Goal: Complete application form

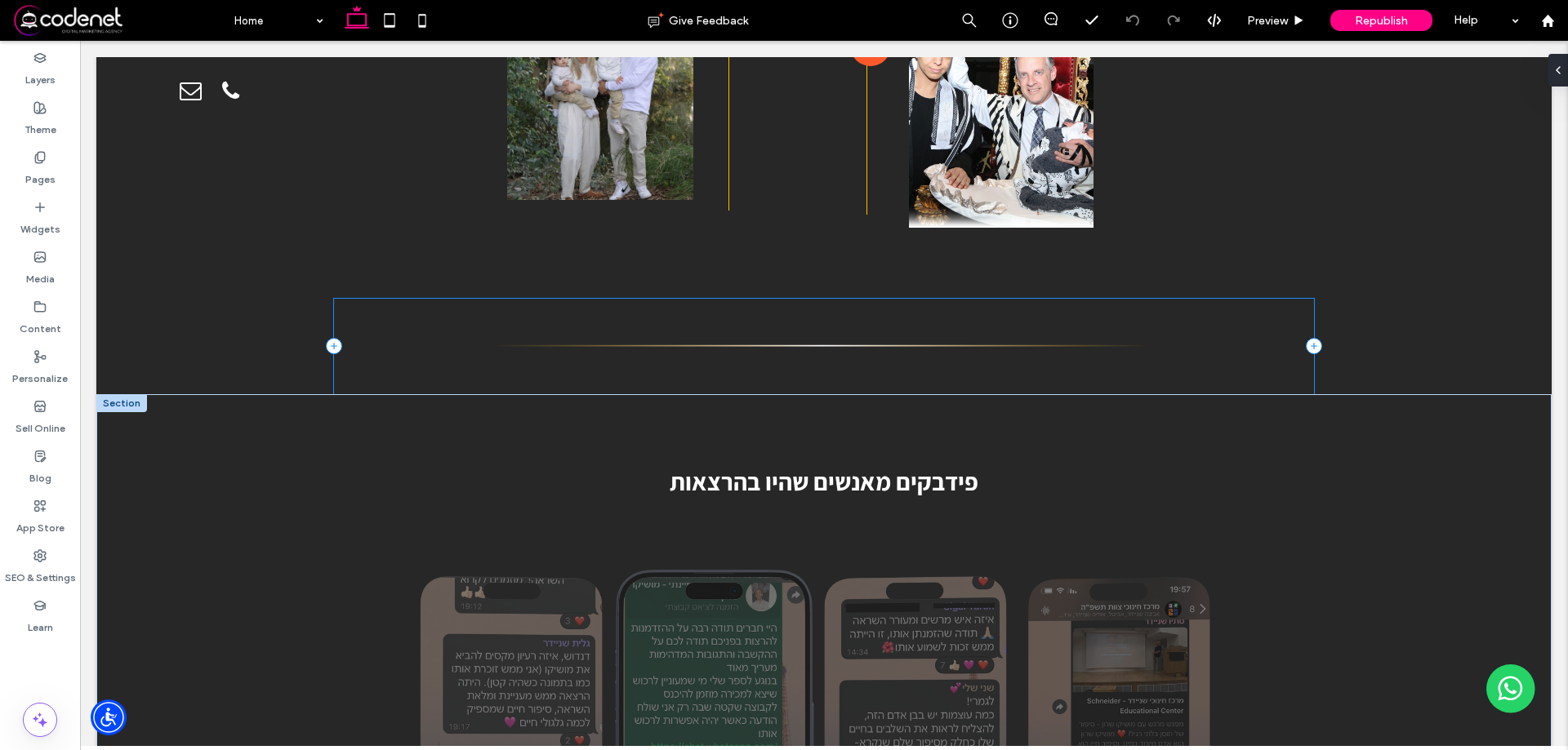
scroll to position [8816, 0]
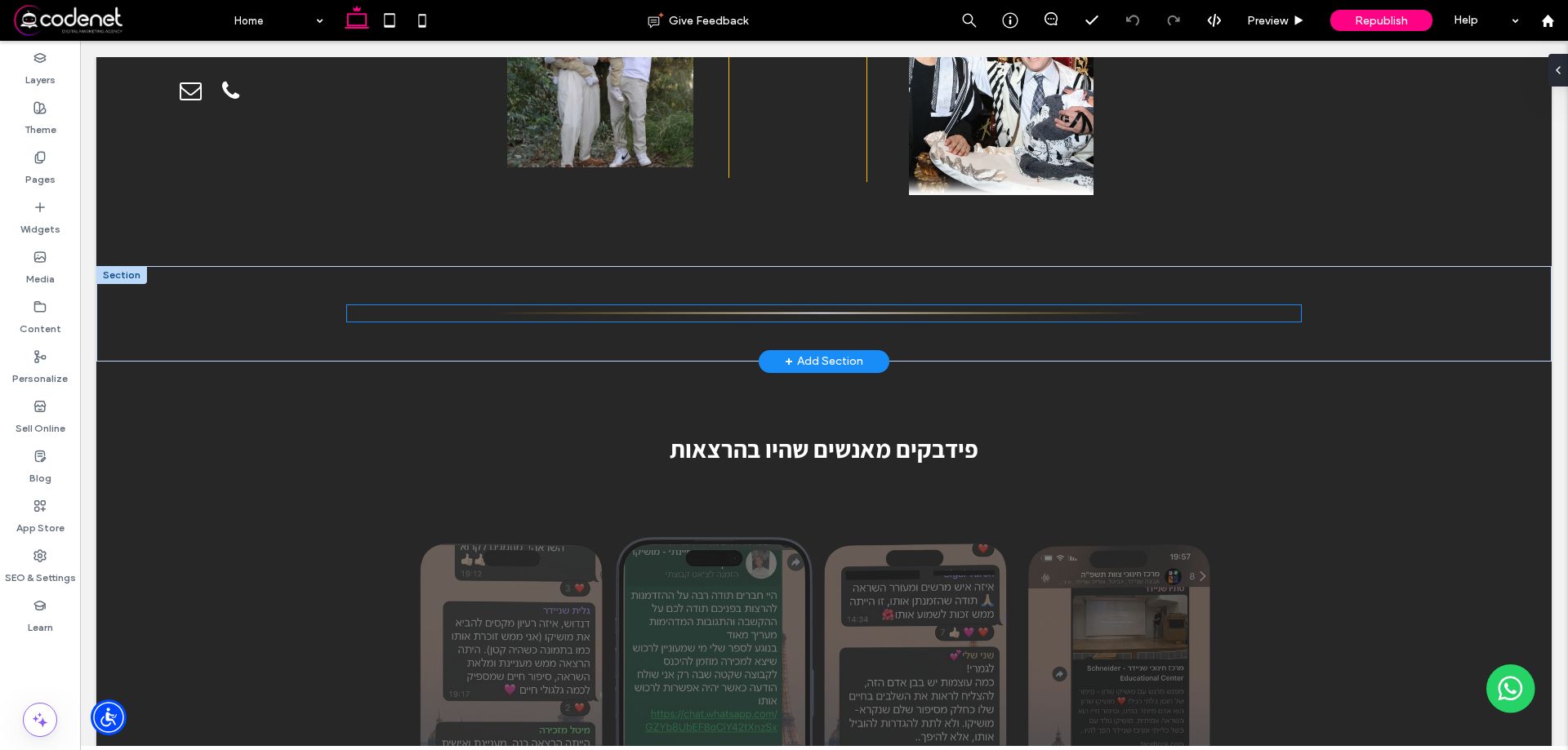
click at [1247, 305] on img at bounding box center [823, 313] width 954 height 17
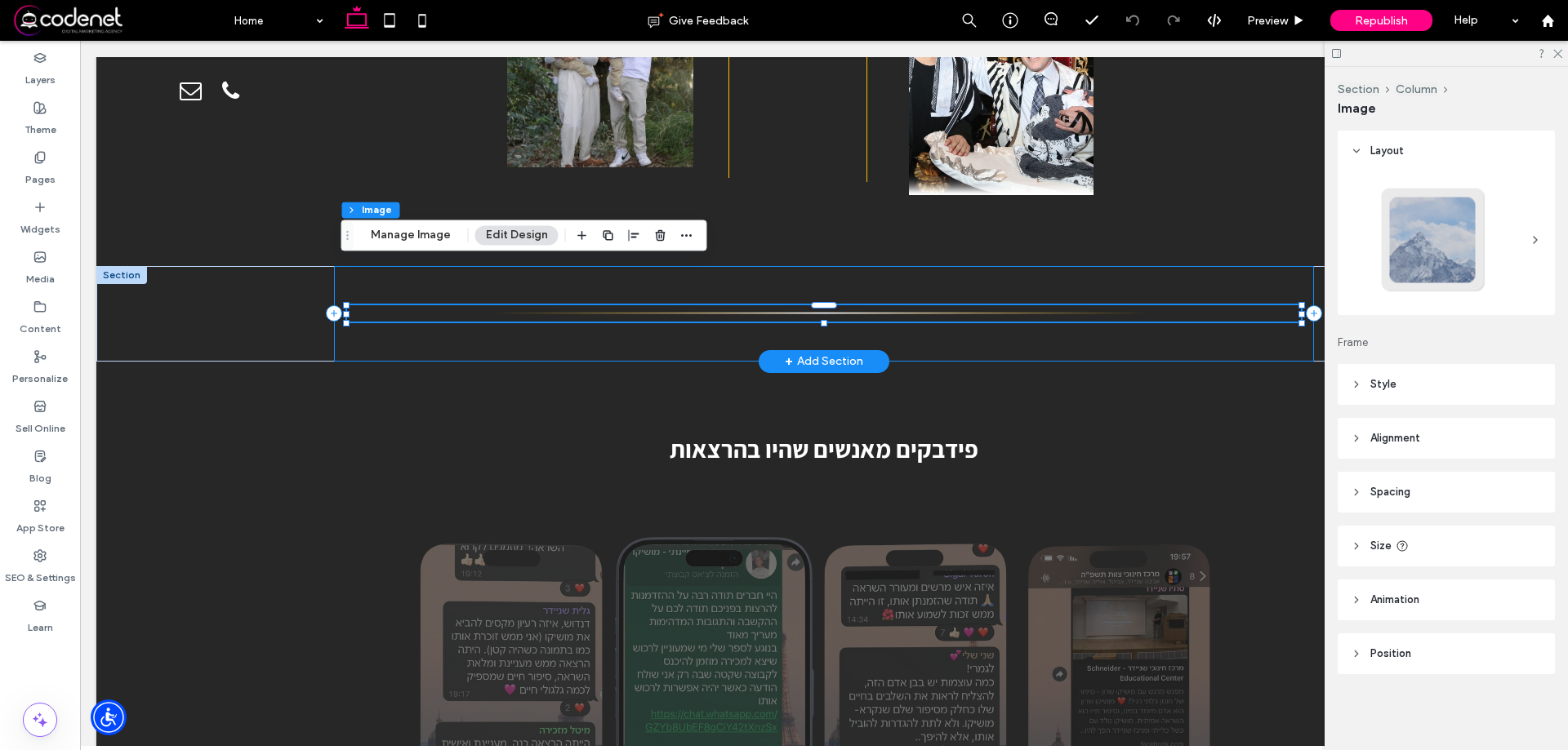
click at [1260, 299] on div at bounding box center [824, 313] width 980 height 96
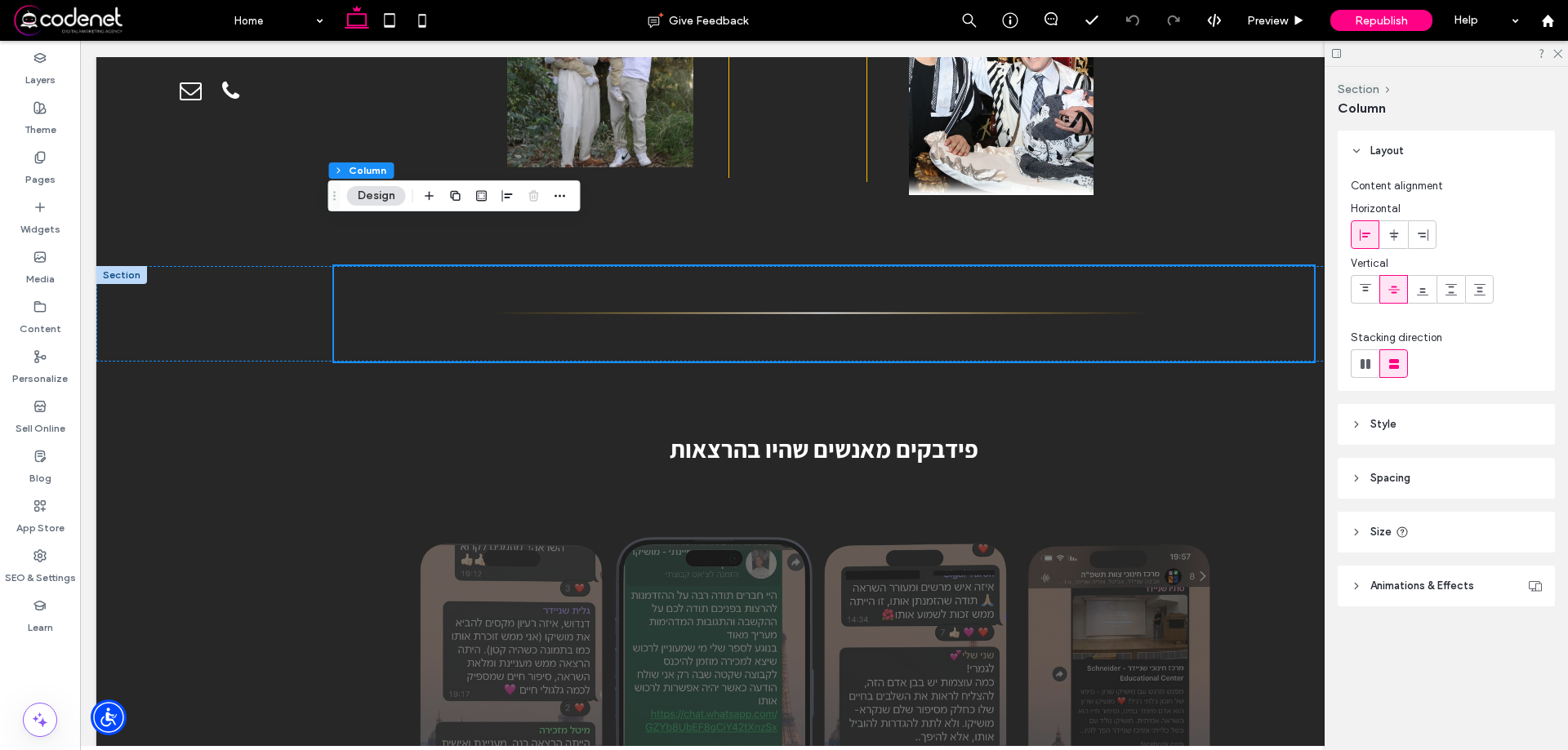
click at [1443, 480] on header "Spacing" at bounding box center [1446, 478] width 218 height 41
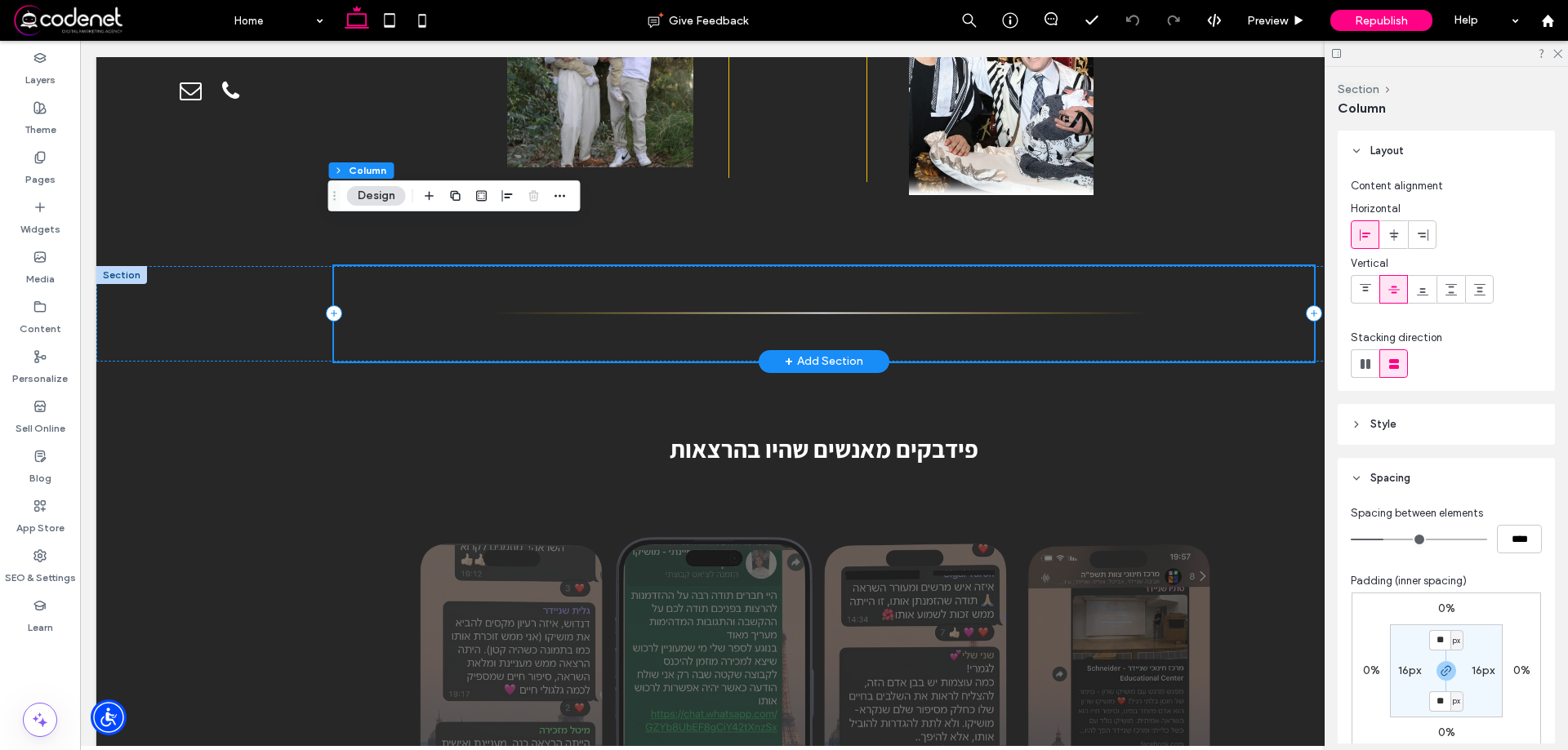
click at [1131, 303] on div at bounding box center [824, 313] width 980 height 96
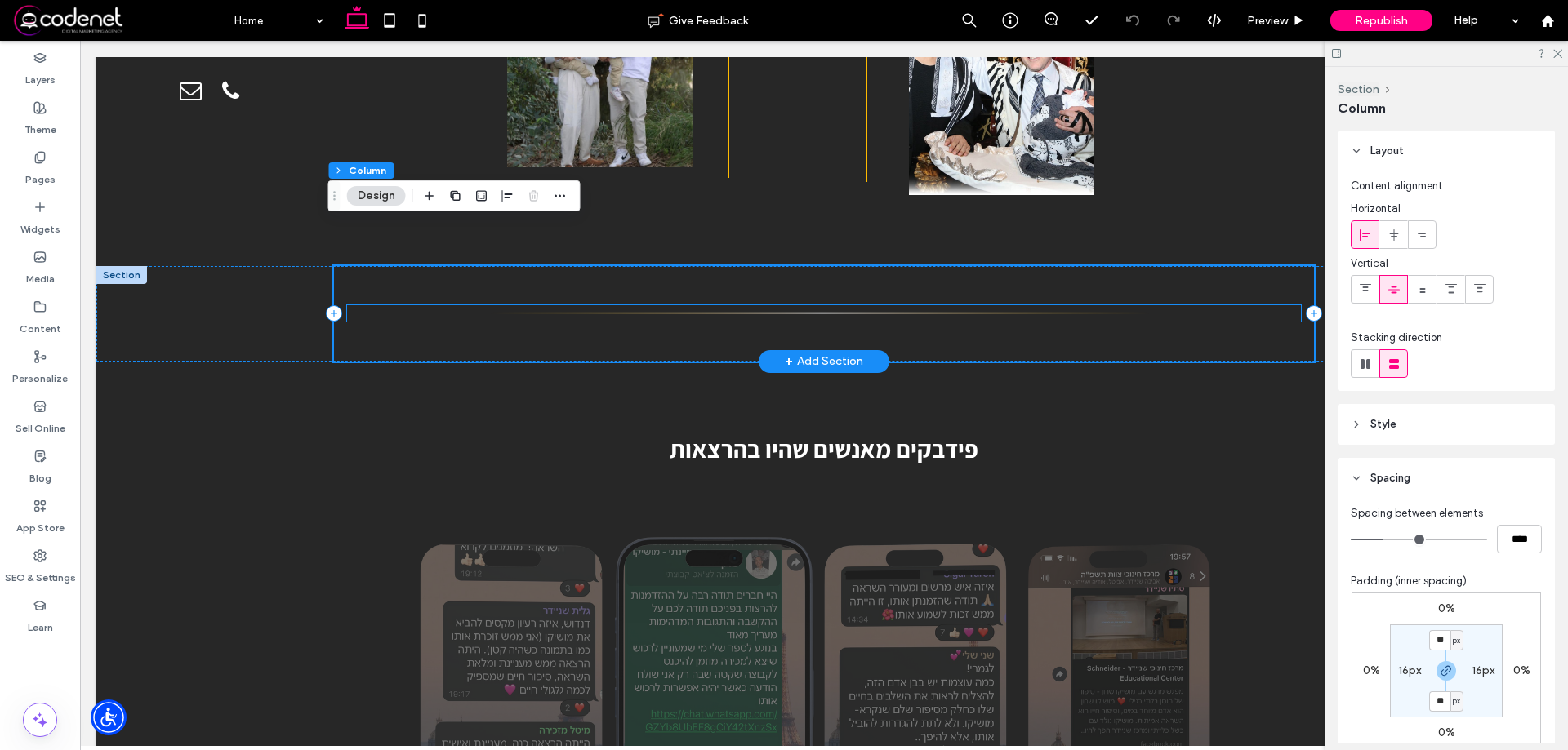
click at [1141, 305] on img at bounding box center [823, 313] width 954 height 17
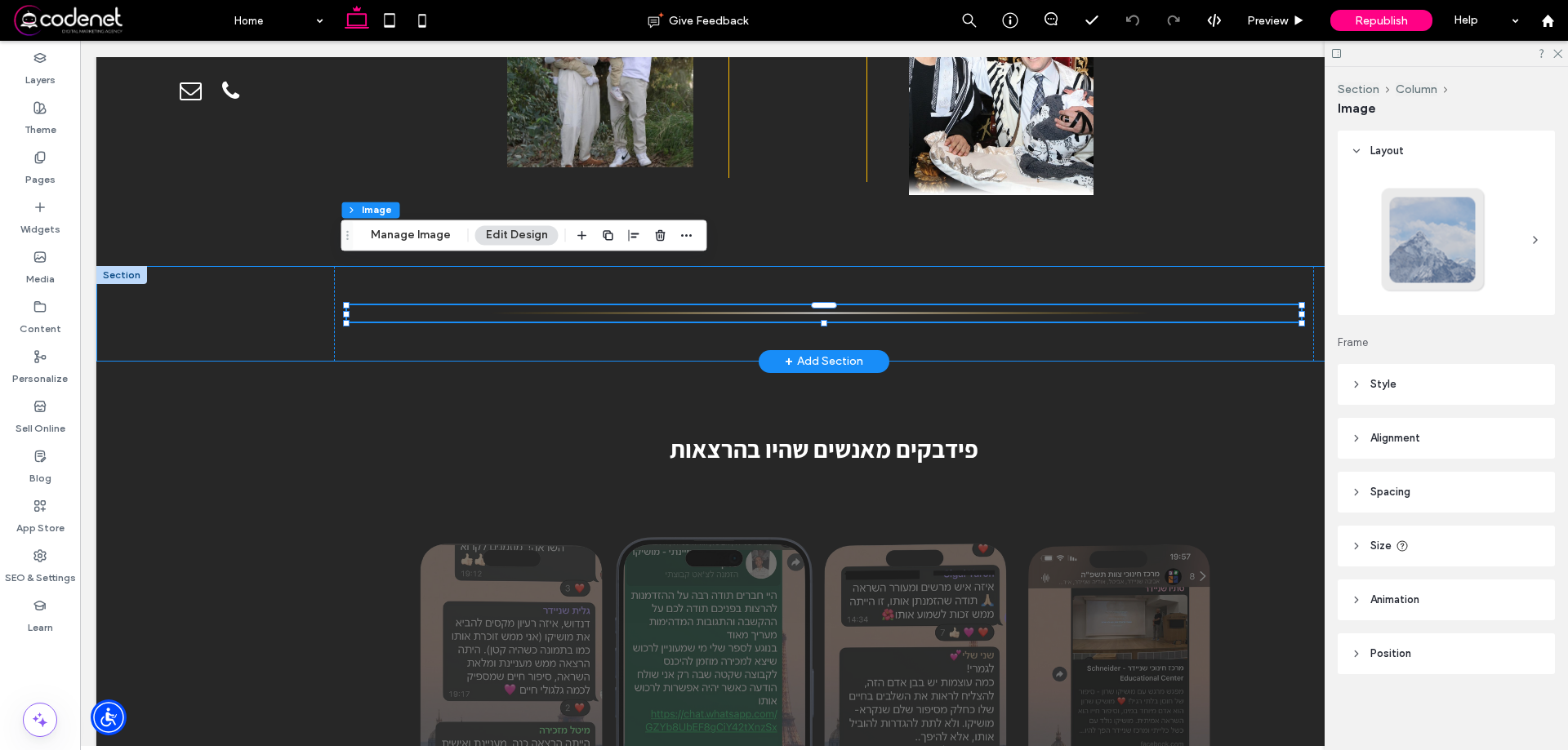
click at [1314, 295] on div at bounding box center [824, 313] width 1455 height 96
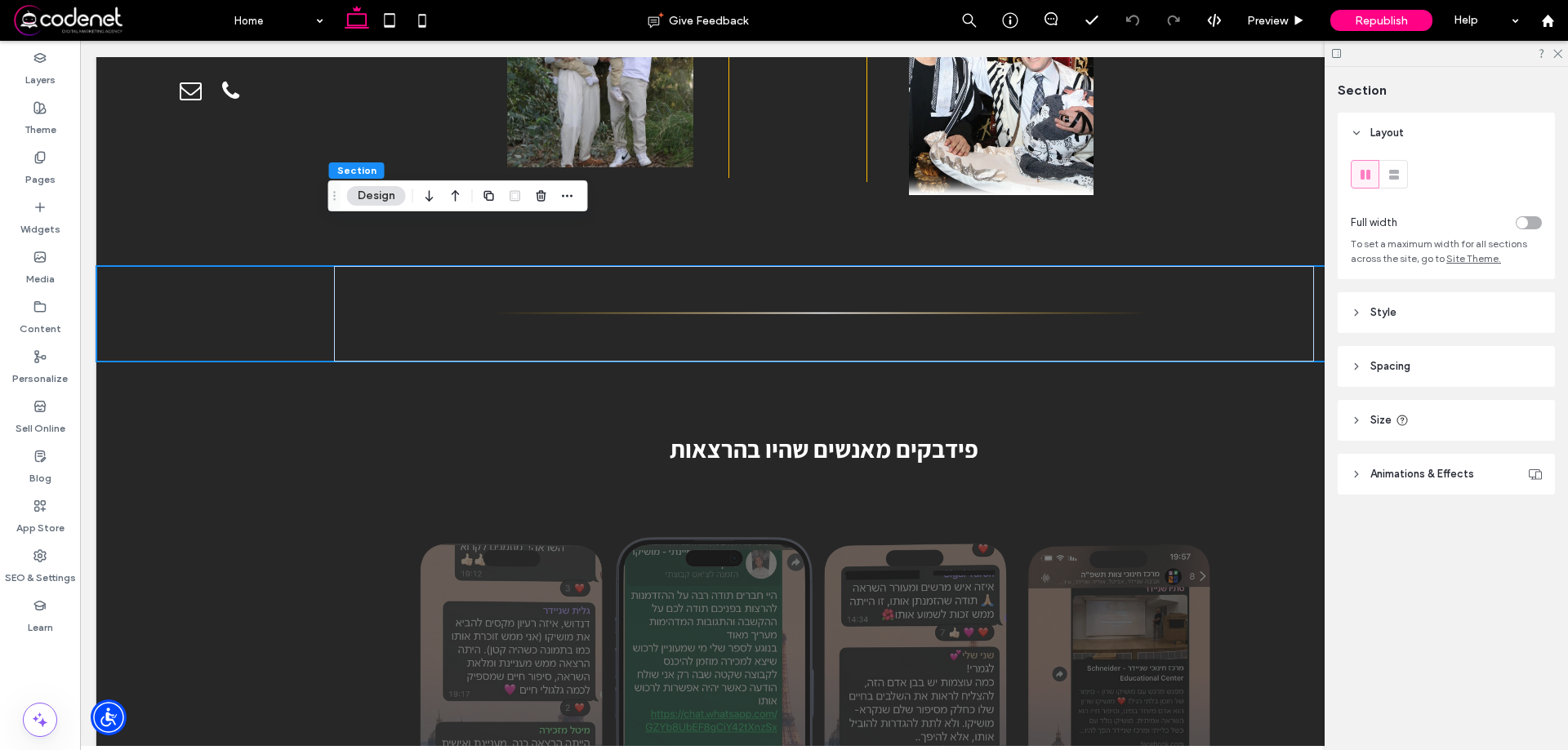
click at [1470, 299] on header "Style" at bounding box center [1446, 312] width 218 height 41
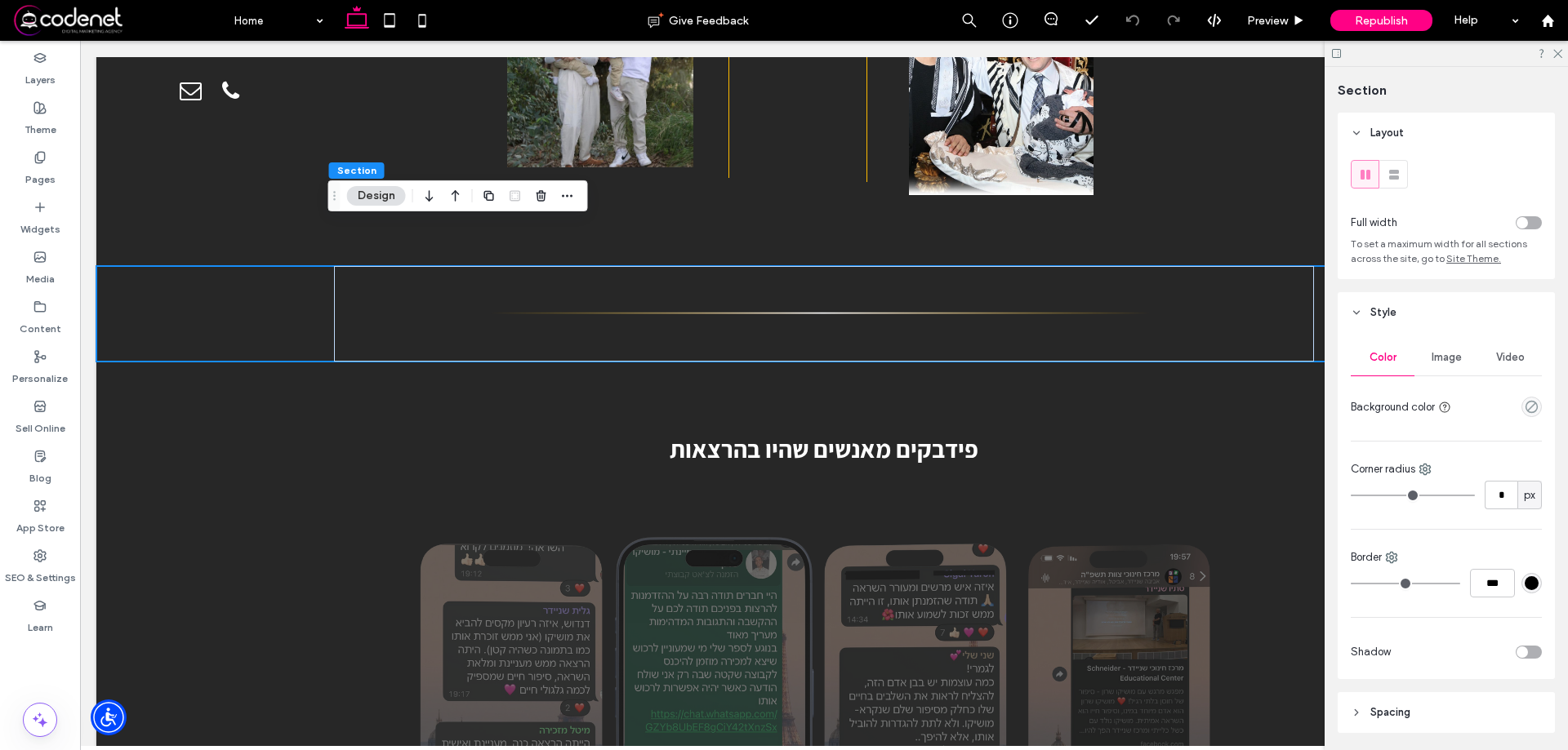
click at [1475, 320] on header "Style" at bounding box center [1446, 312] width 218 height 41
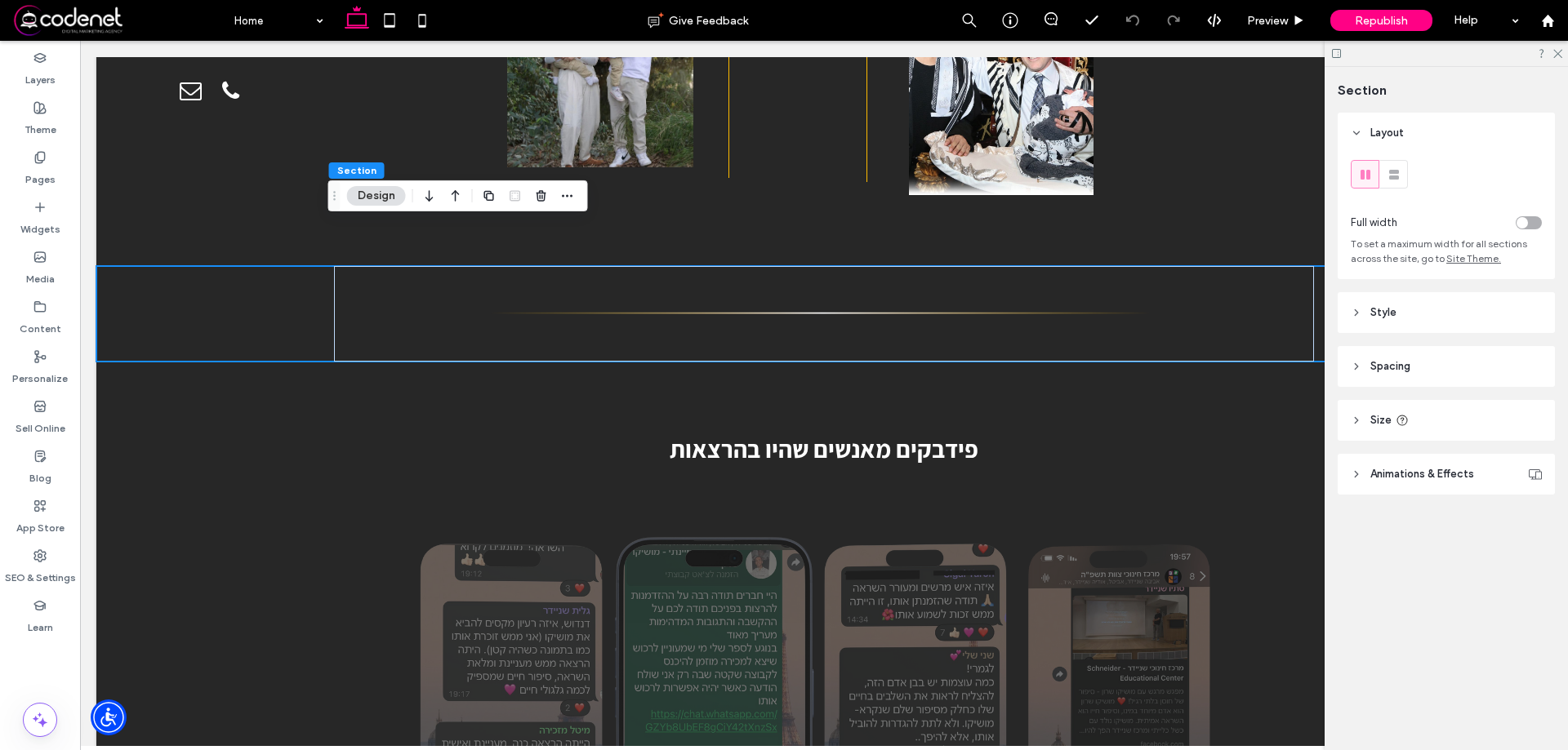
click at [1448, 374] on header "Spacing" at bounding box center [1446, 367] width 218 height 41
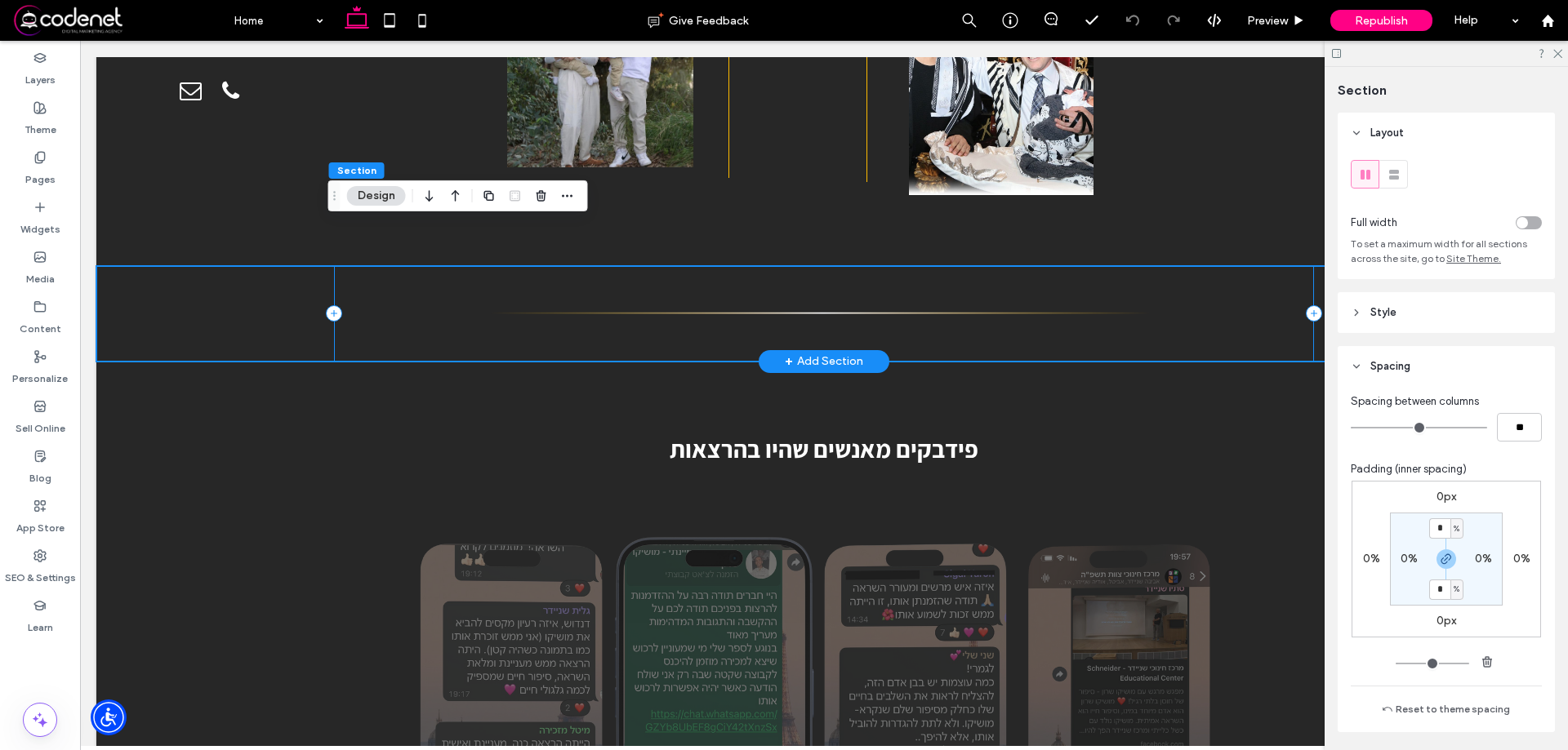
click at [1275, 307] on div at bounding box center [824, 313] width 980 height 96
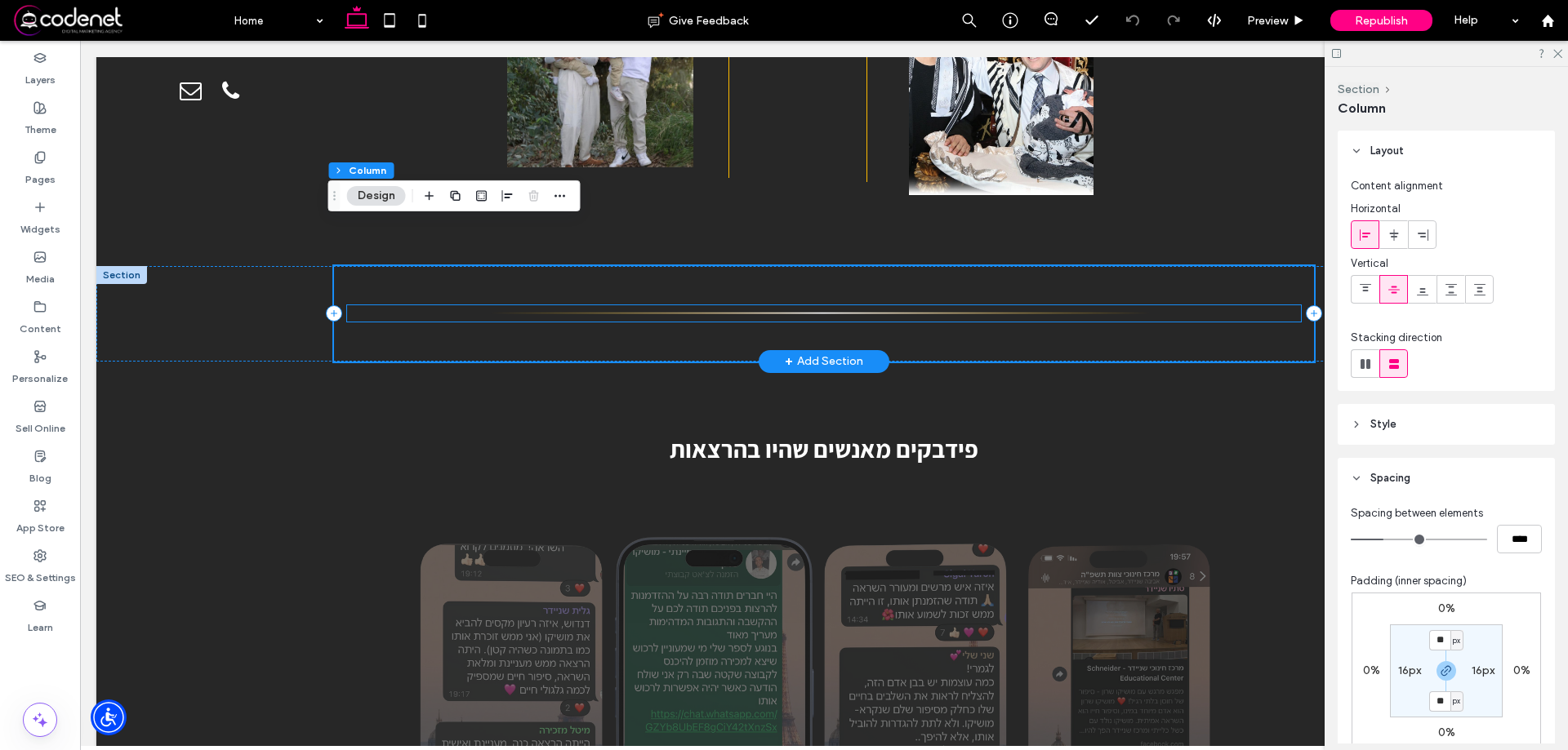
click at [1228, 305] on img at bounding box center [823, 313] width 954 height 17
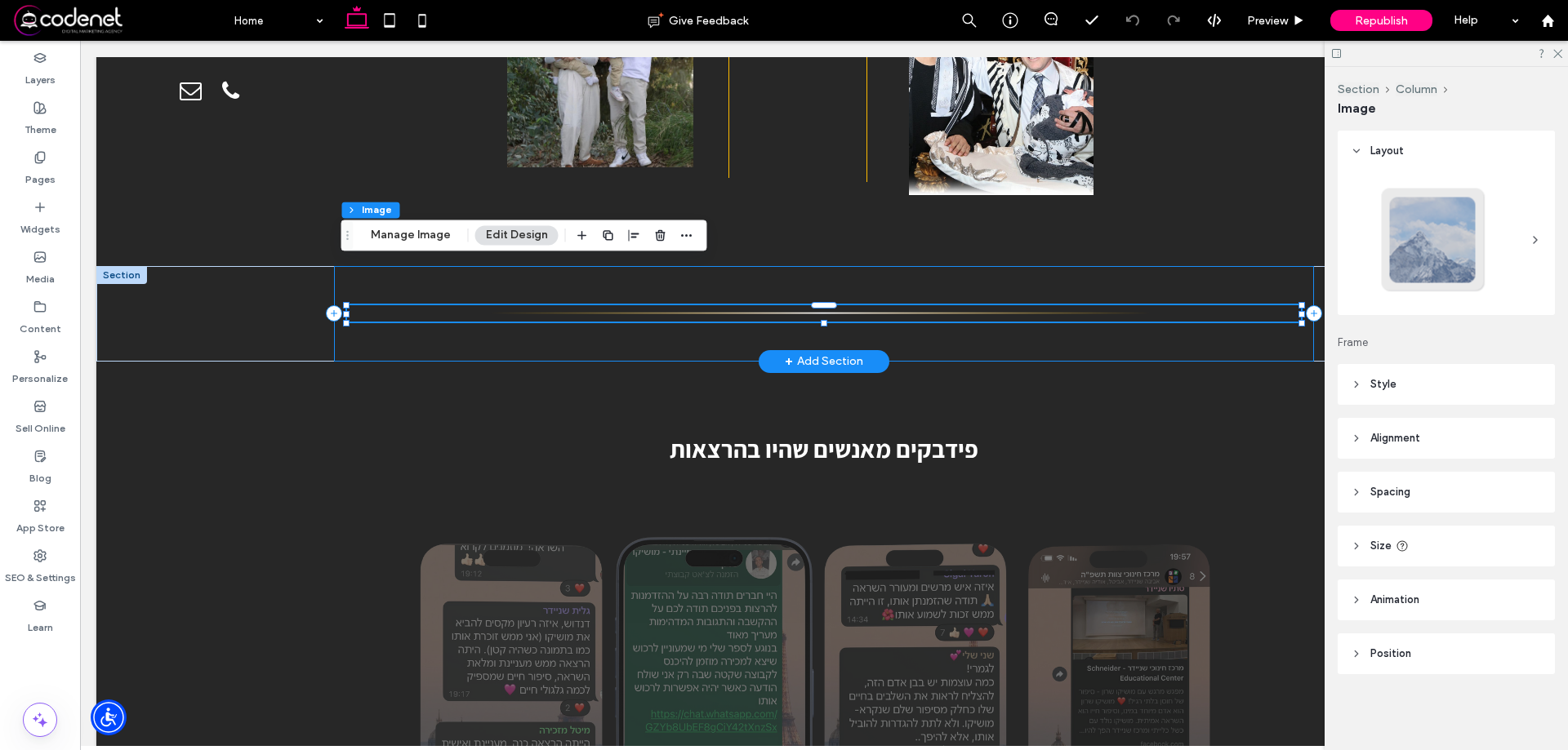
click at [1249, 296] on div at bounding box center [824, 313] width 980 height 96
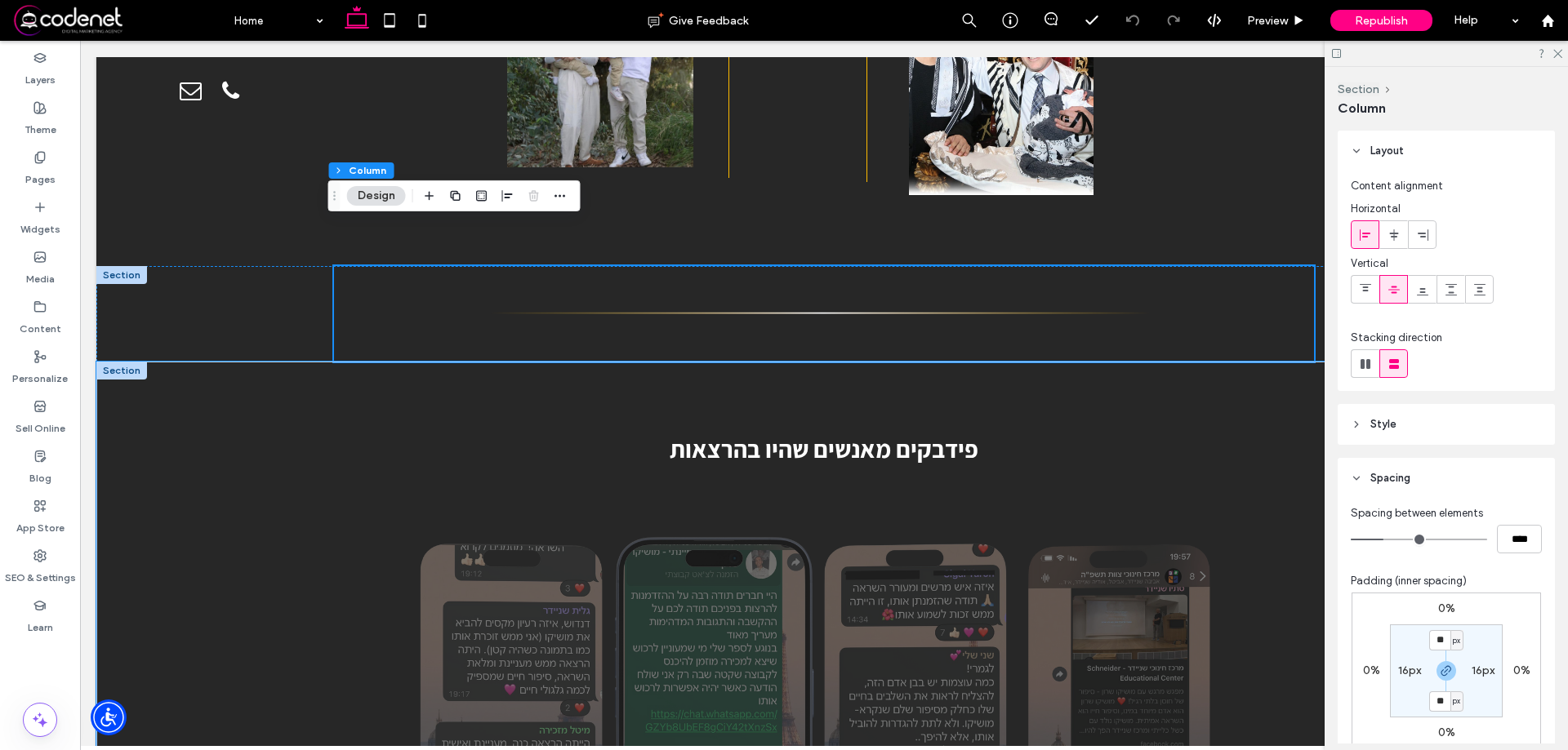
click at [1072, 361] on div "פידבקים מאנשים שהיו בהרצאות" at bounding box center [824, 696] width 980 height 668
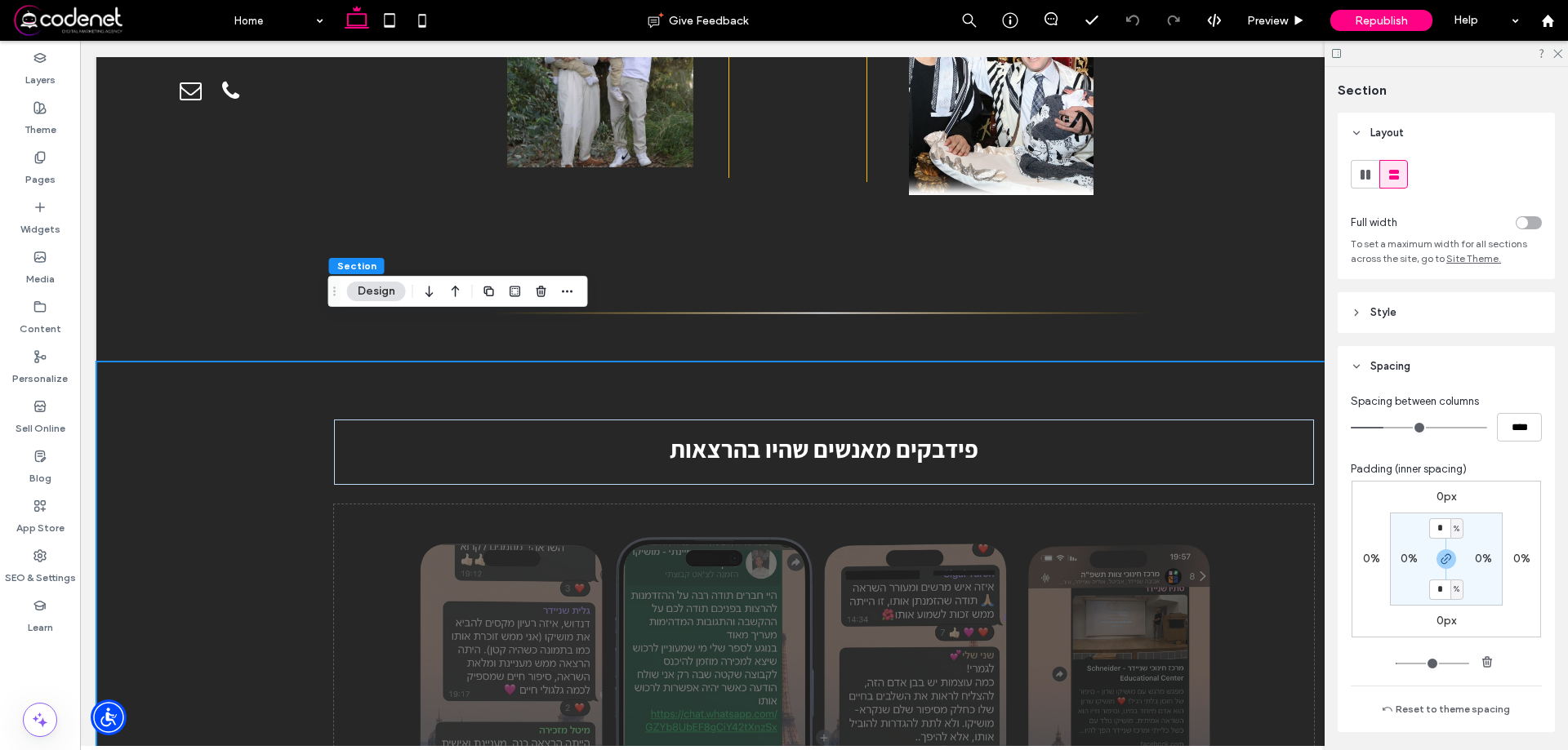
click at [1335, 46] on div at bounding box center [1445, 54] width 243 height 25
click at [1337, 51] on icon at bounding box center [1336, 54] width 12 height 12
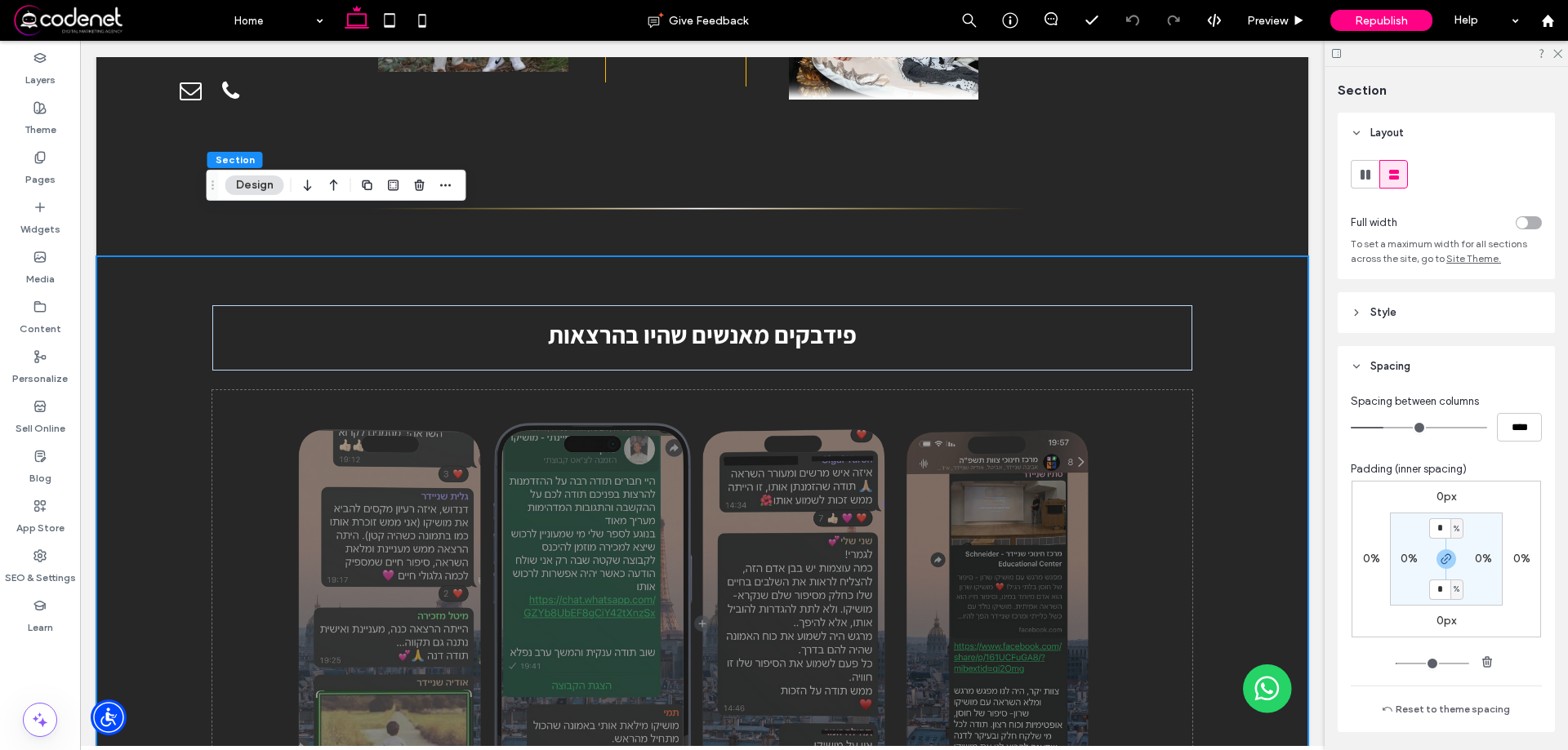
click at [1157, 256] on div "פידבקים מאנשים שהיו בהרצאות" at bounding box center [702, 581] width 980 height 649
click at [1119, 305] on div "פידבקים מאנשים שהיו בהרצאות" at bounding box center [702, 338] width 980 height 65
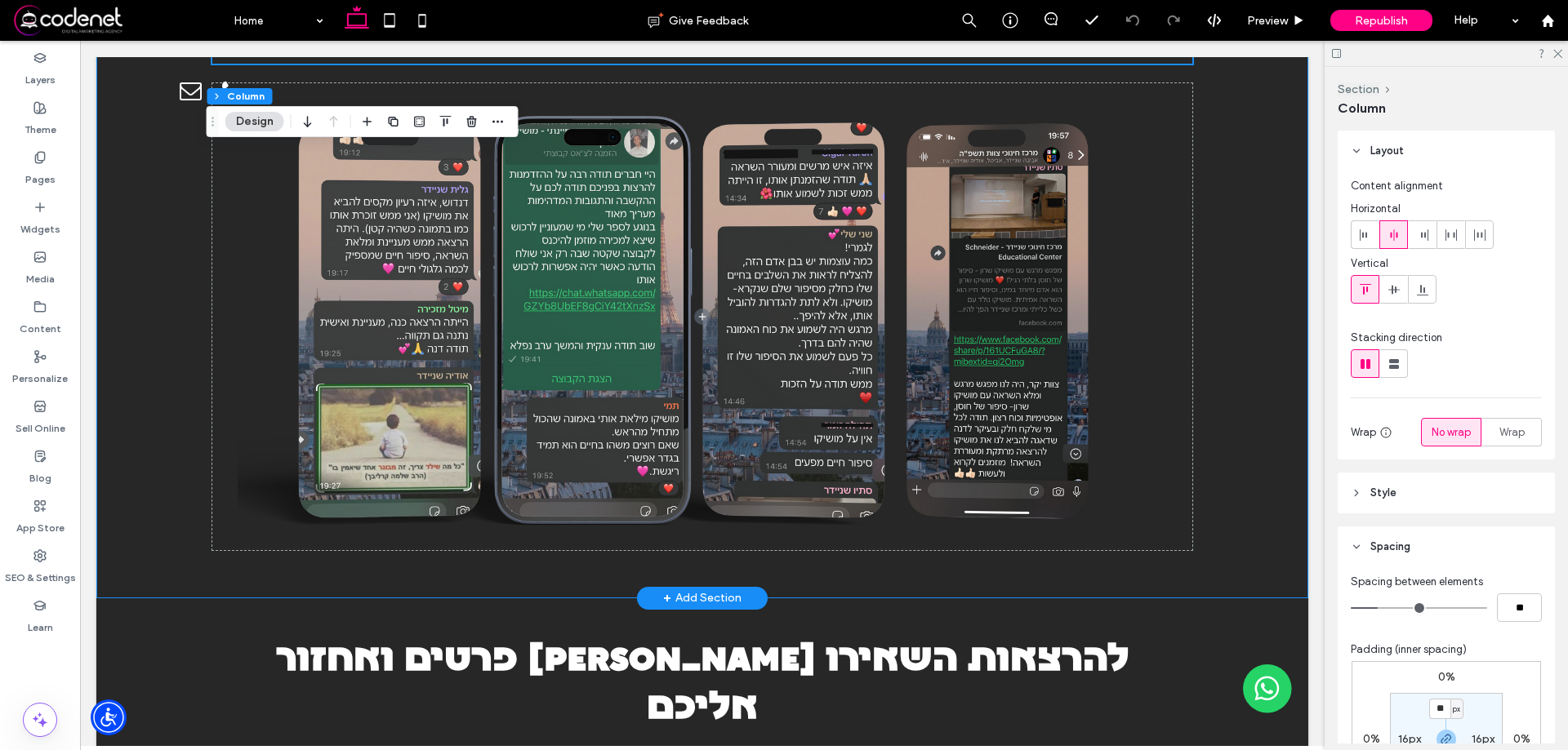
scroll to position [9142, 0]
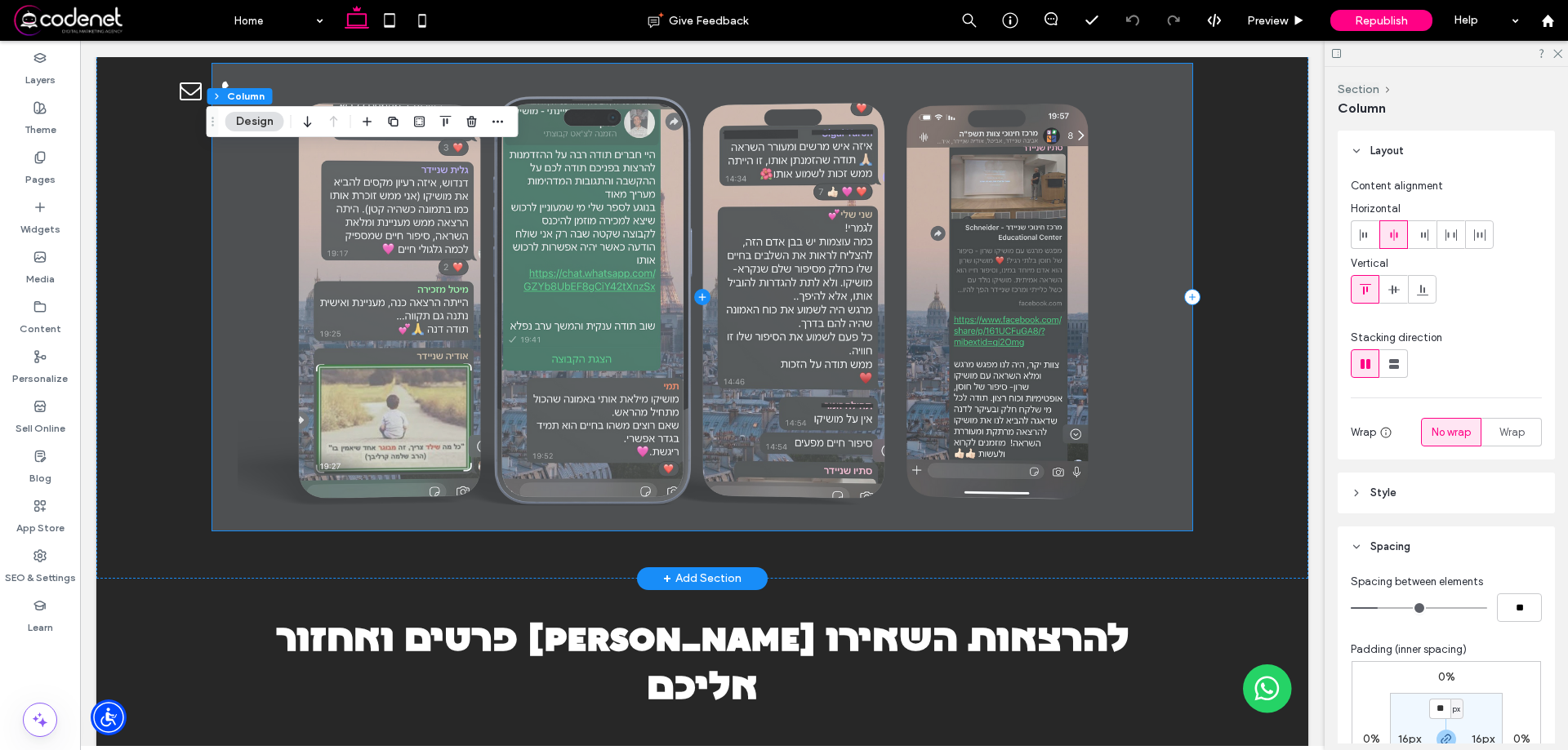
click at [1130, 308] on span at bounding box center [702, 297] width 980 height 467
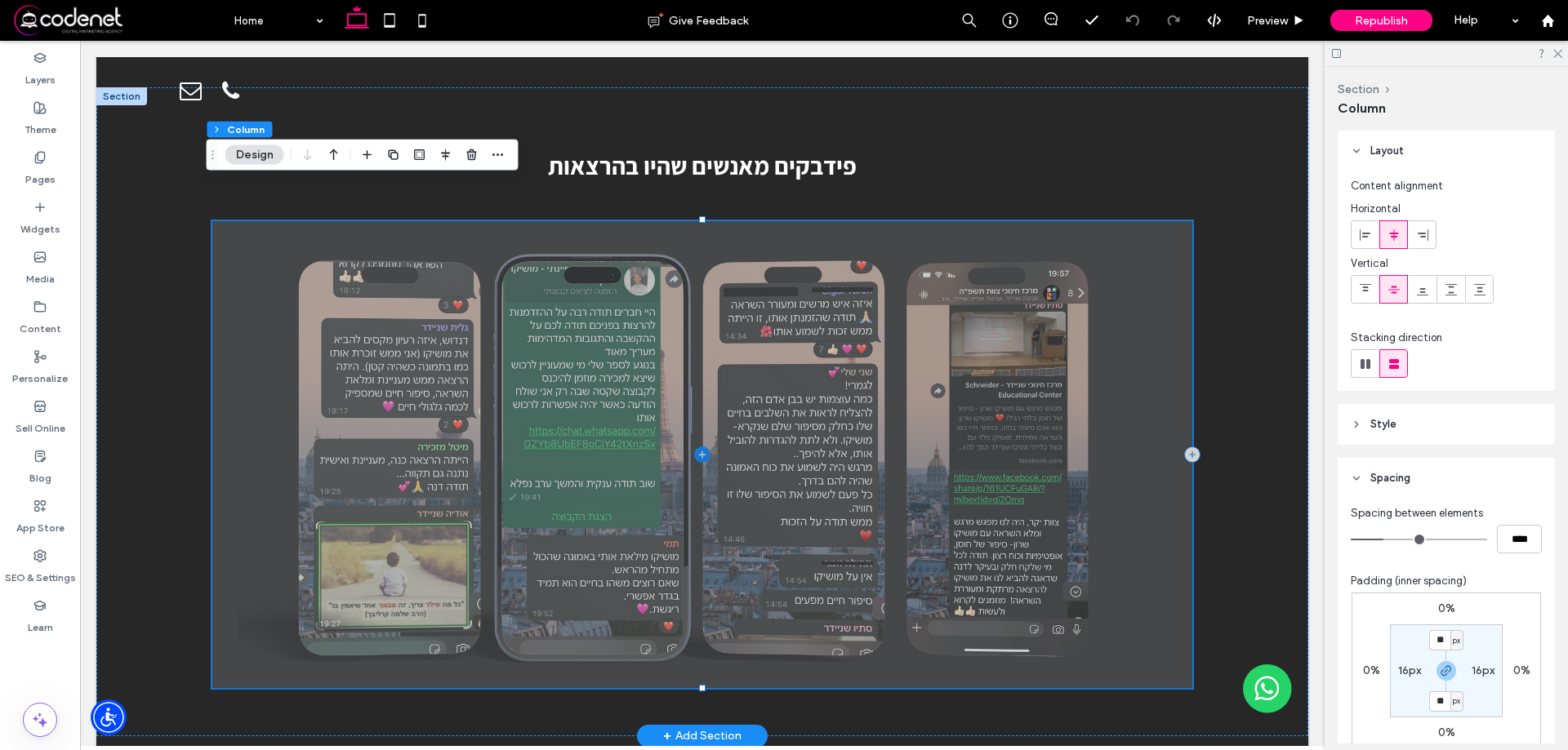
scroll to position [8979, 0]
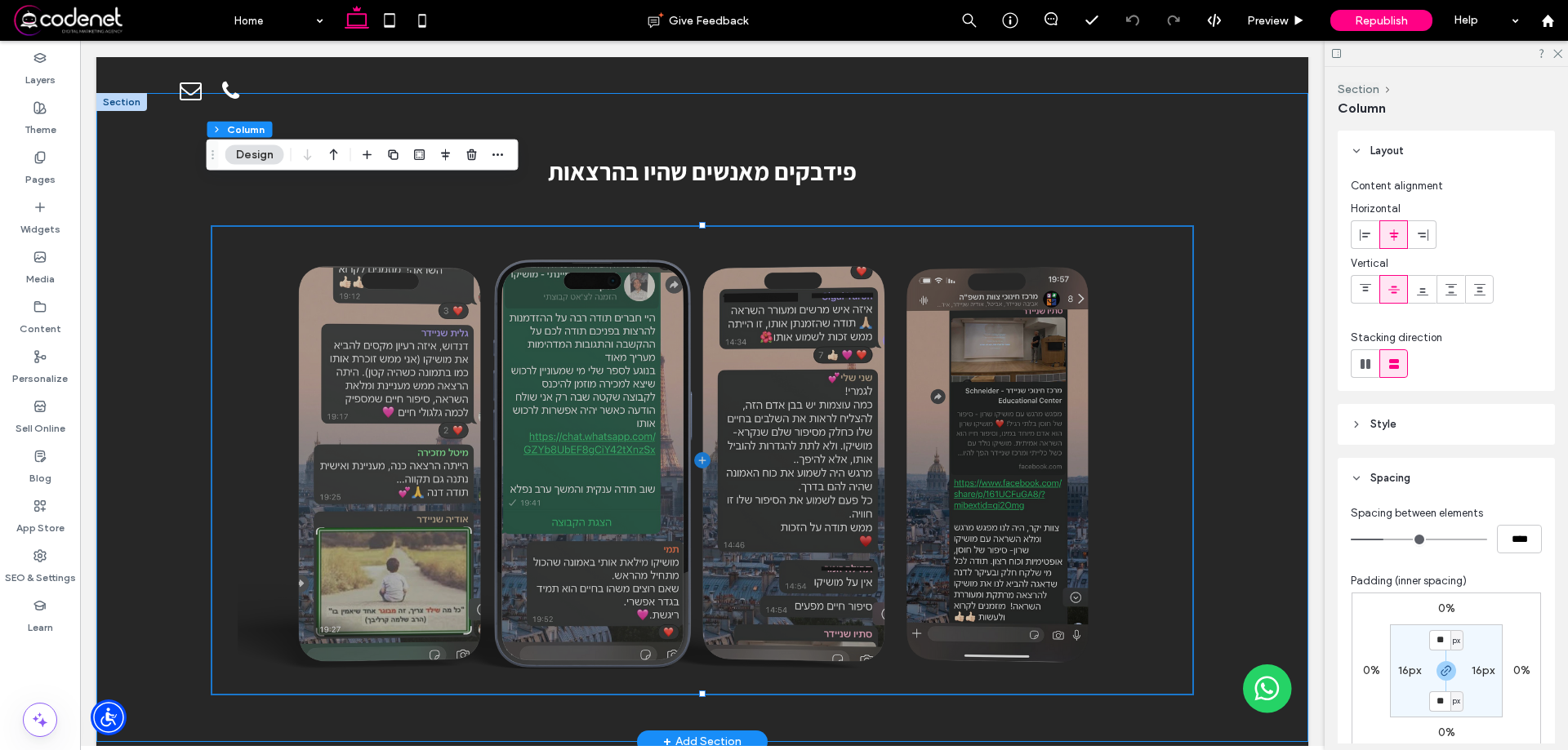
click at [1218, 152] on div "פידבקים מאנשים שהיו בהרצאות" at bounding box center [702, 418] width 1212 height 649
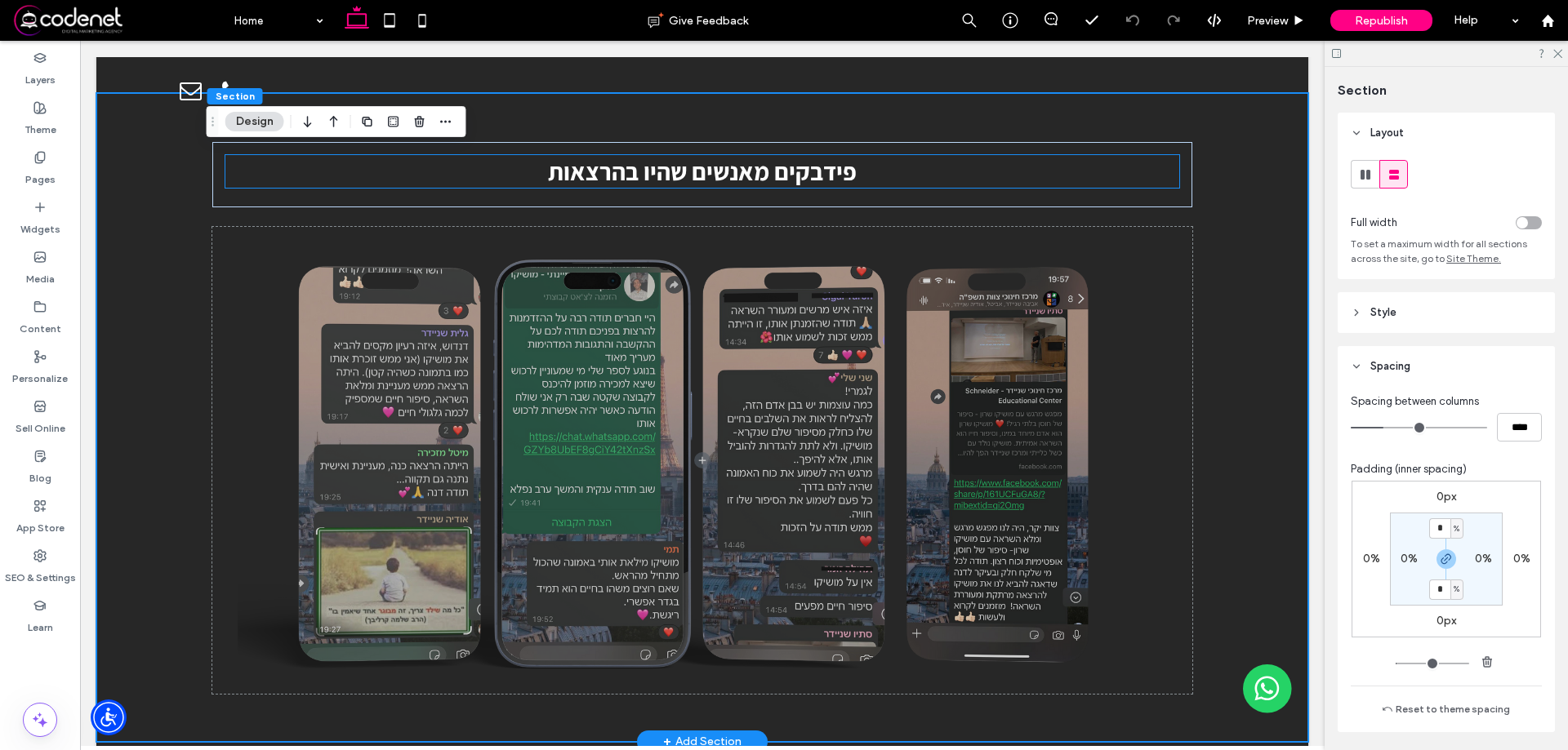
click at [1143, 154] on div "פידבקים מאנשים שהיו בהרצאות" at bounding box center [702, 175] width 980 height 65
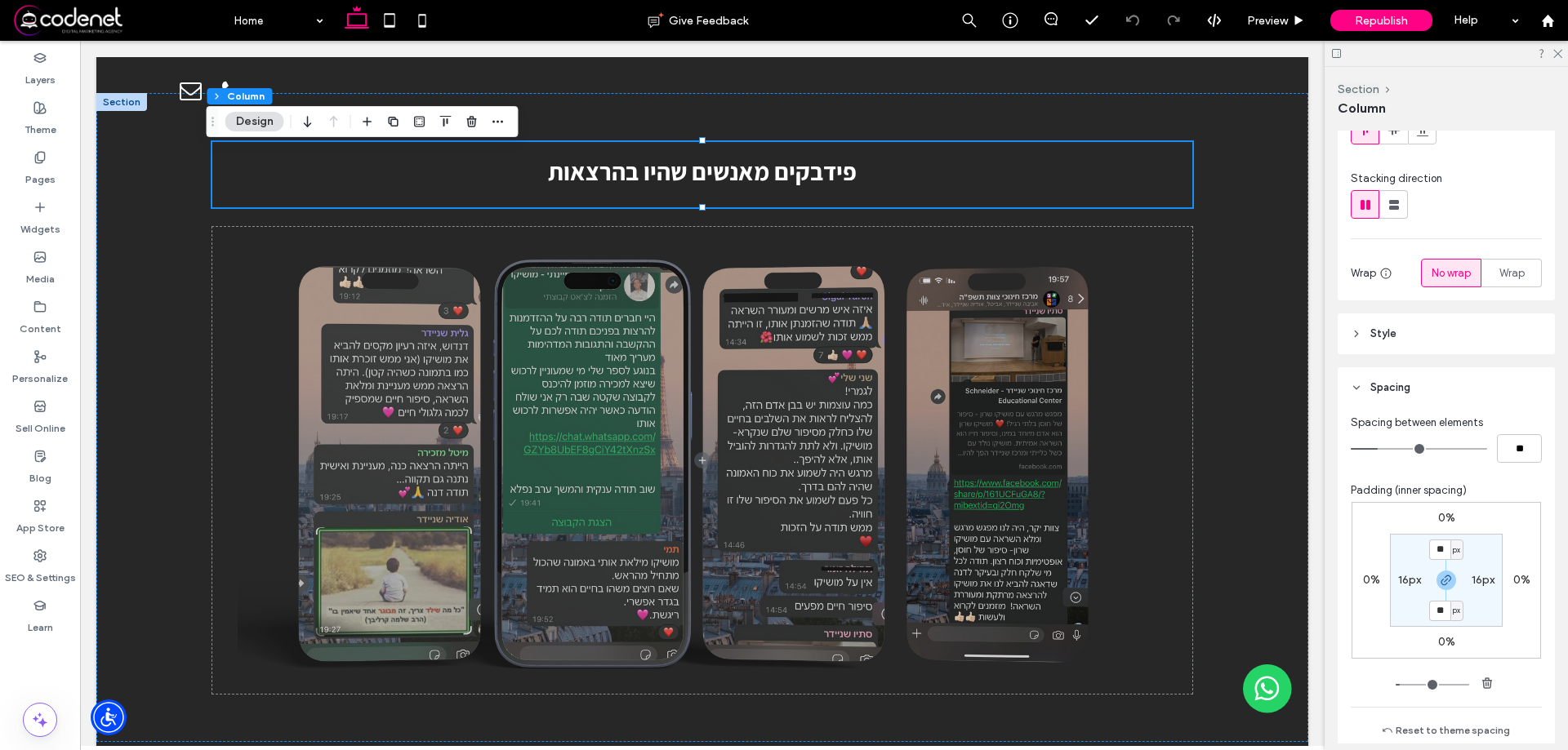
scroll to position [163, 0]
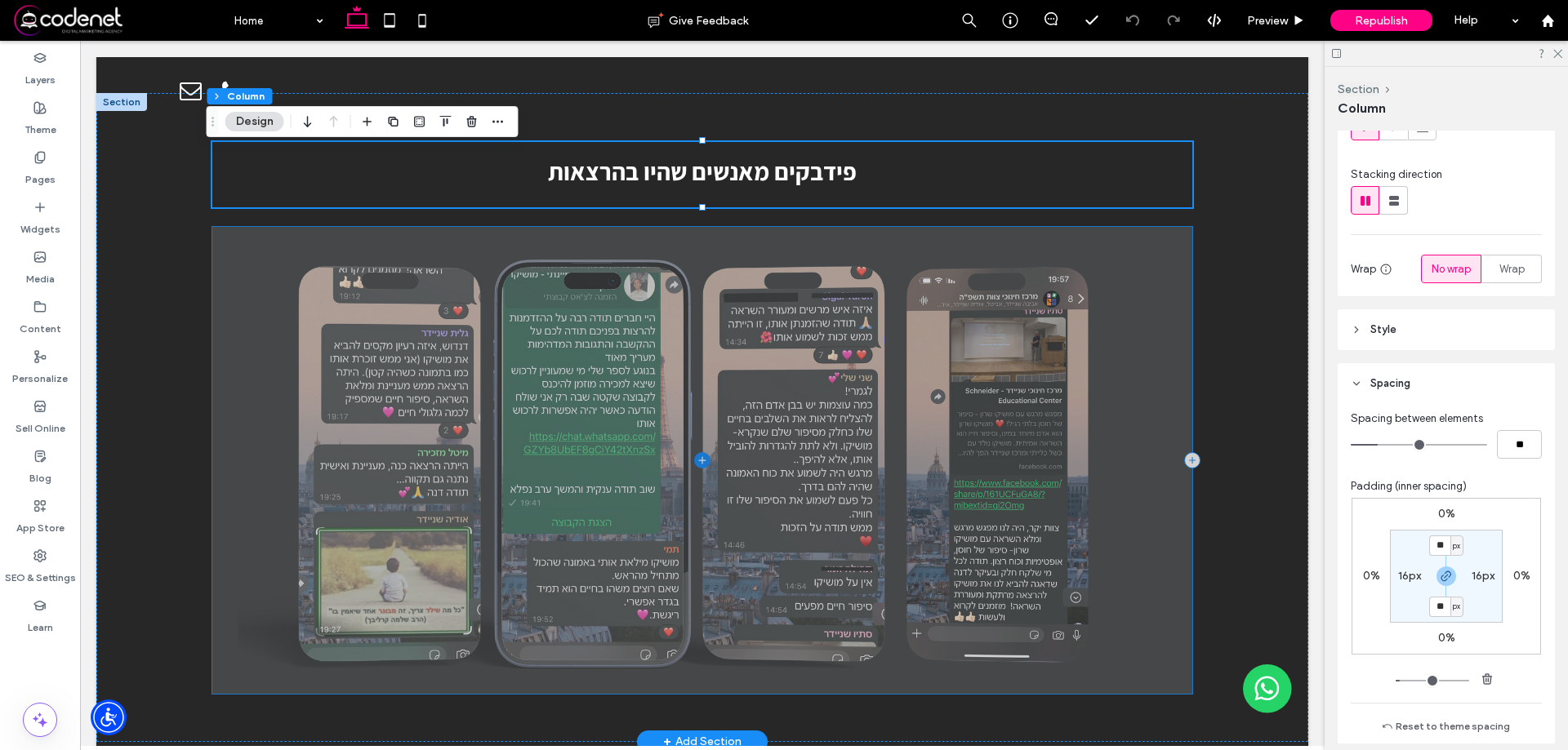
drag, startPoint x: 1185, startPoint y: 208, endPoint x: 1189, endPoint y: 201, distance: 8.1
click at [1185, 227] on span at bounding box center [702, 461] width 980 height 467
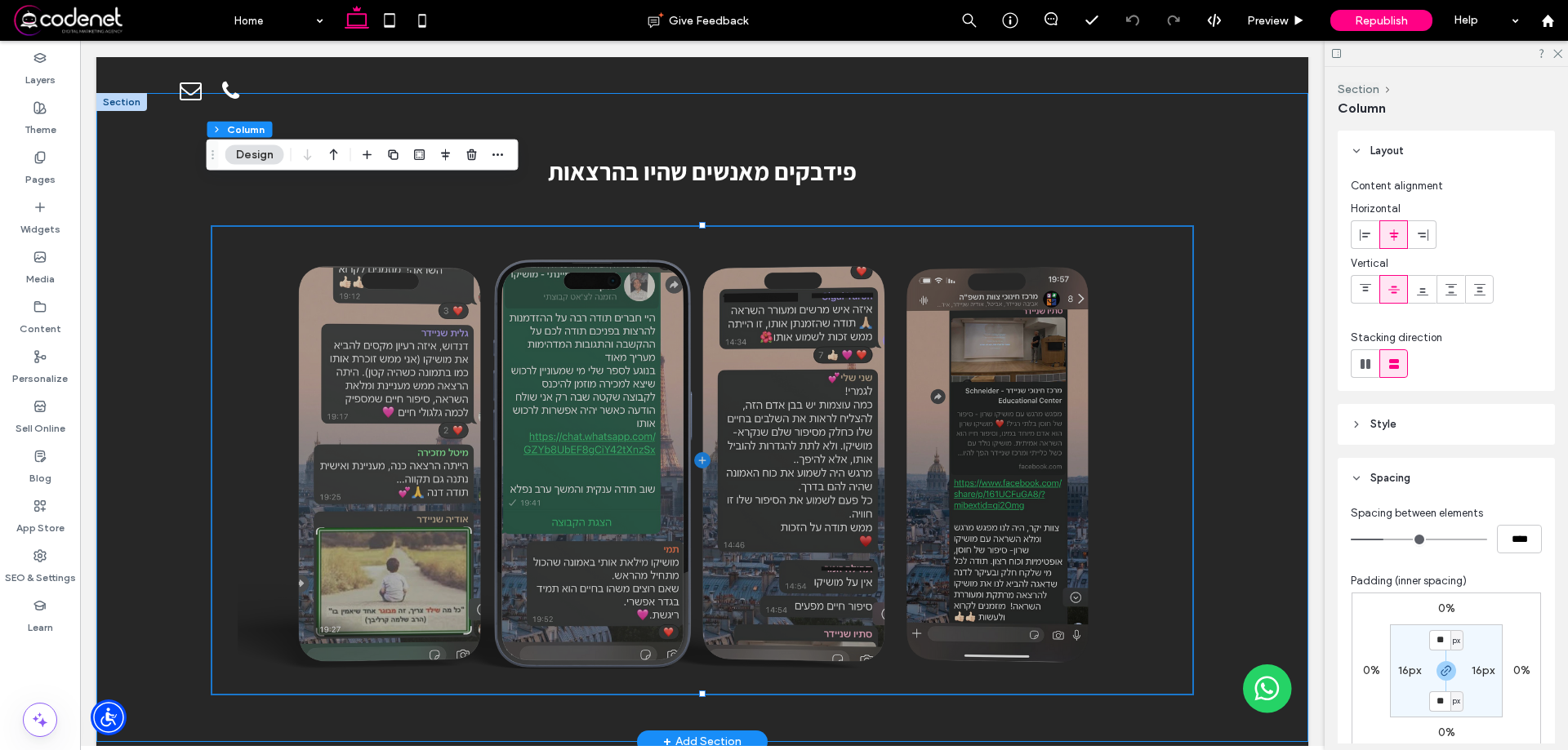
click at [1199, 196] on div "פידבקים מאנשים שהיו בהרצאות" at bounding box center [702, 418] width 1212 height 649
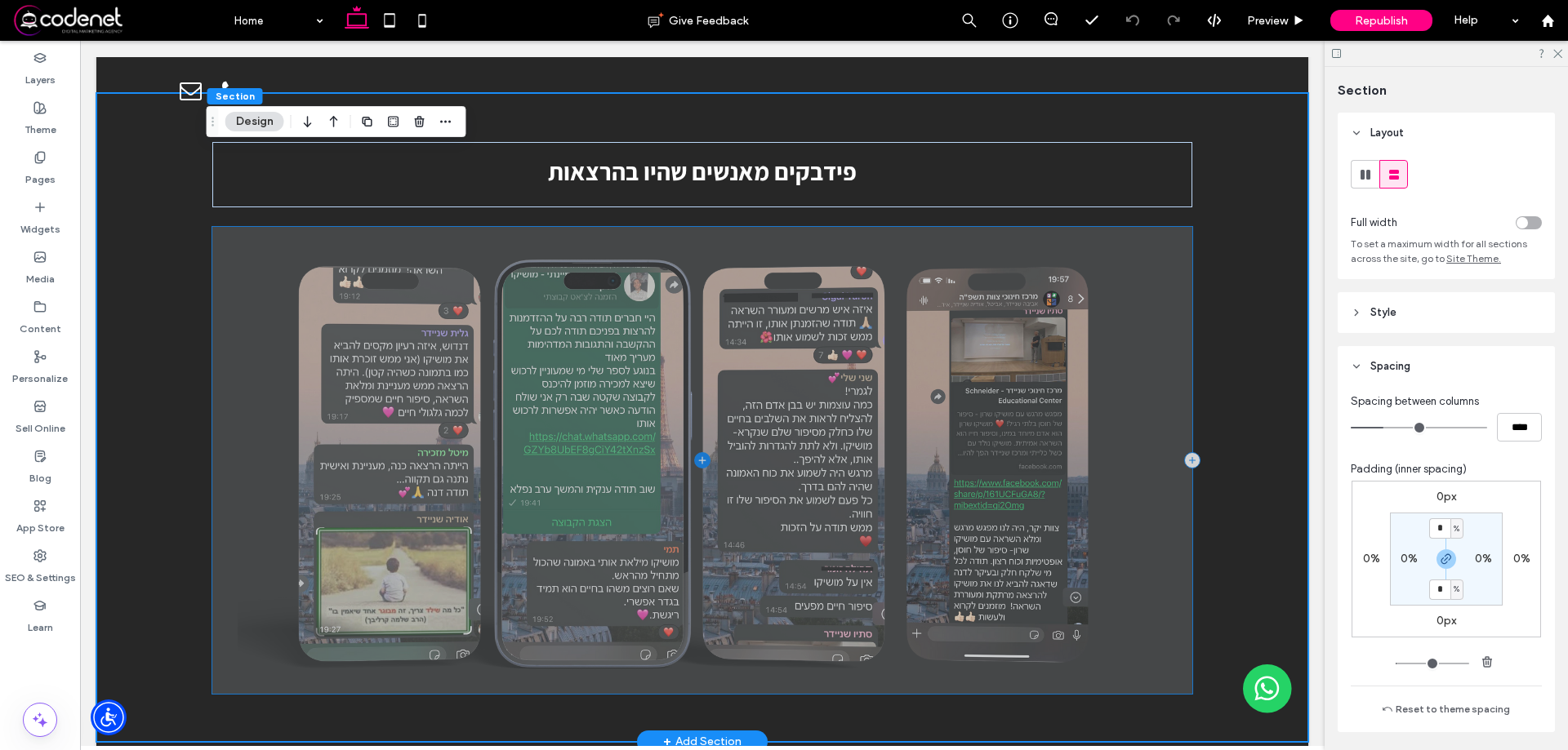
click at [1181, 227] on span at bounding box center [702, 461] width 980 height 467
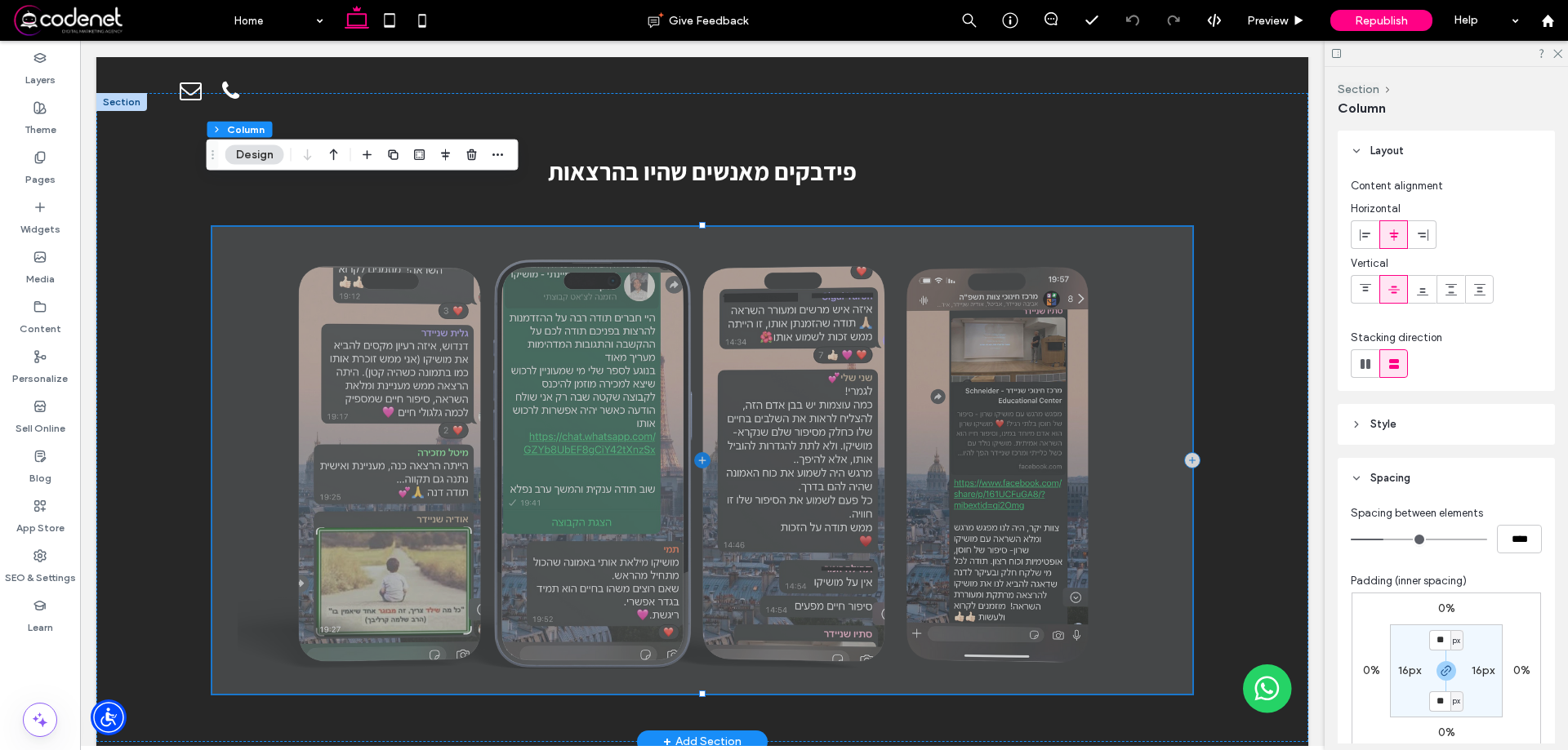
click at [1105, 232] on span at bounding box center [702, 461] width 980 height 467
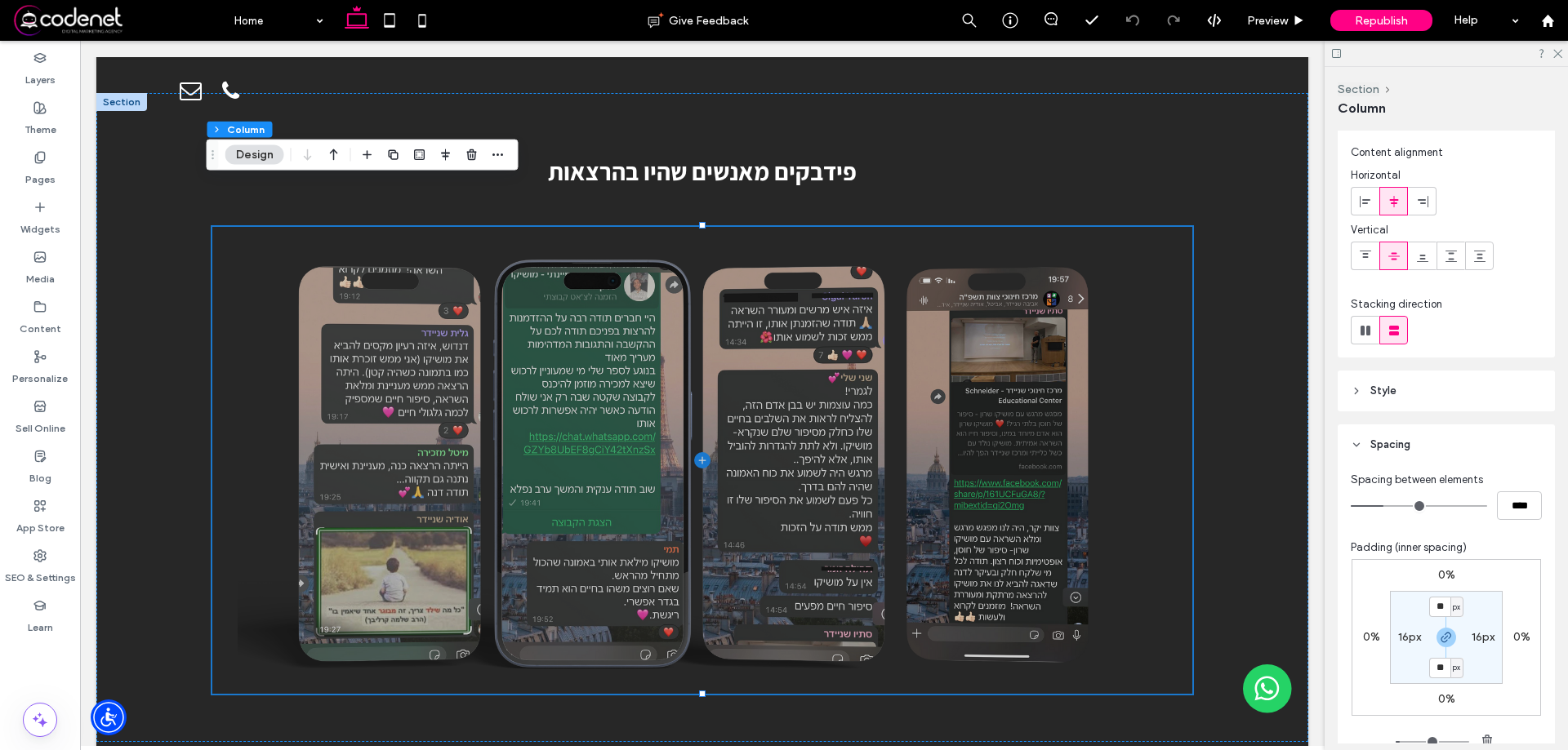
scroll to position [29, 0]
click at [1428, 411] on header "Style" at bounding box center [1446, 396] width 218 height 41
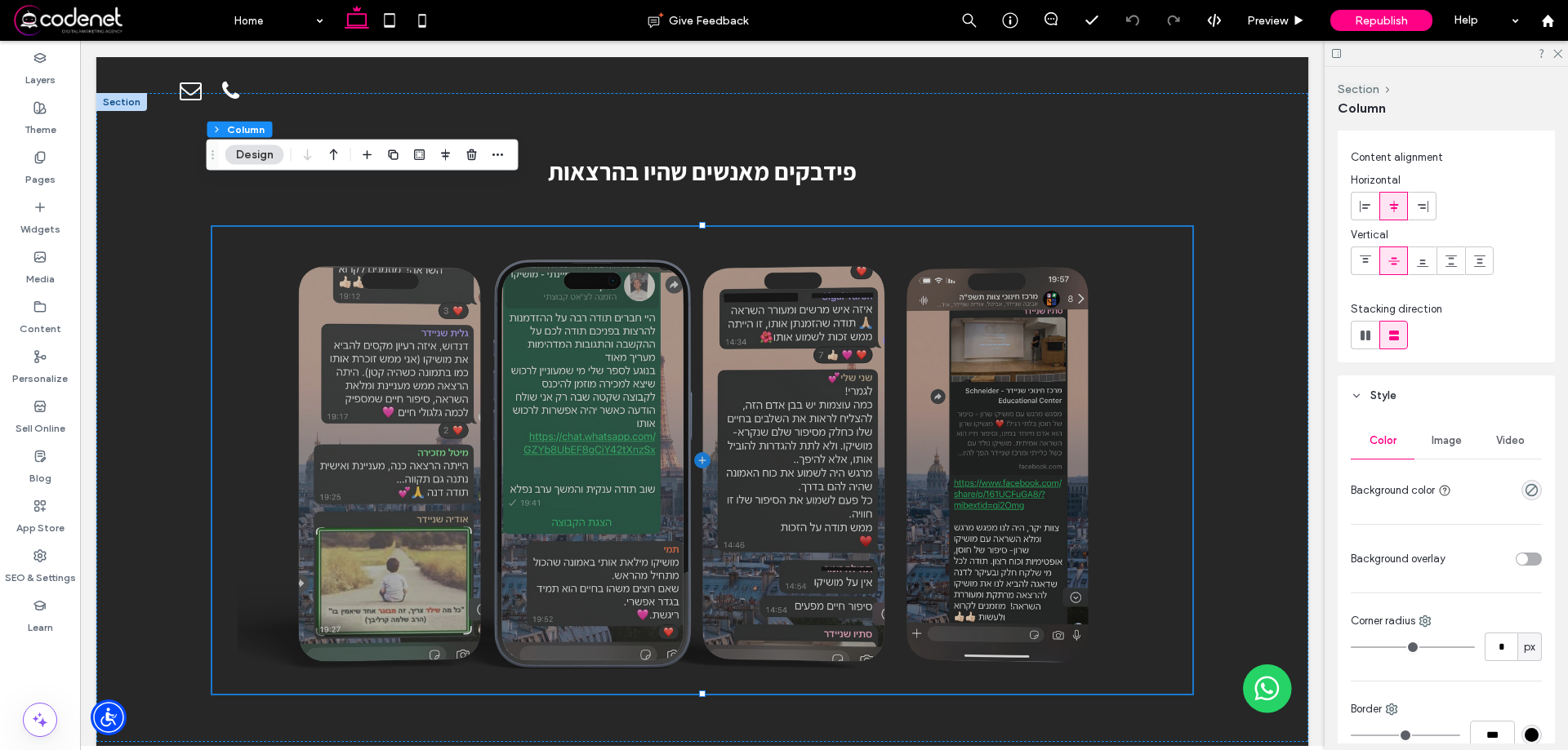
click at [1439, 433] on div "Image" at bounding box center [1446, 440] width 64 height 36
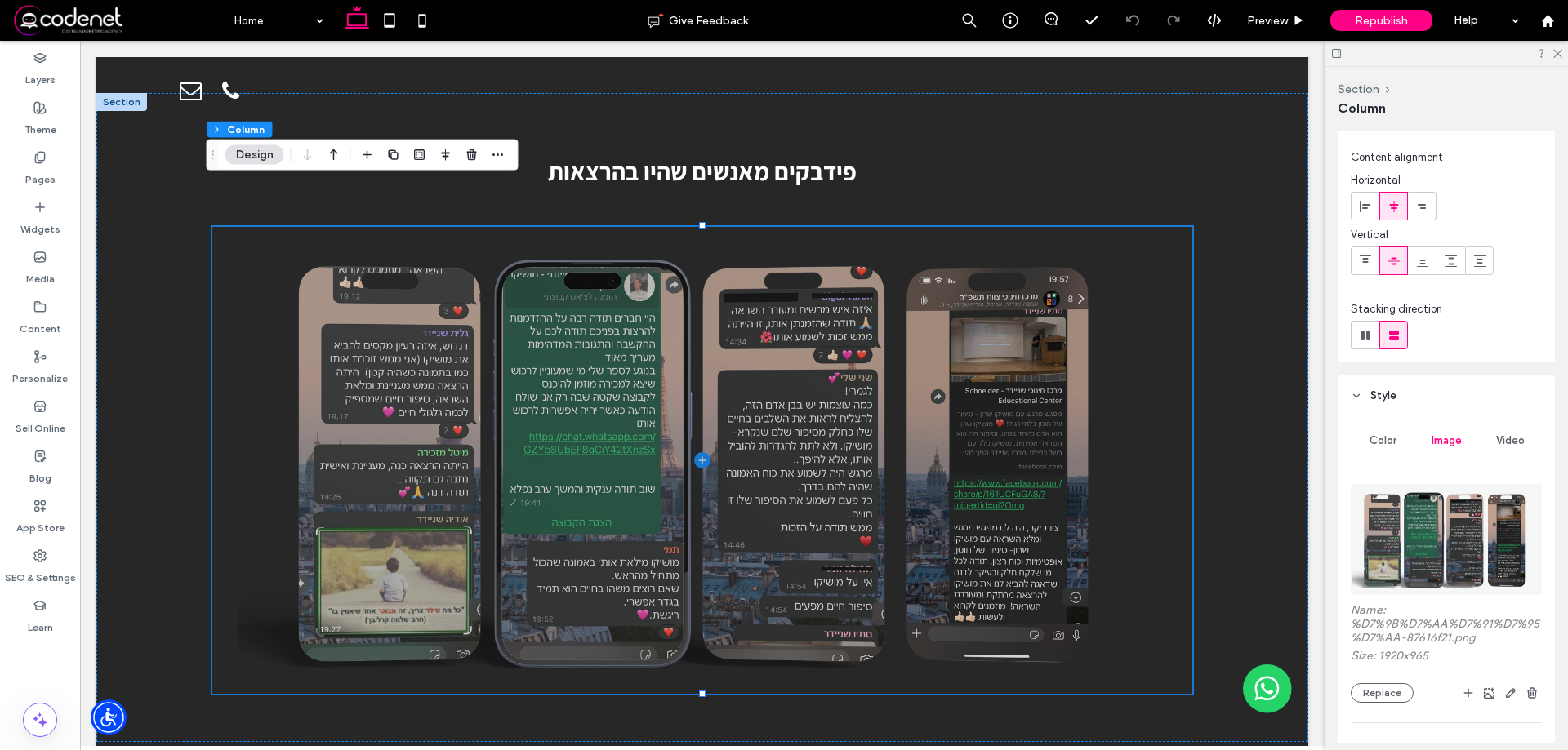
click at [1454, 396] on header "Style" at bounding box center [1446, 396] width 218 height 41
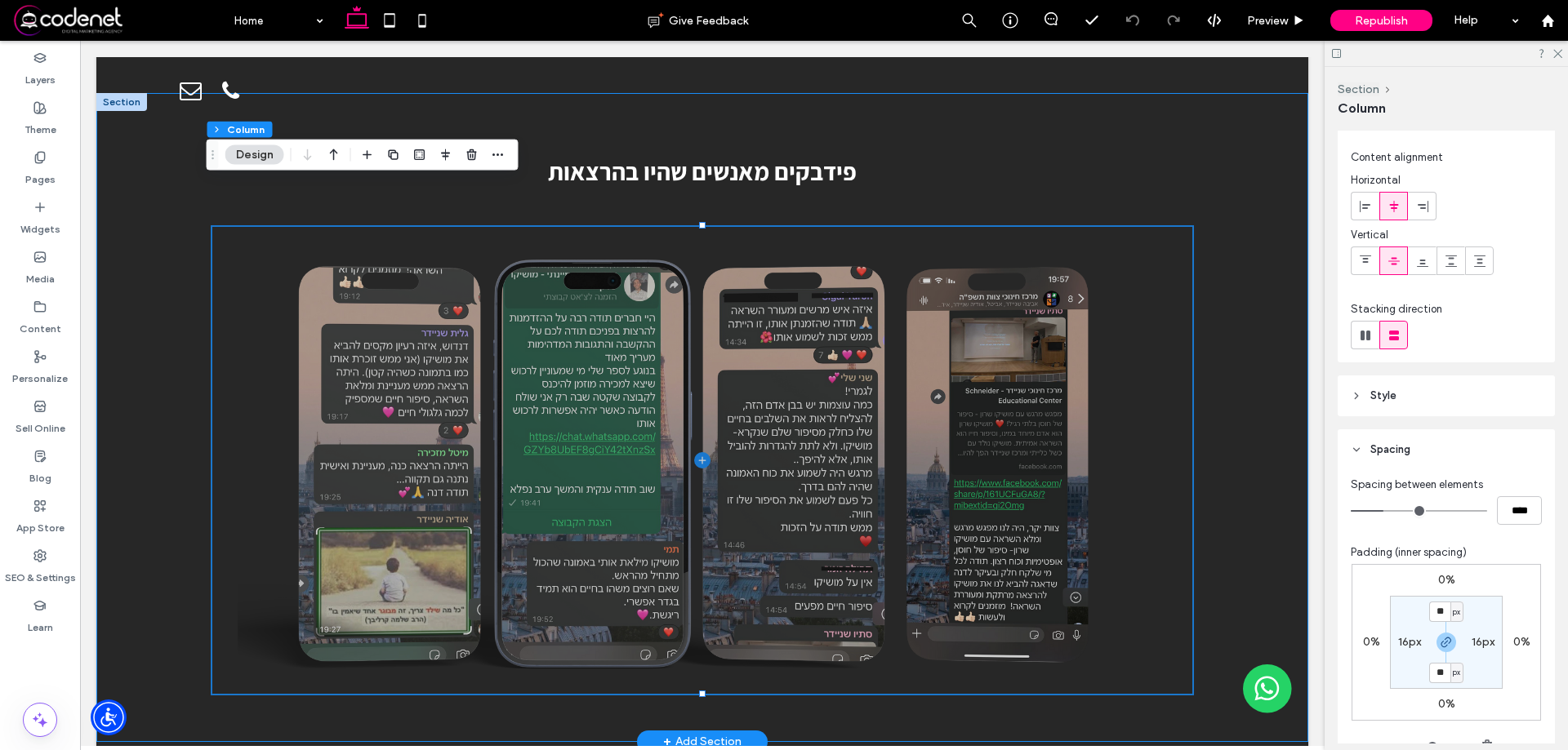
click at [1215, 162] on div "פידבקים מאנשים שהיו בהרצאות" at bounding box center [702, 418] width 1212 height 649
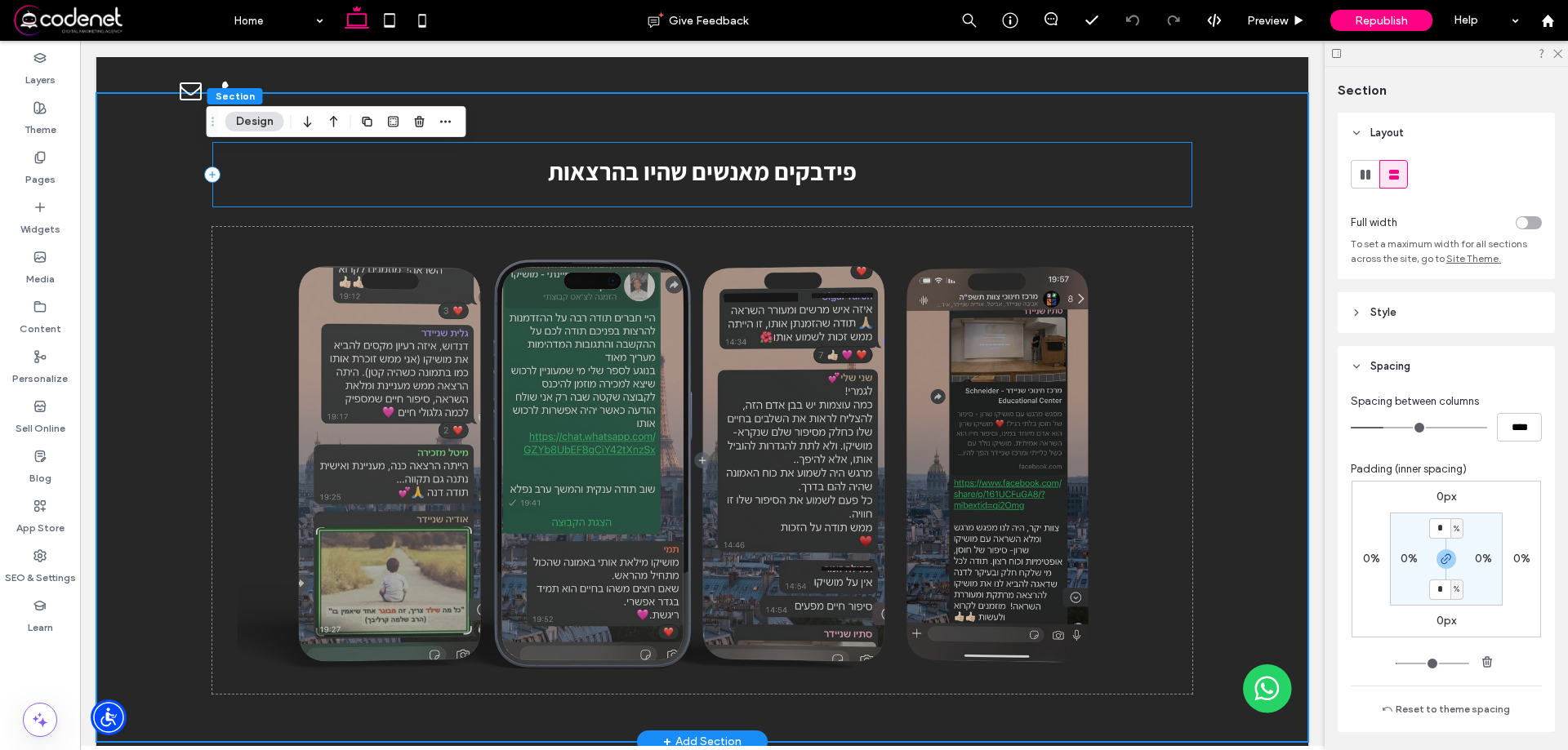
click at [964, 151] on div "פידבקים מאנשים שהיו בהרצאות" at bounding box center [702, 175] width 980 height 65
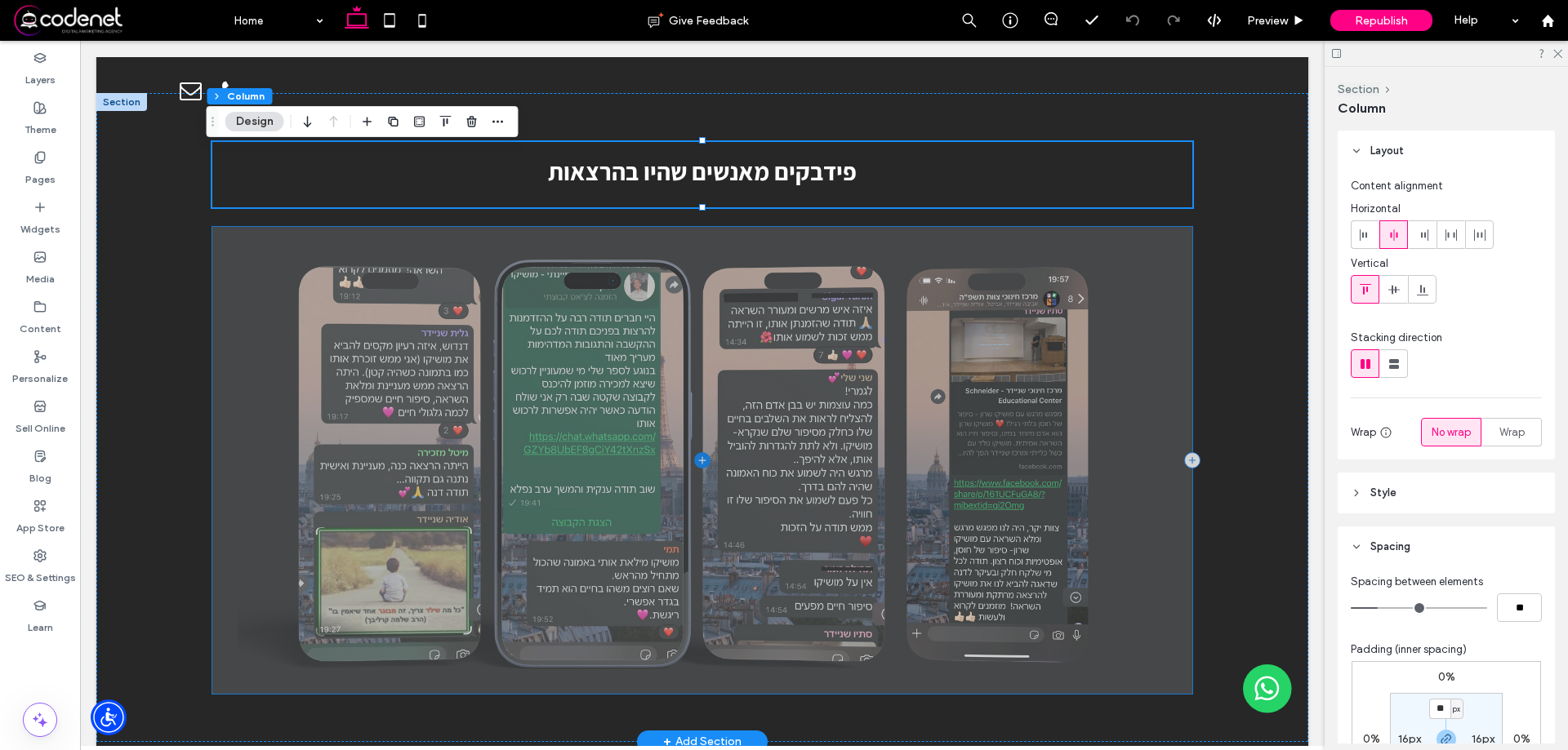
click at [1185, 227] on span at bounding box center [702, 461] width 980 height 467
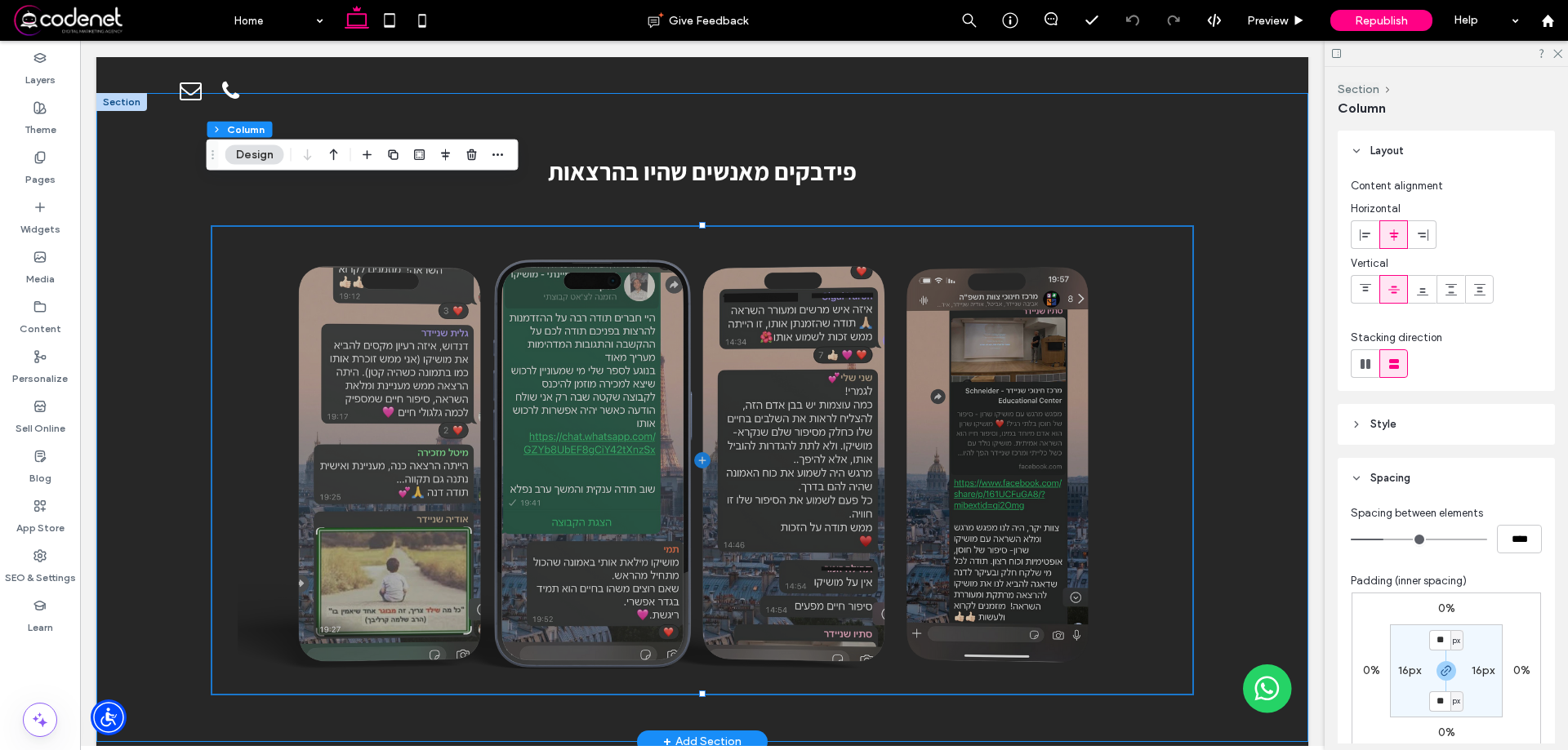
click at [1246, 182] on div "פידבקים מאנשים שהיו בהרצאות" at bounding box center [702, 418] width 1212 height 649
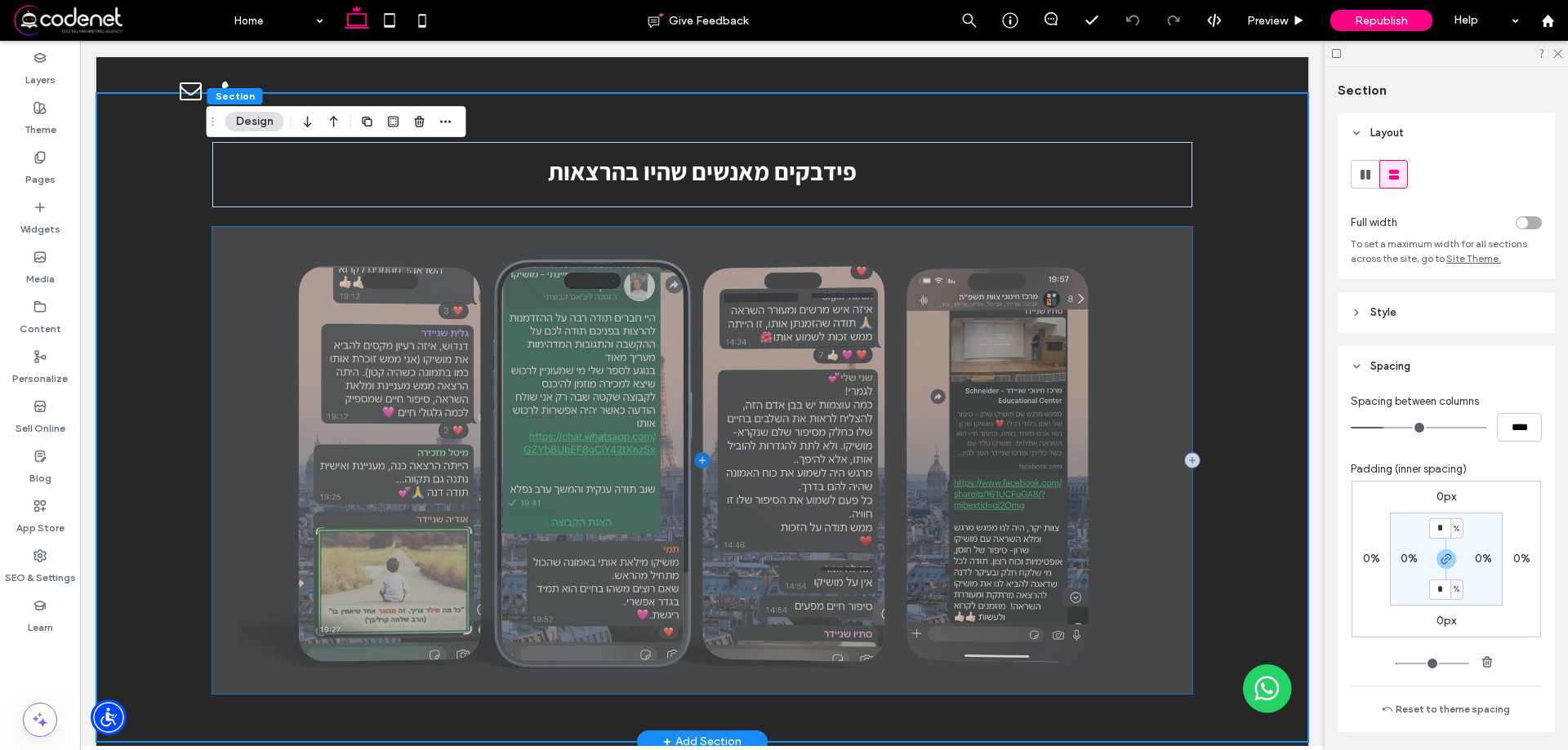
click at [1187, 196] on div "פידבקים מאנשים שהיו בהרצאות" at bounding box center [702, 418] width 1212 height 649
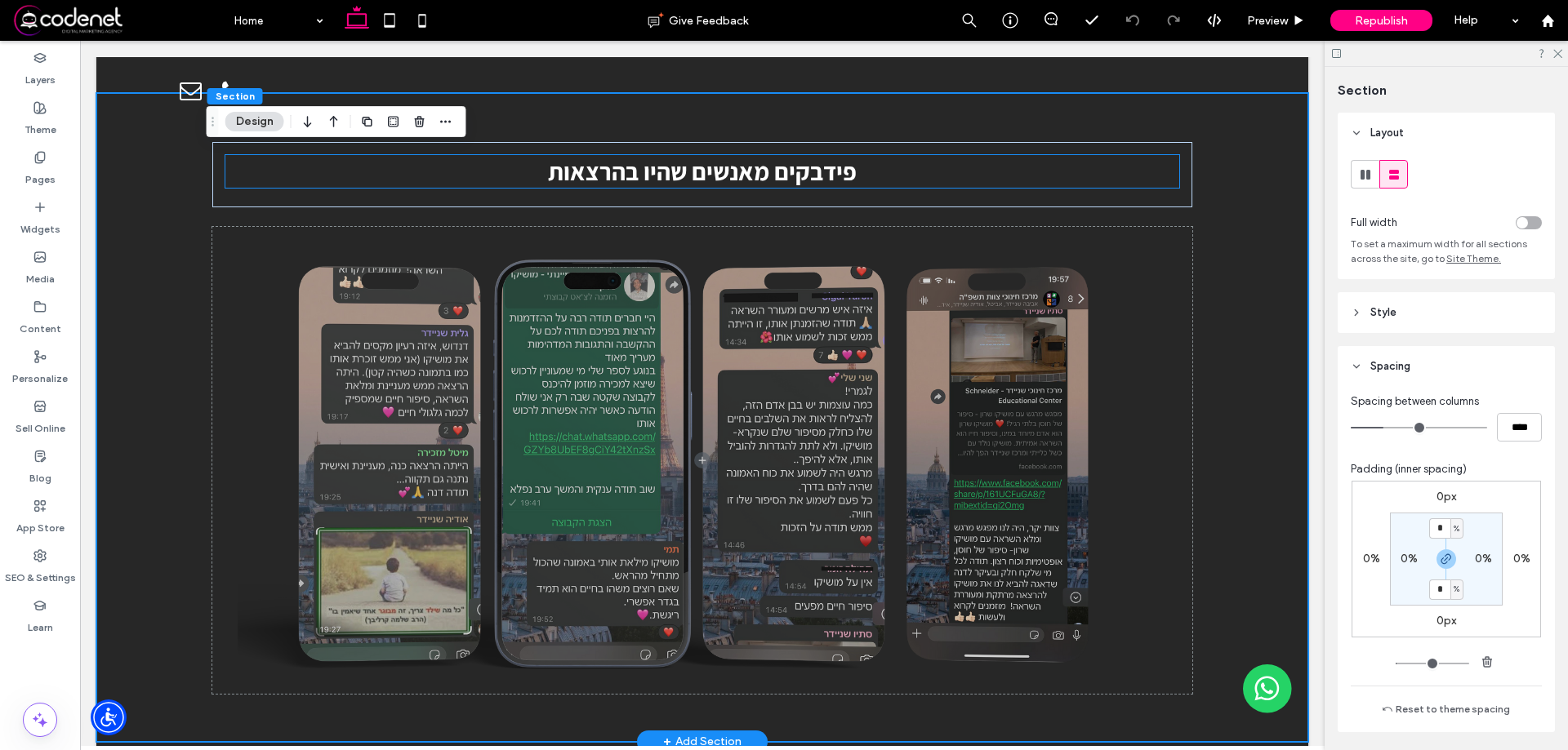
click at [831, 155] on span "פידבקים מאנשים שהיו בהרצאות" at bounding box center [702, 171] width 309 height 32
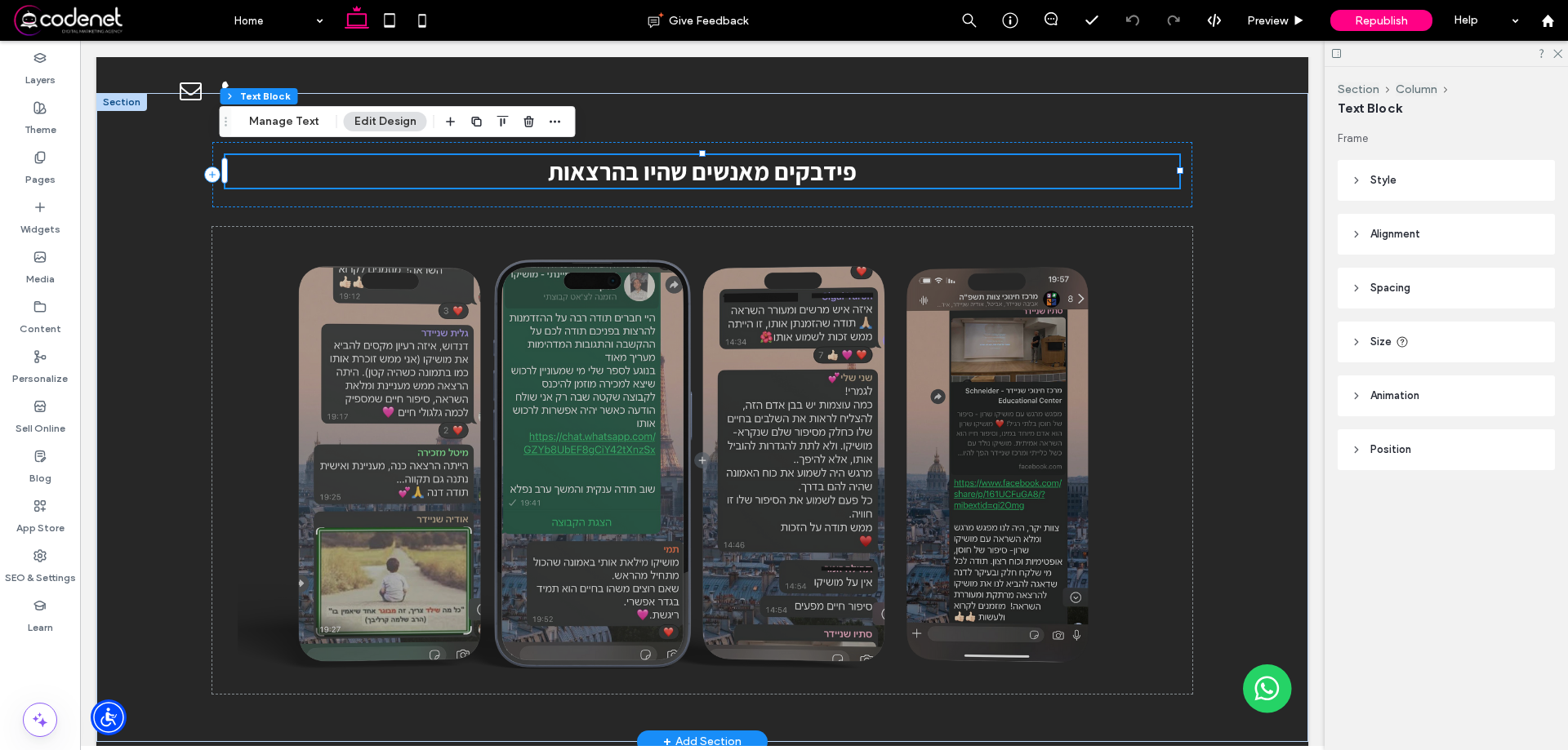
click at [831, 155] on span "פידבקים מאנשים שהיו בהרצאות" at bounding box center [702, 171] width 309 height 32
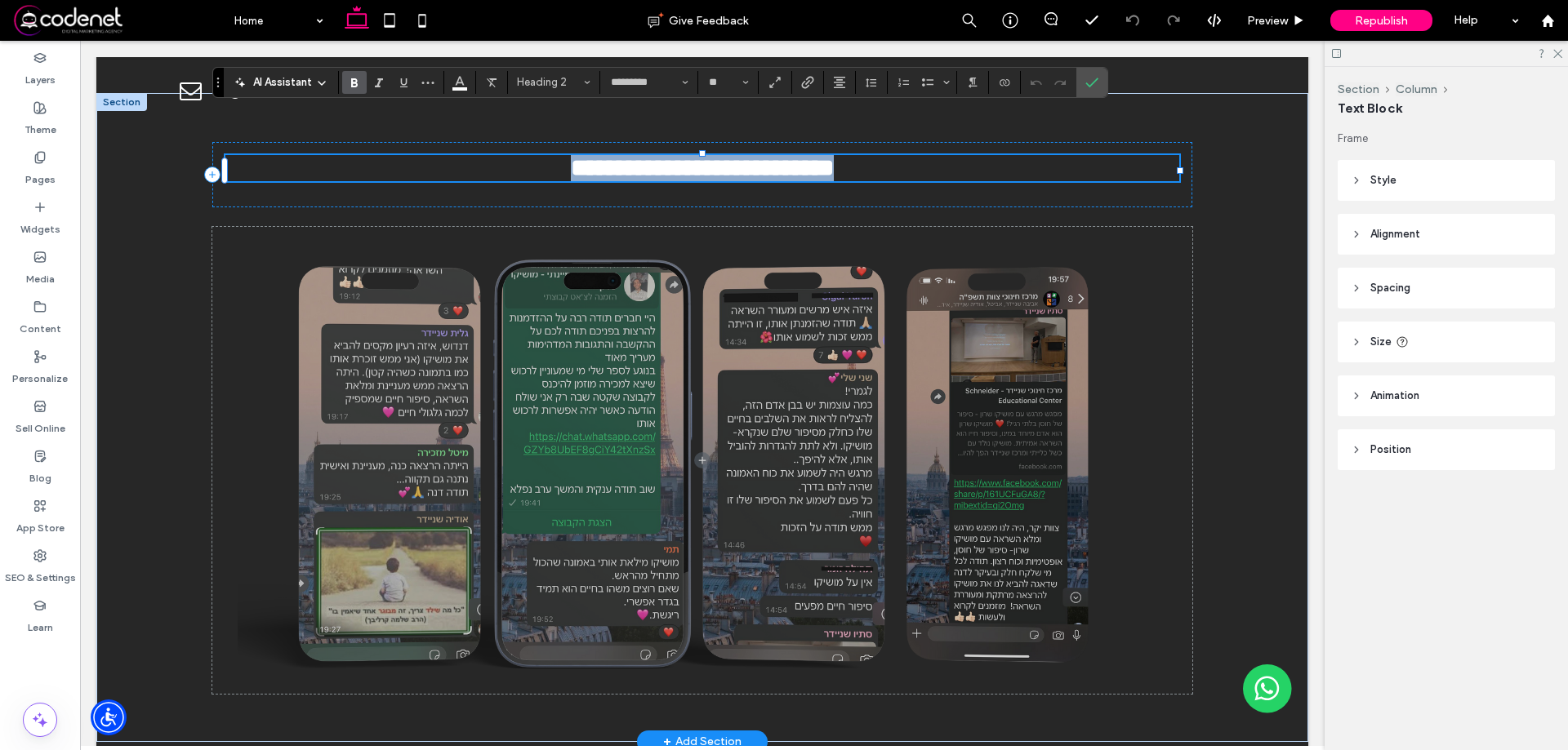
copy span "**********"
click at [821, 153] on div "**********" at bounding box center [702, 175] width 980 height 65
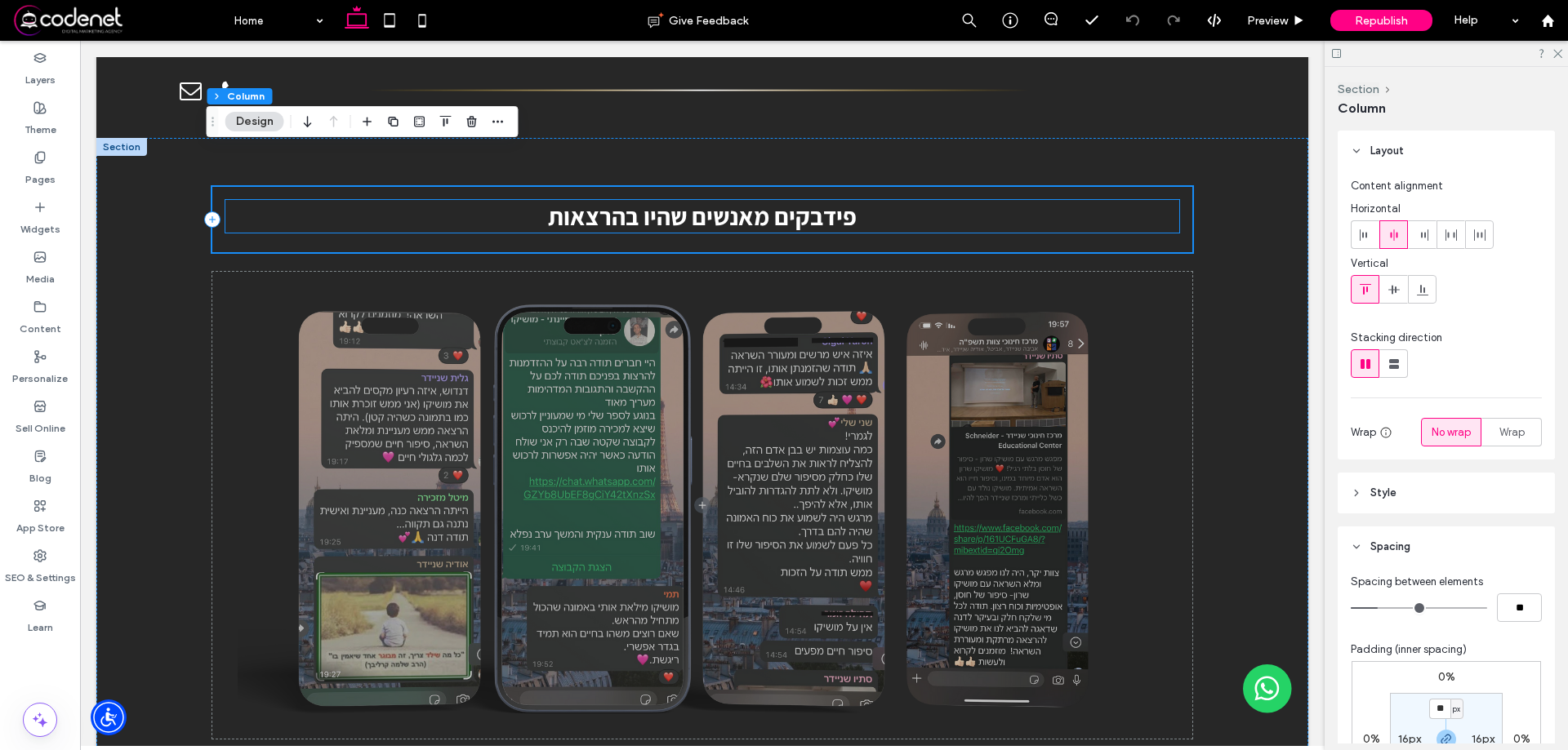
scroll to position [8897, 0]
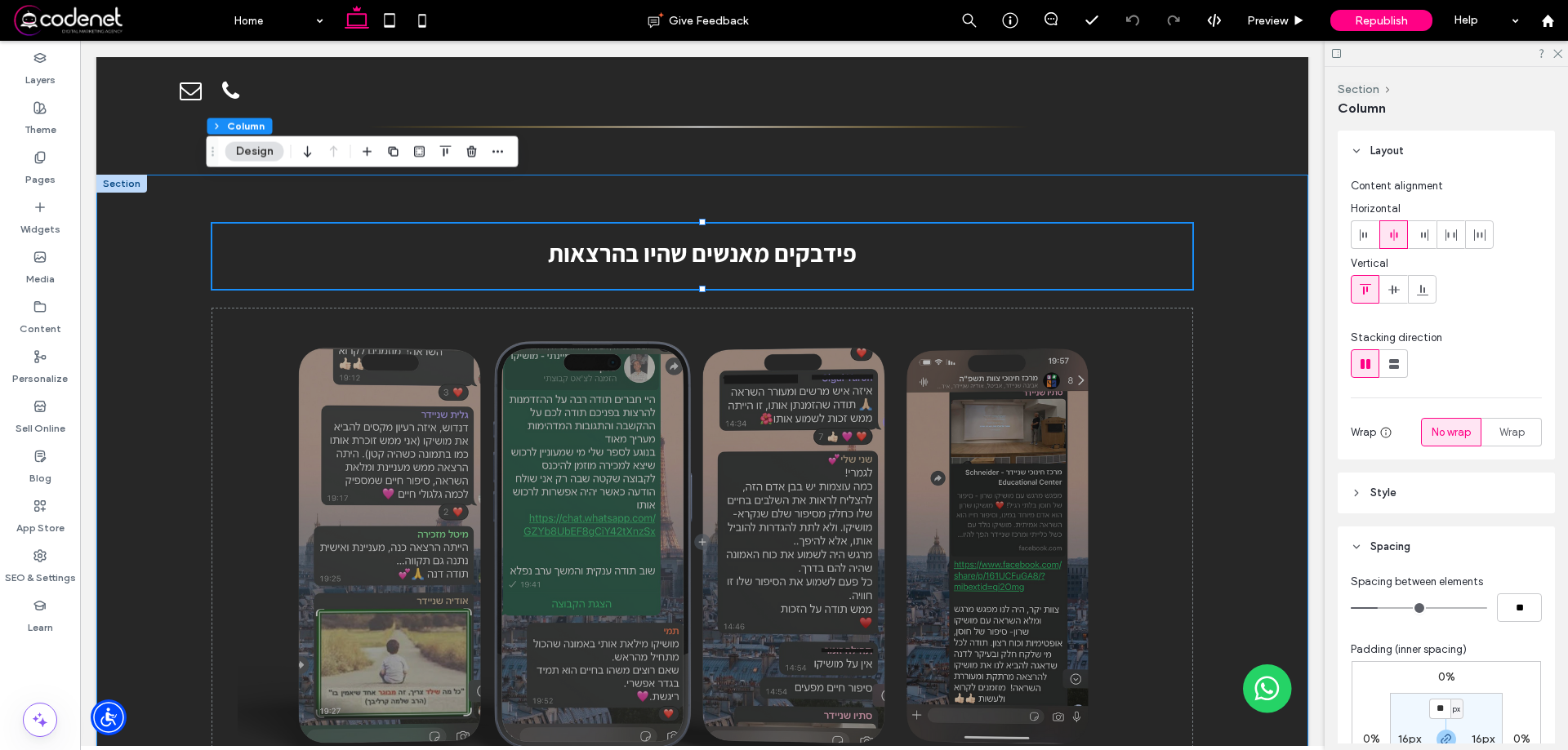
click at [1231, 285] on div "פידבקים מאנשים שהיו בהרצאות" at bounding box center [702, 499] width 1212 height 649
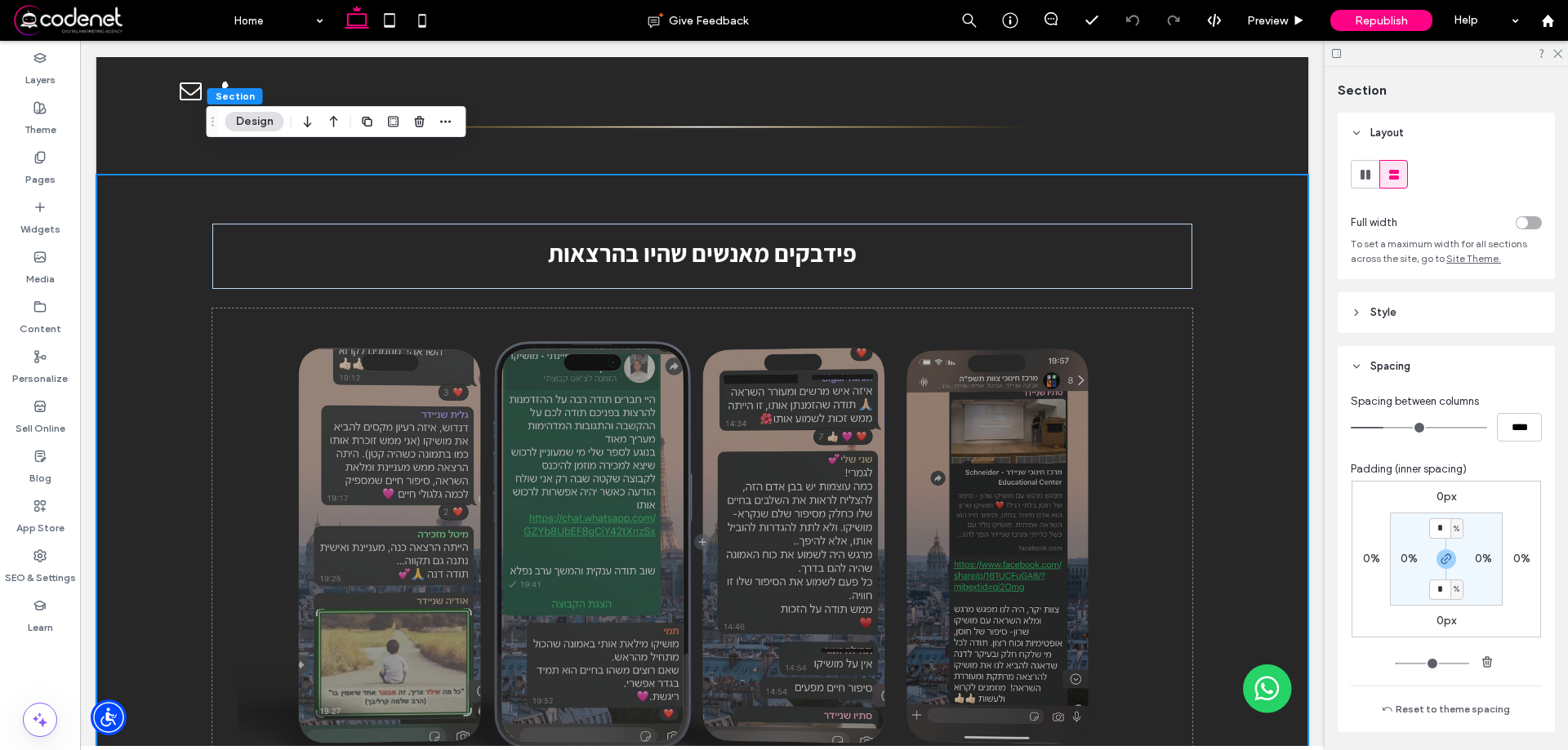
click at [1199, 457] on div "פידבקים מאנשים שהיו בהרצאות" at bounding box center [702, 499] width 1212 height 649
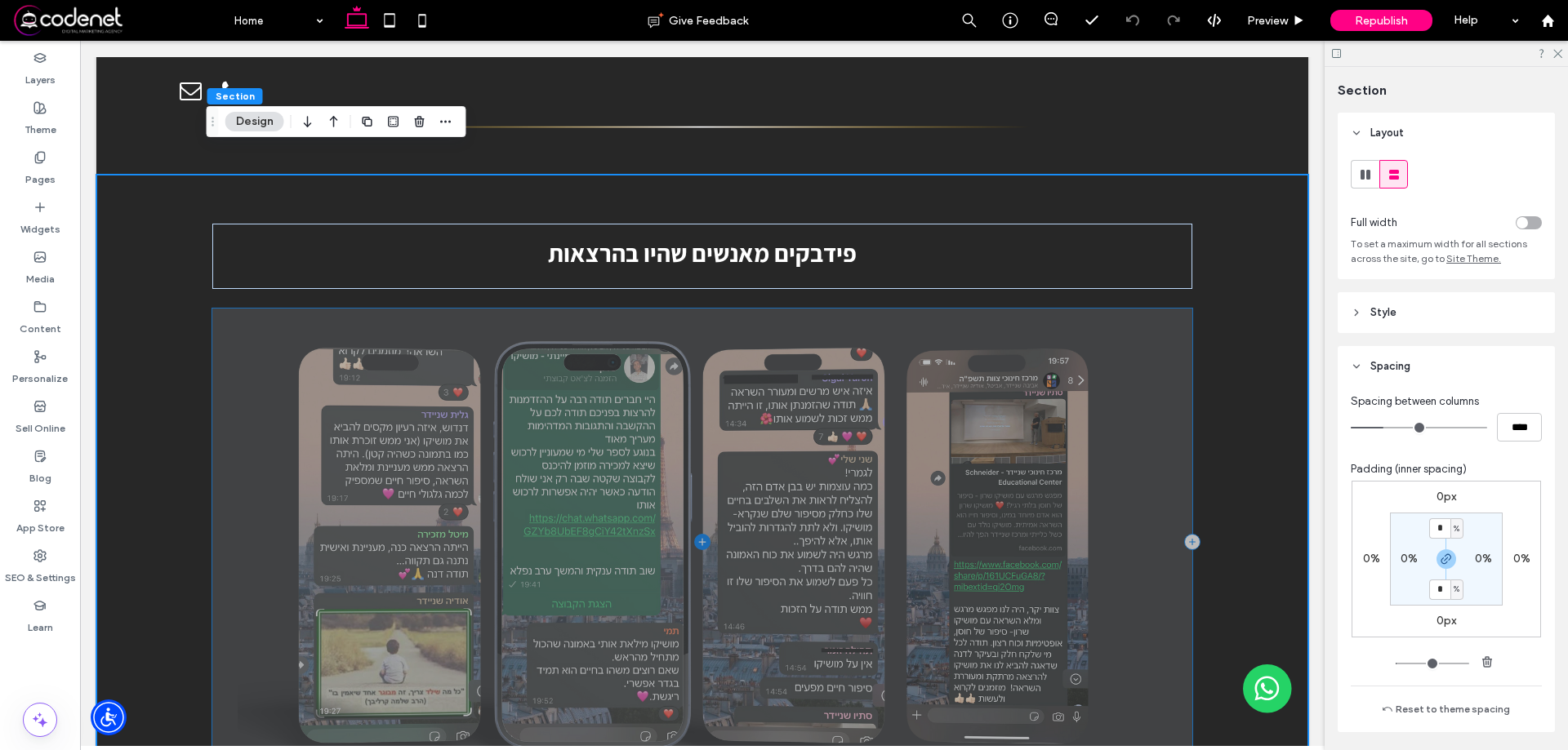
click at [1168, 441] on span at bounding box center [702, 542] width 980 height 467
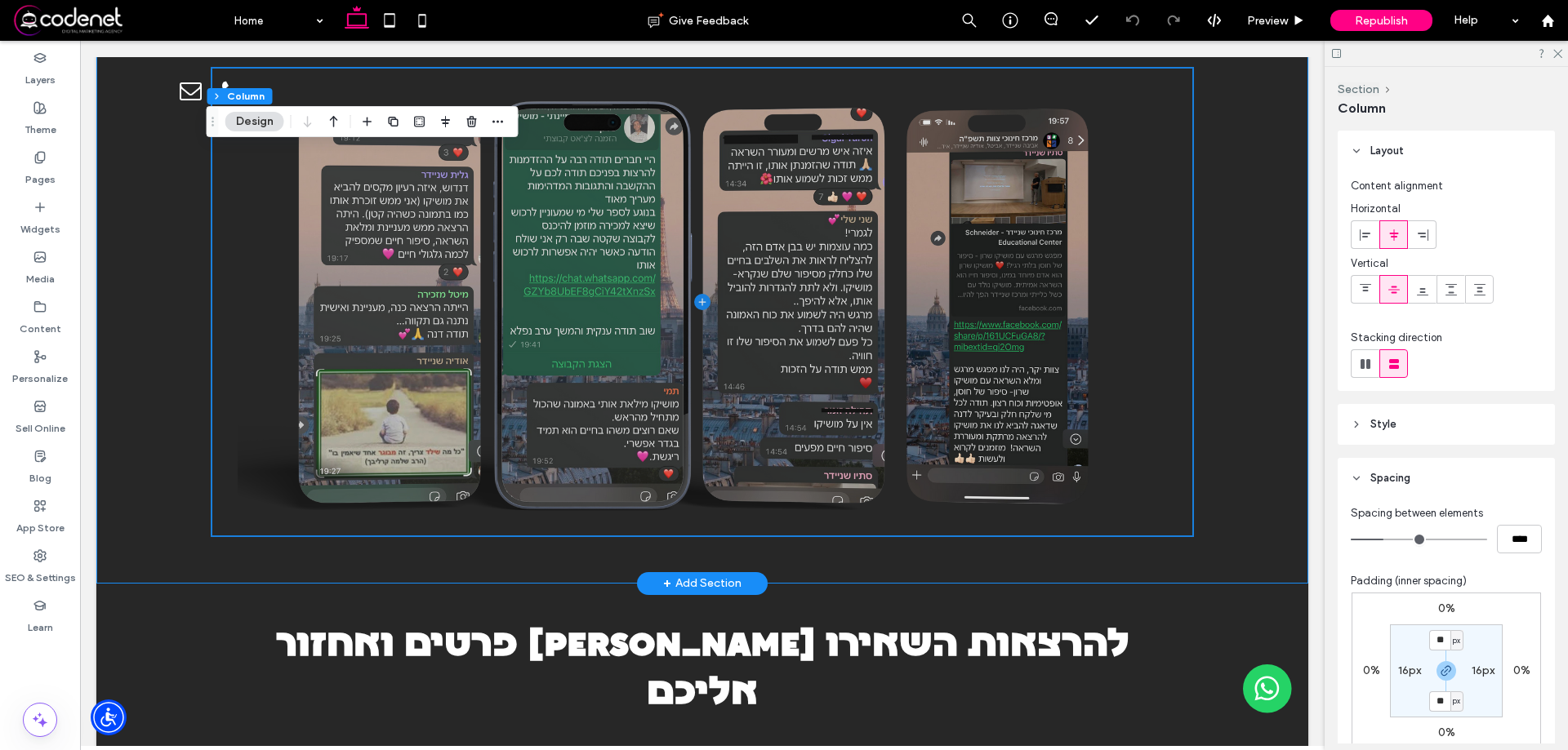
scroll to position [9224, 0]
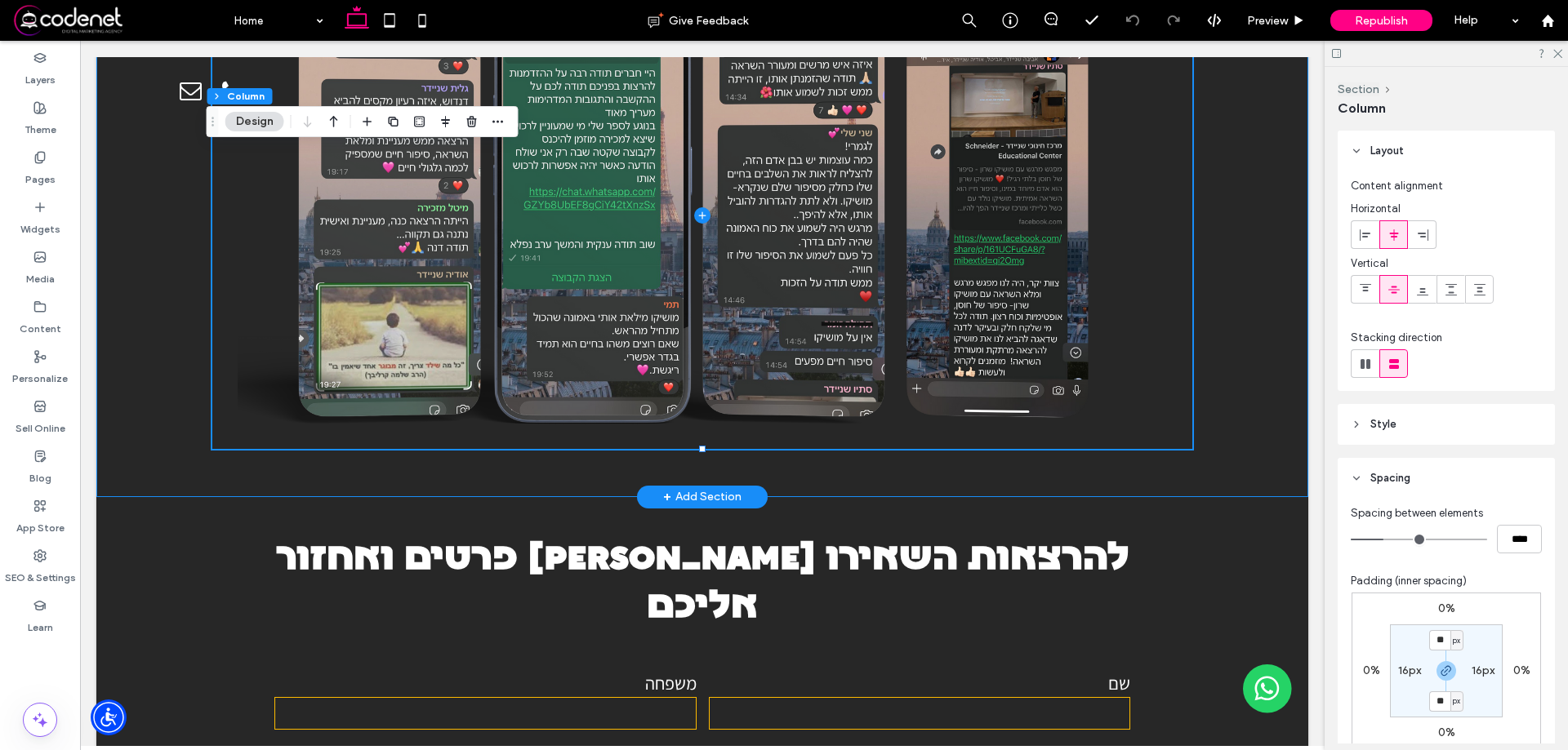
click at [1258, 283] on div "פידבקים מאנשים שהיו בהרצאות" at bounding box center [702, 173] width 1212 height 649
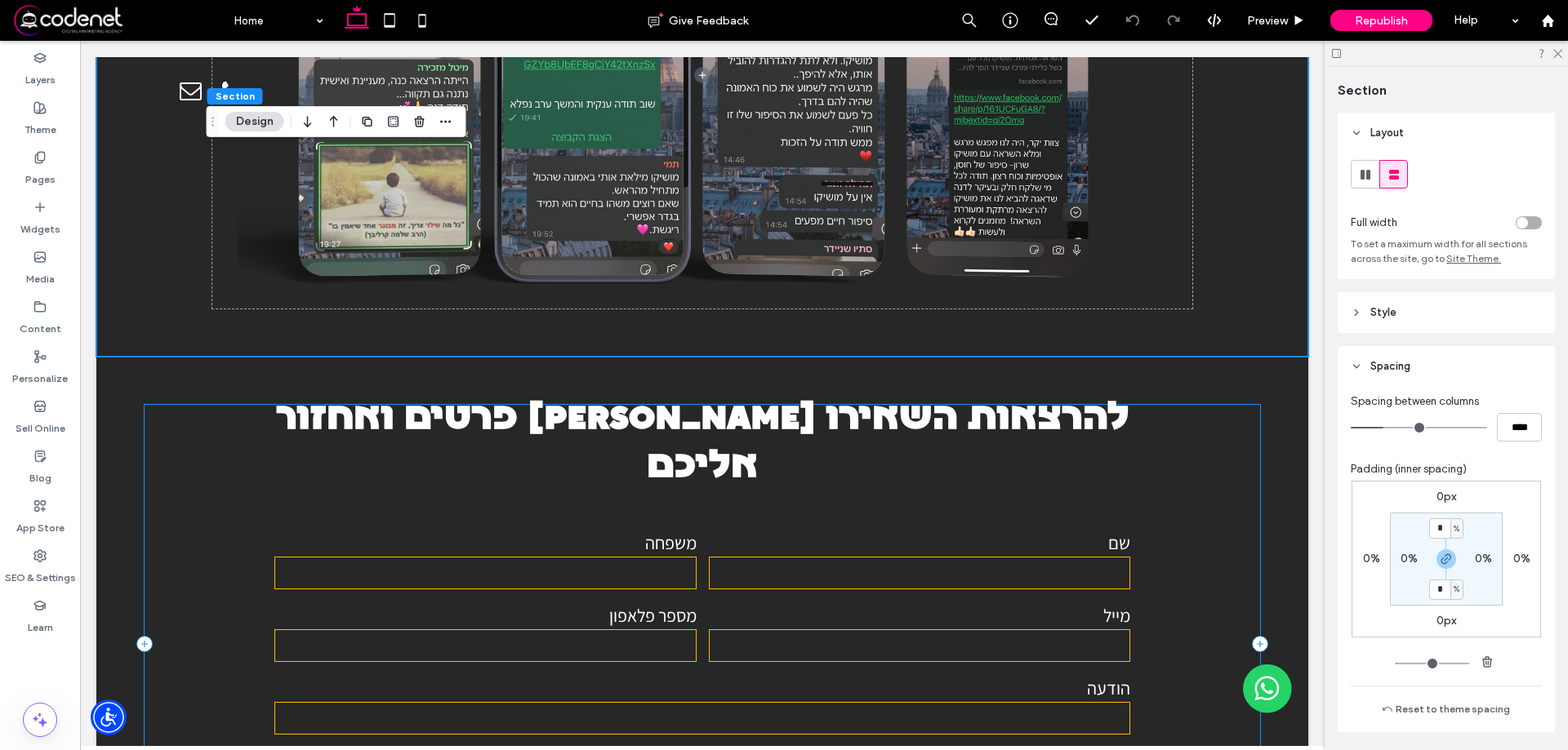
scroll to position [9387, 0]
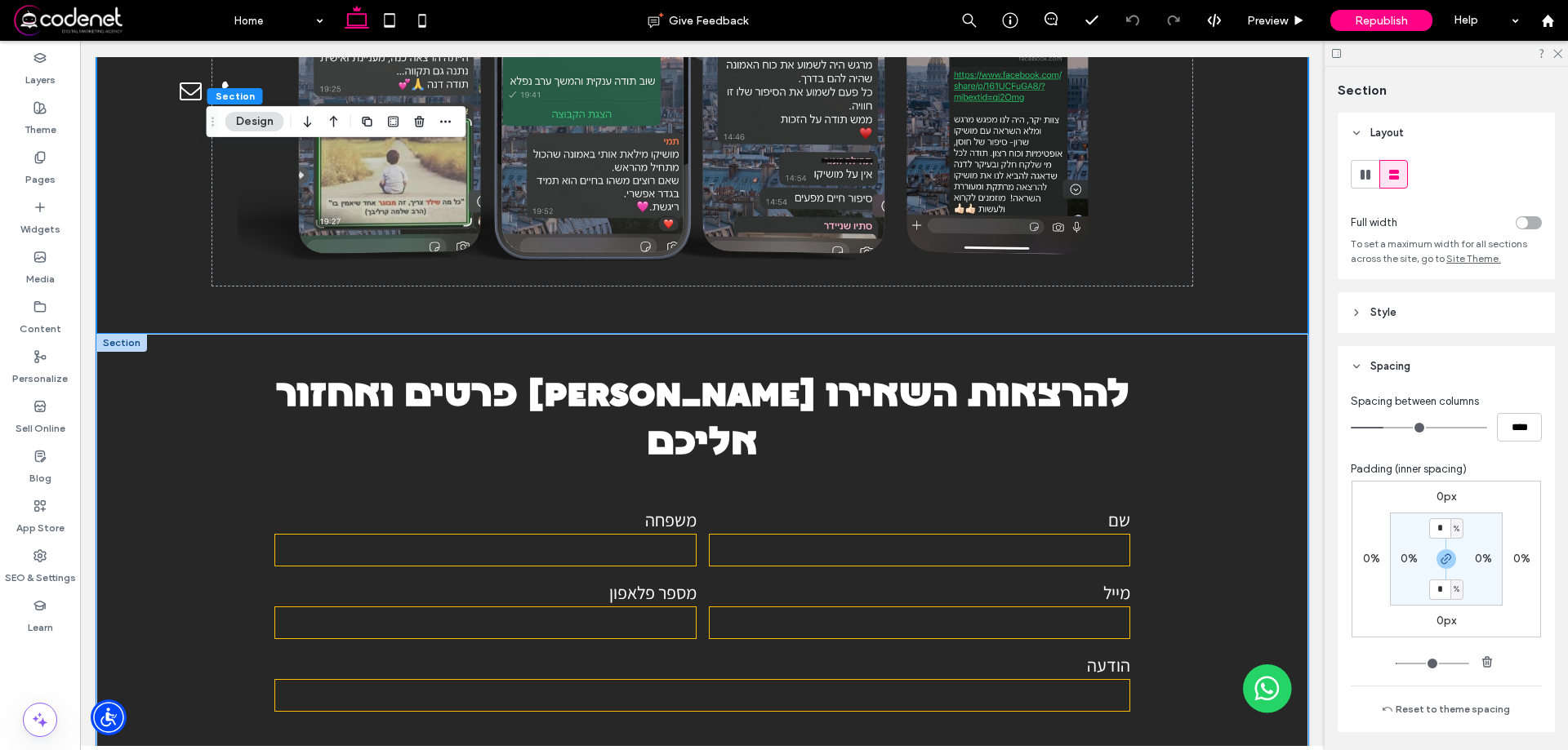
click at [1145, 334] on div "להרצאות השאירו [PERSON_NAME] פרטים ואחזור אליכם שם משפחה מייל מספר פלאפון הודעה…" at bounding box center [702, 621] width 1212 height 575
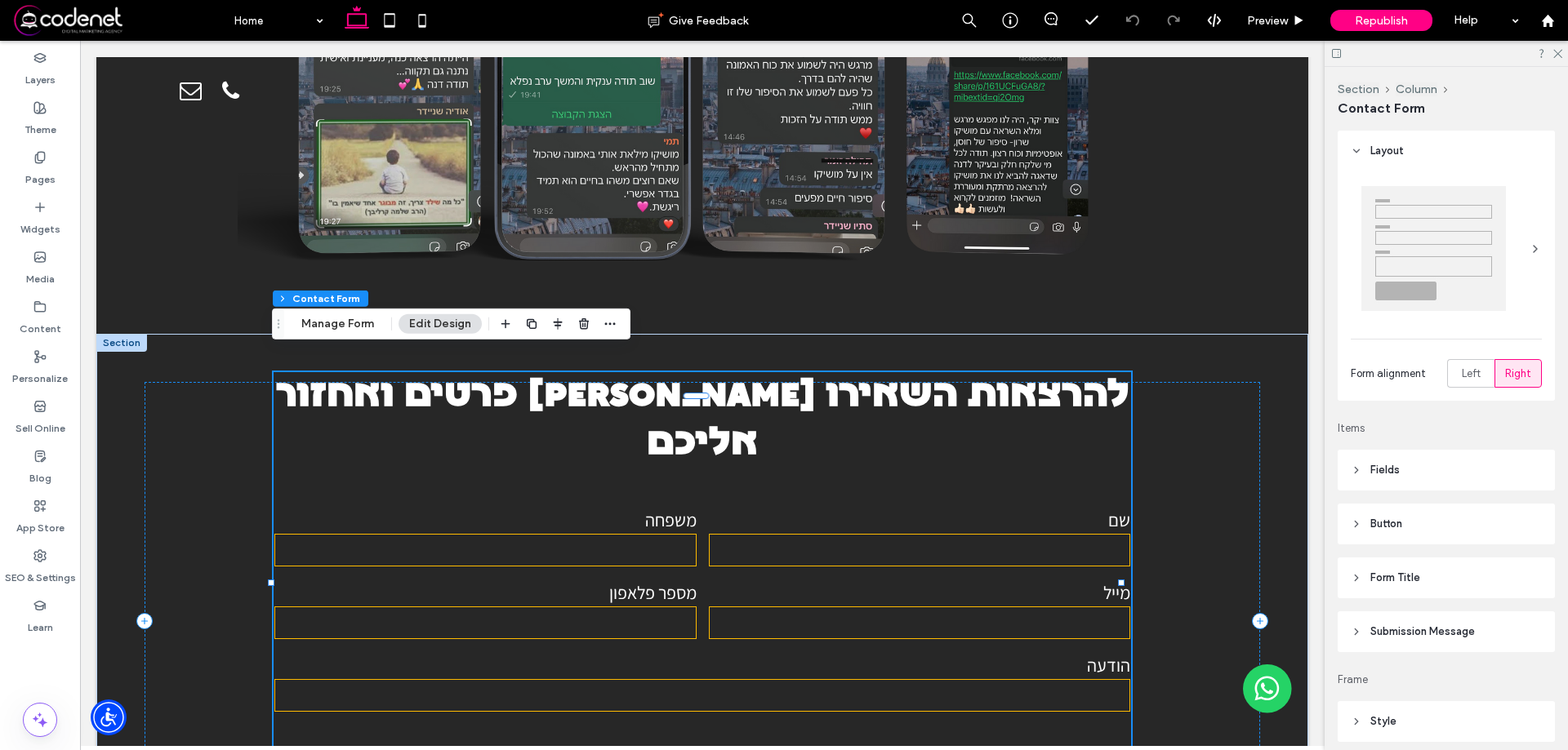
type input "*"
type input "***"
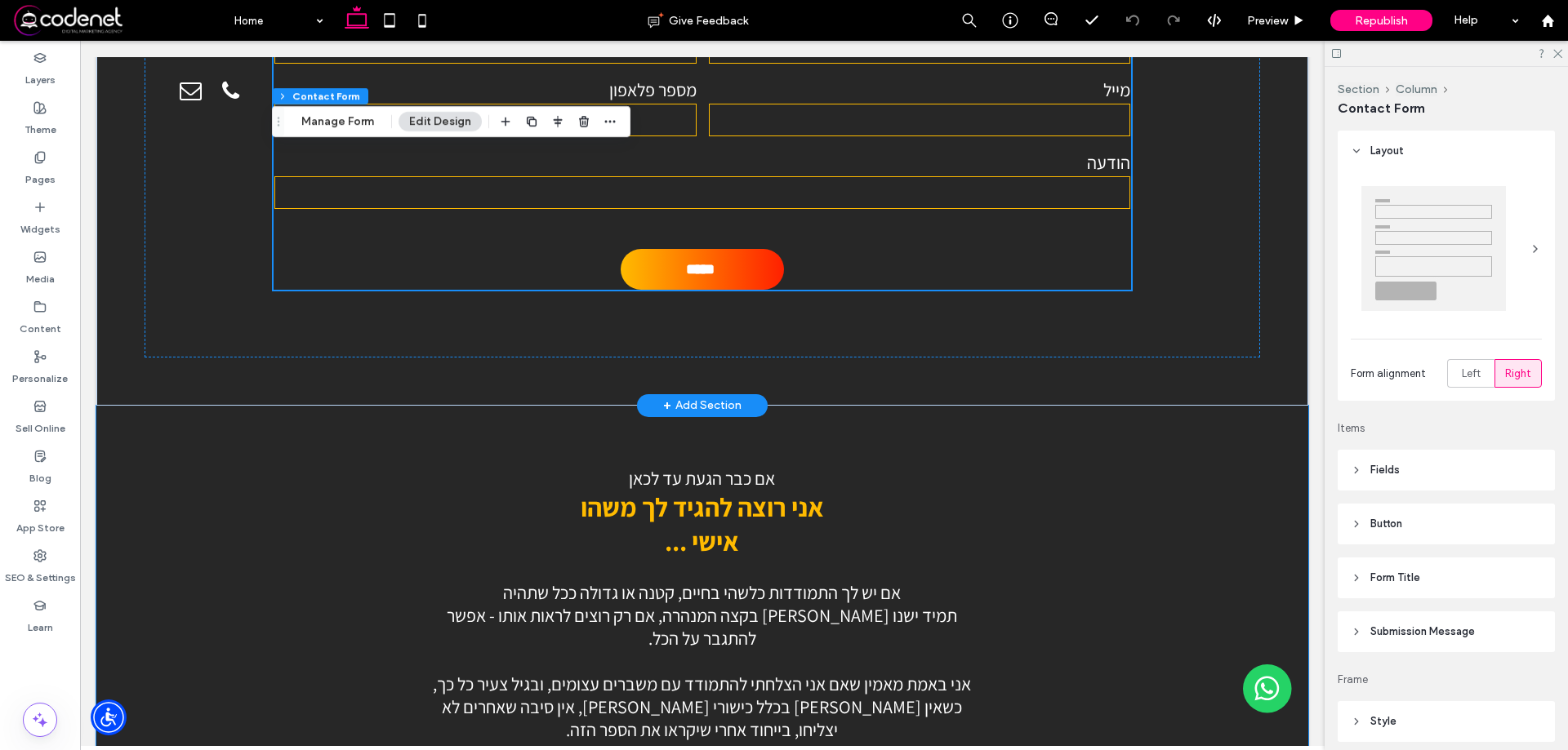
scroll to position [9618, 0]
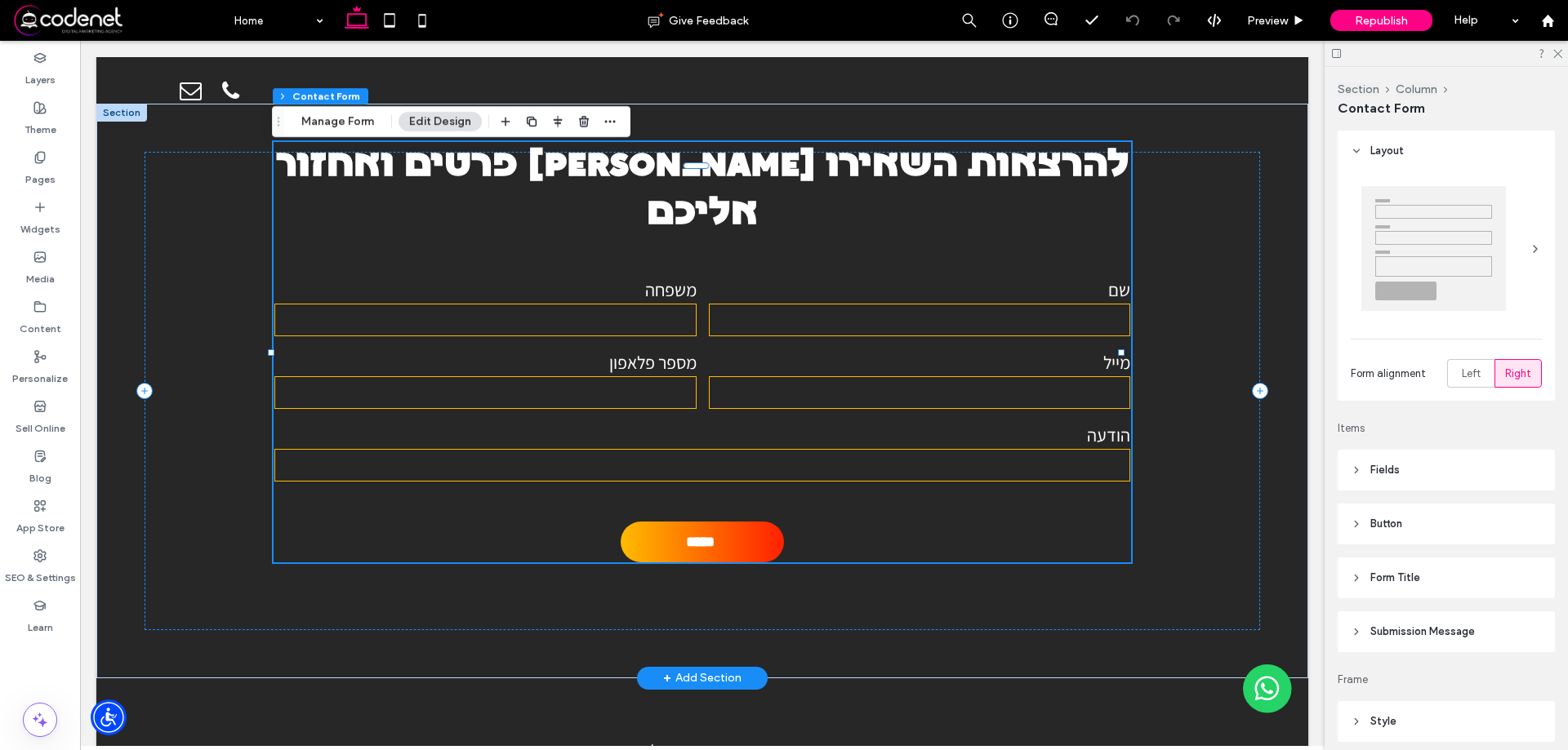
click at [1076, 351] on label "מייל" at bounding box center [920, 362] width 421 height 23
click at [1370, 464] on span "Fields" at bounding box center [1384, 470] width 29 height 17
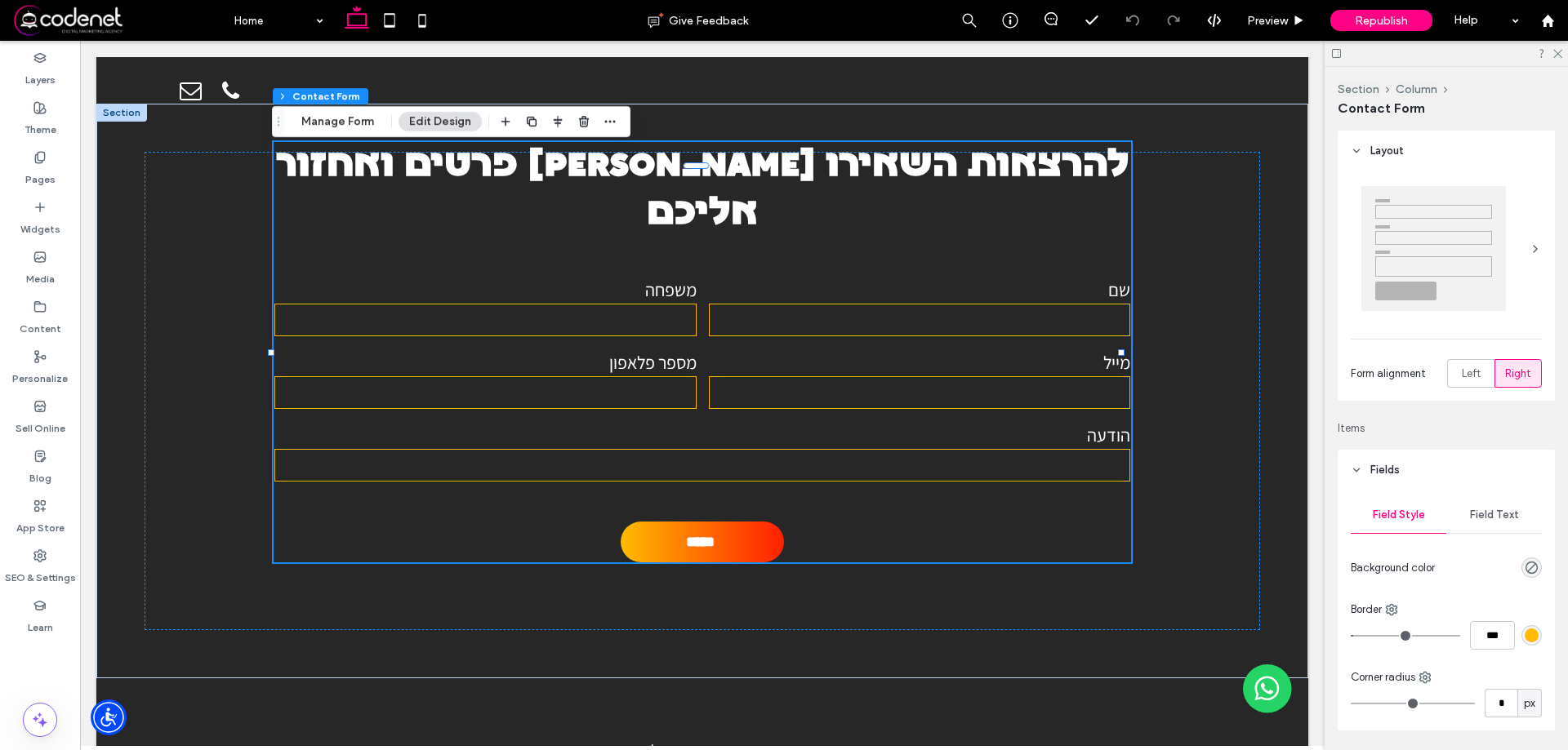
click at [1483, 526] on div "Field Text" at bounding box center [1493, 515] width 96 height 36
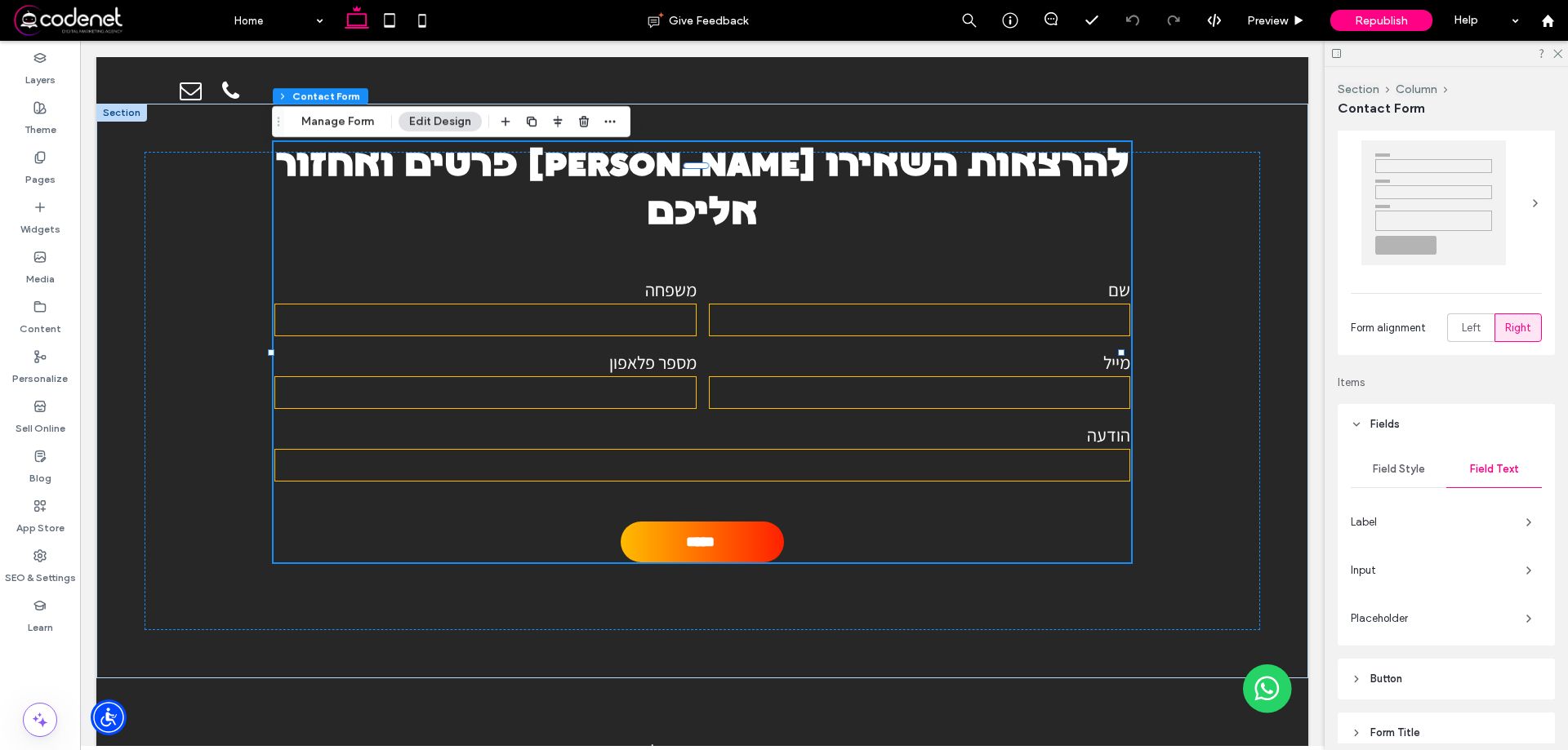
scroll to position [82, 0]
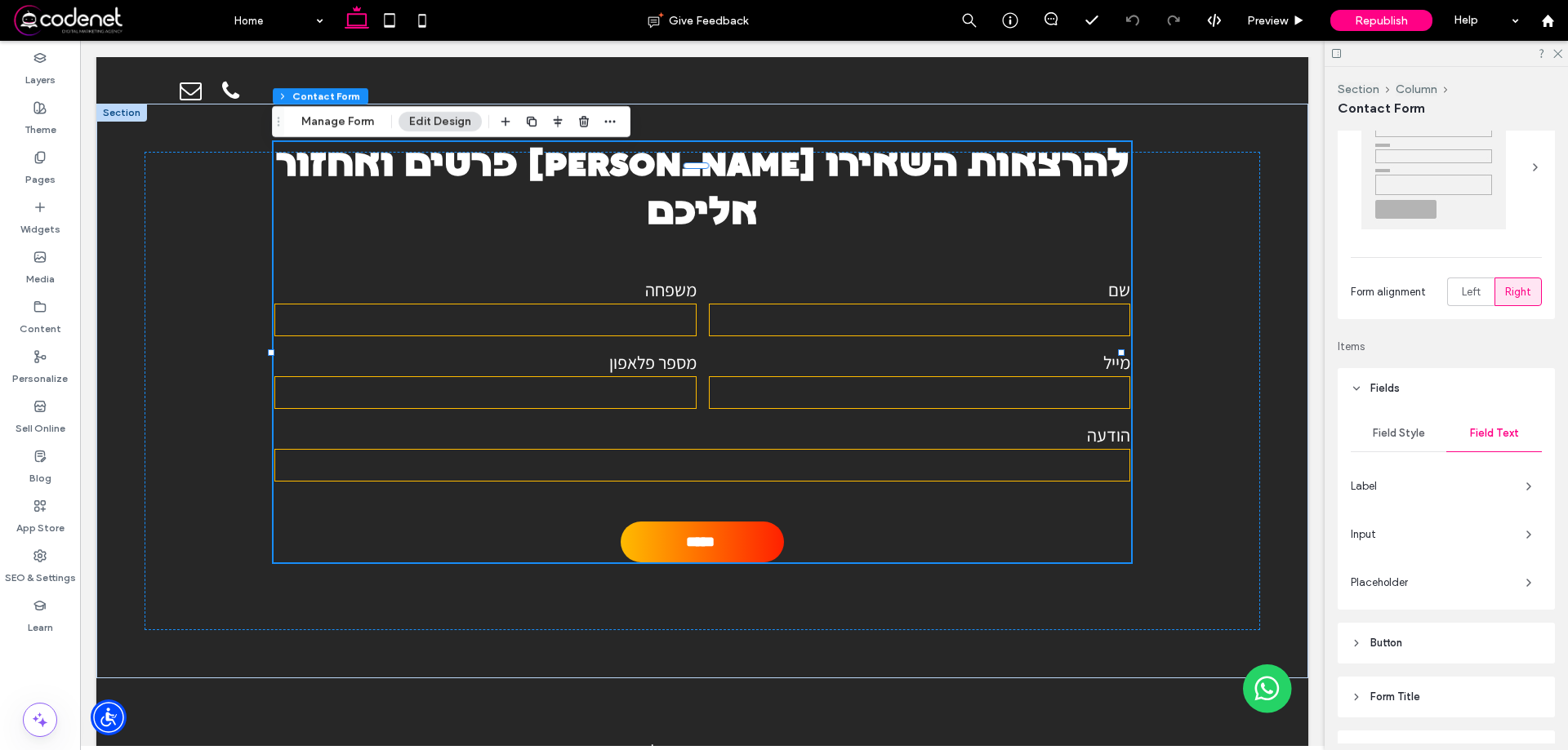
click at [1441, 462] on div "Field Style Field Text Label Input Placeholder" at bounding box center [1446, 509] width 218 height 201
click at [1443, 488] on span "Label" at bounding box center [1431, 486] width 161 height 17
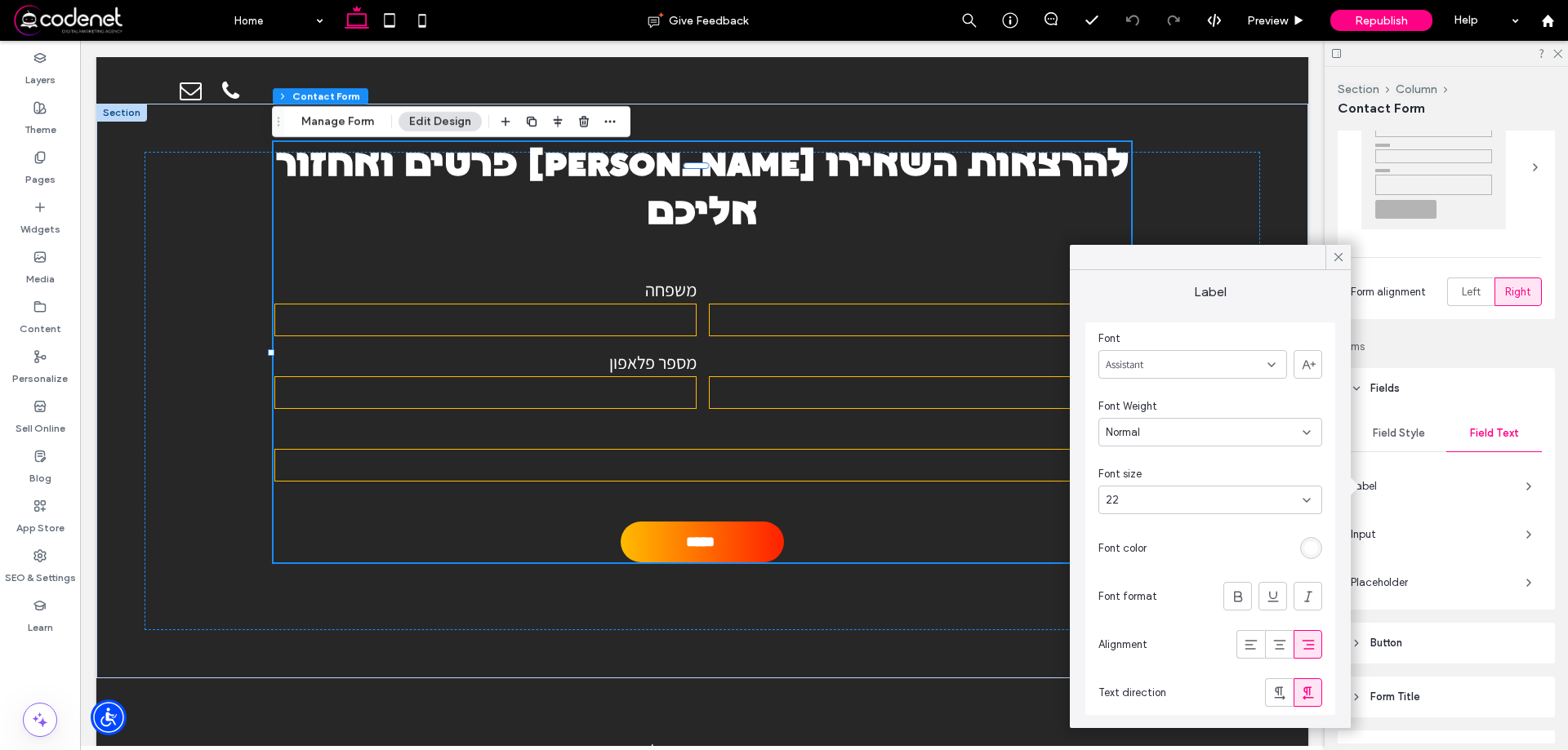
click at [1438, 526] on span "Input" at bounding box center [1431, 534] width 161 height 17
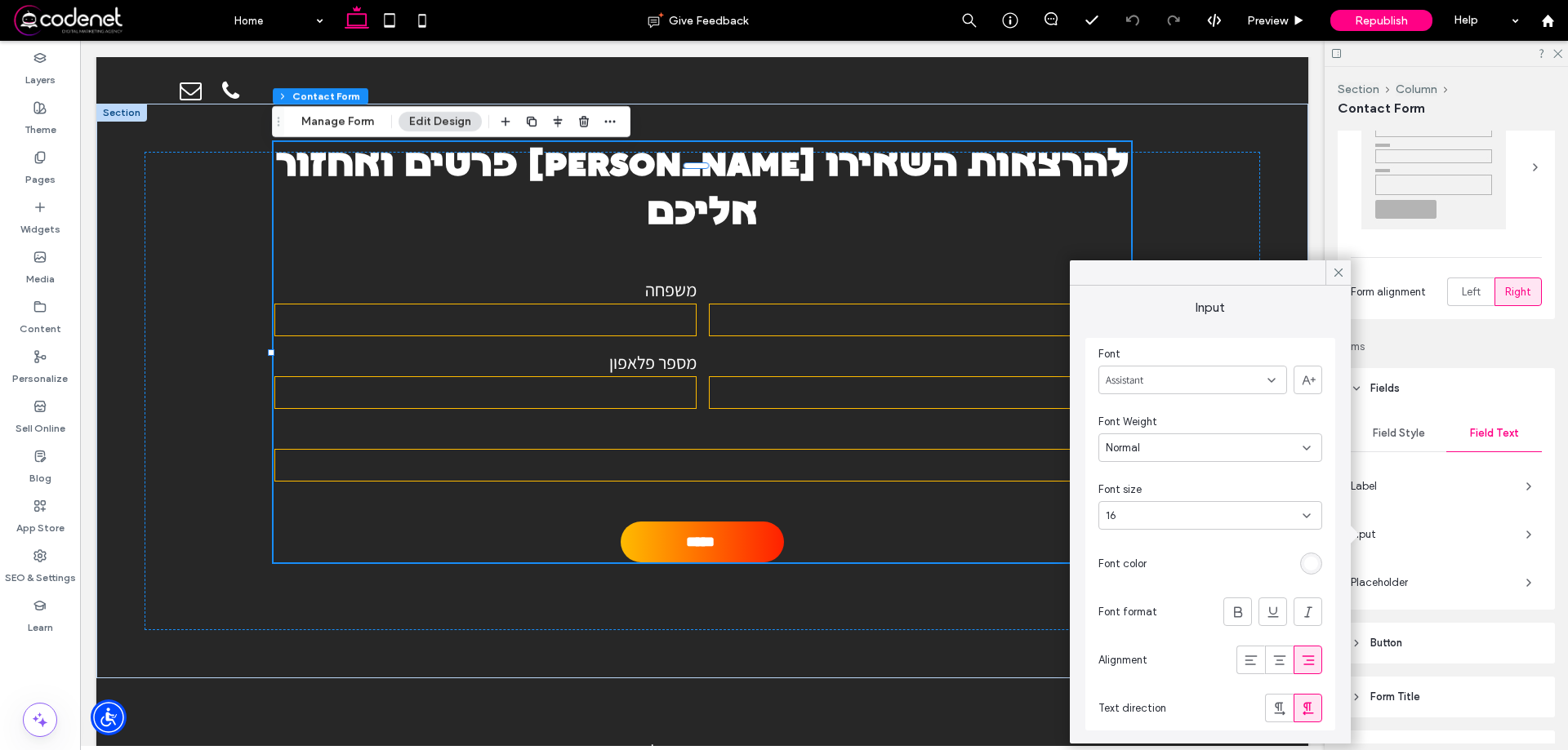
click at [1379, 566] on div "Field Style Field Text Label Input Placeholder" at bounding box center [1446, 509] width 218 height 201
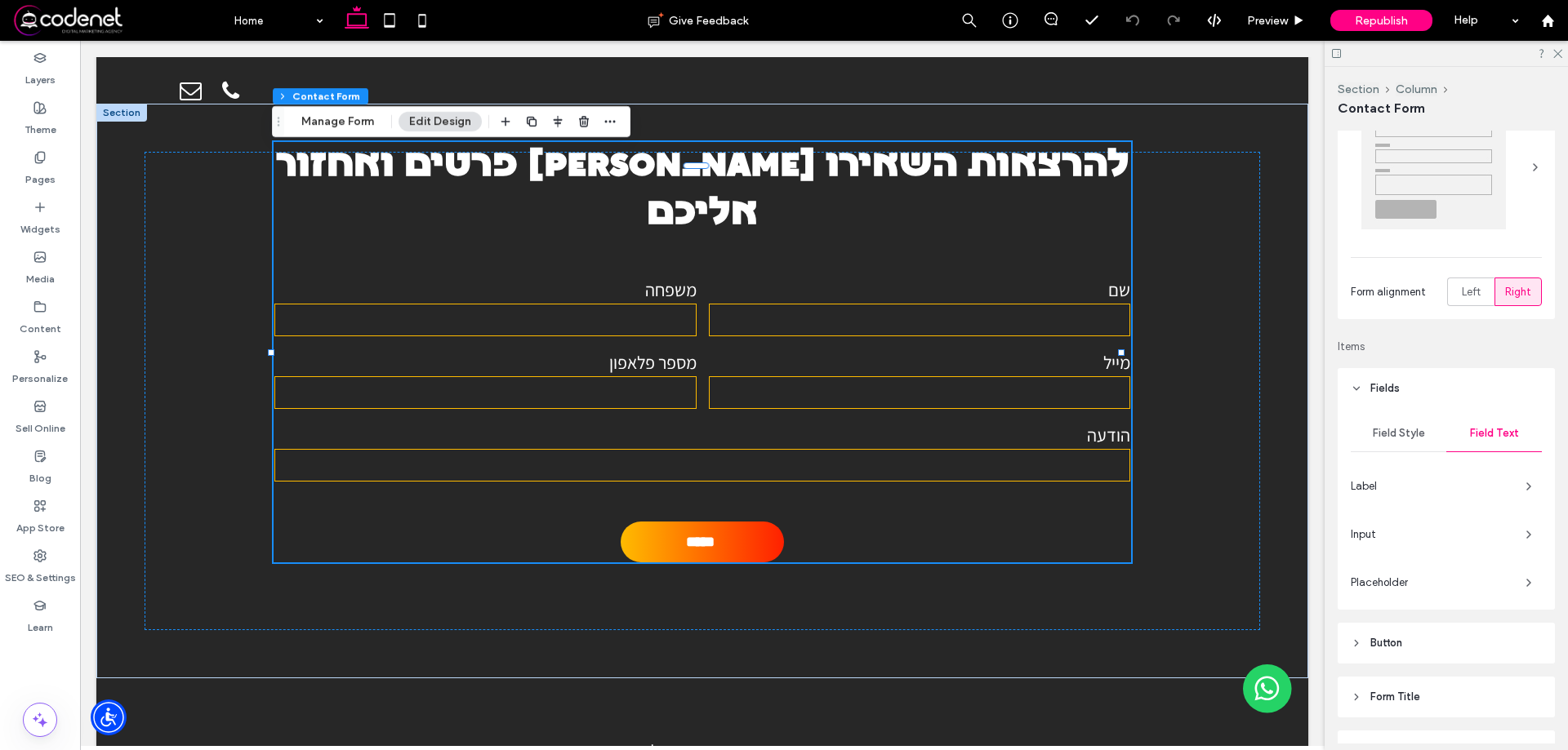
click at [1378, 575] on span "Placeholder" at bounding box center [1431, 582] width 161 height 17
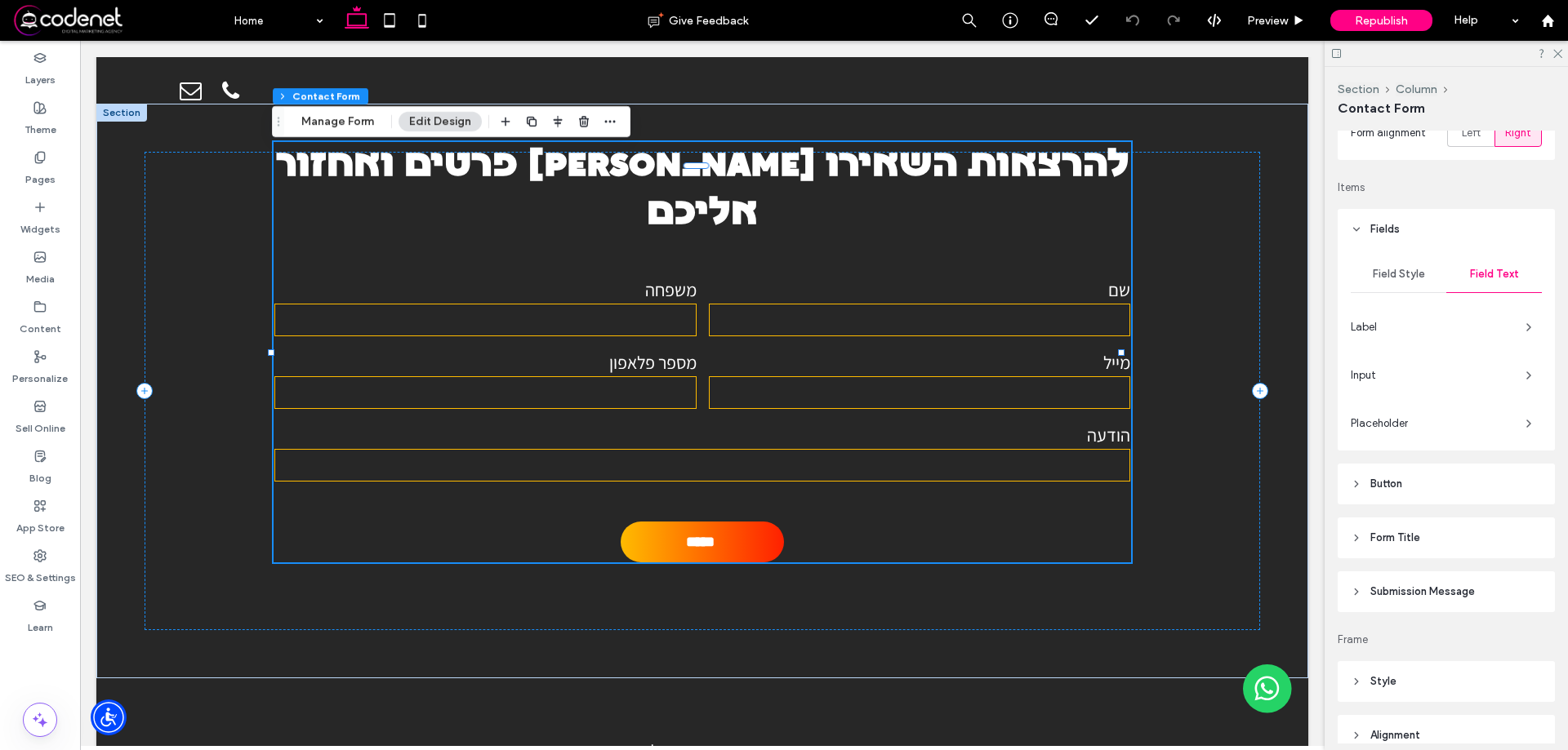
scroll to position [245, 0]
click at [1431, 481] on header "Button" at bounding box center [1446, 480] width 218 height 41
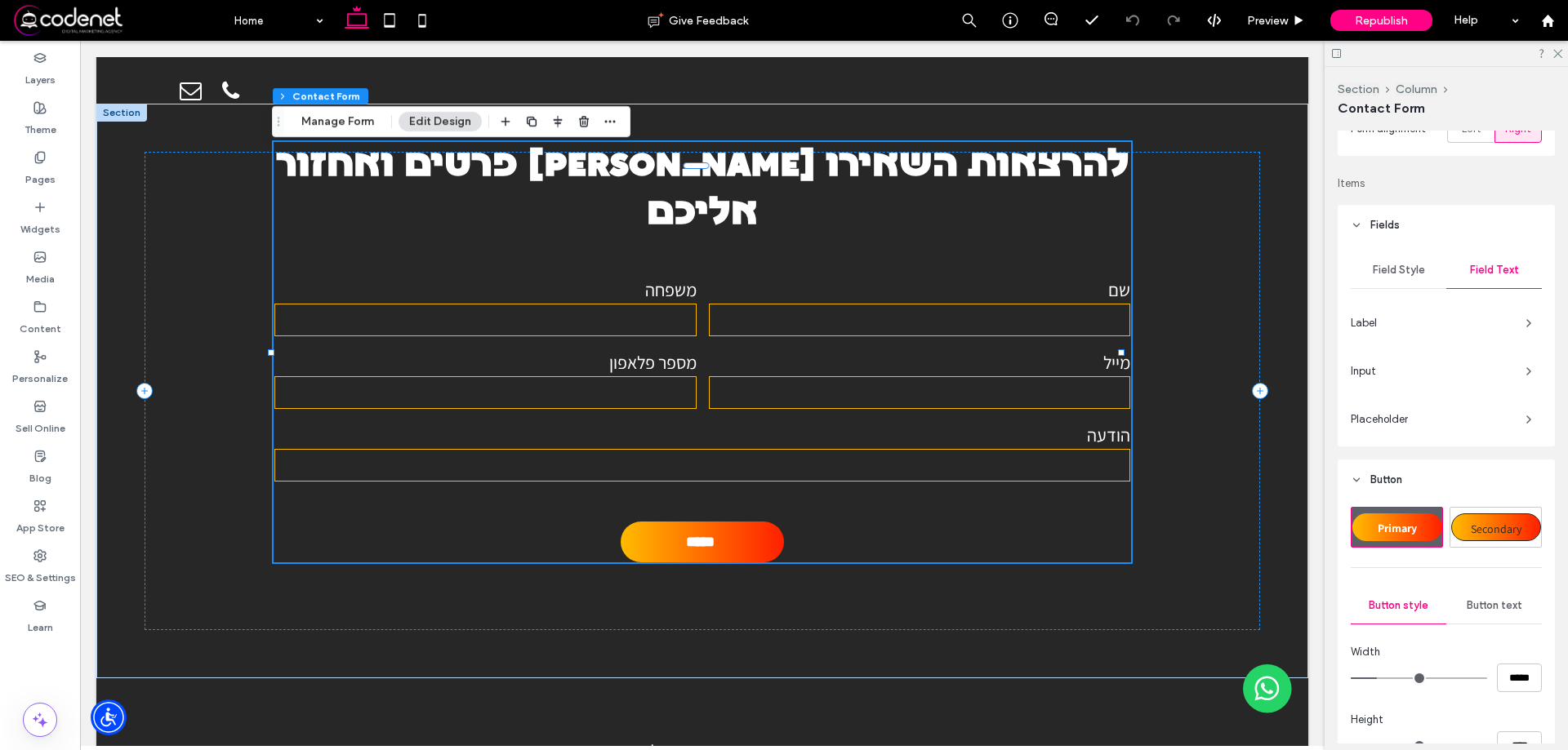
scroll to position [408, 0]
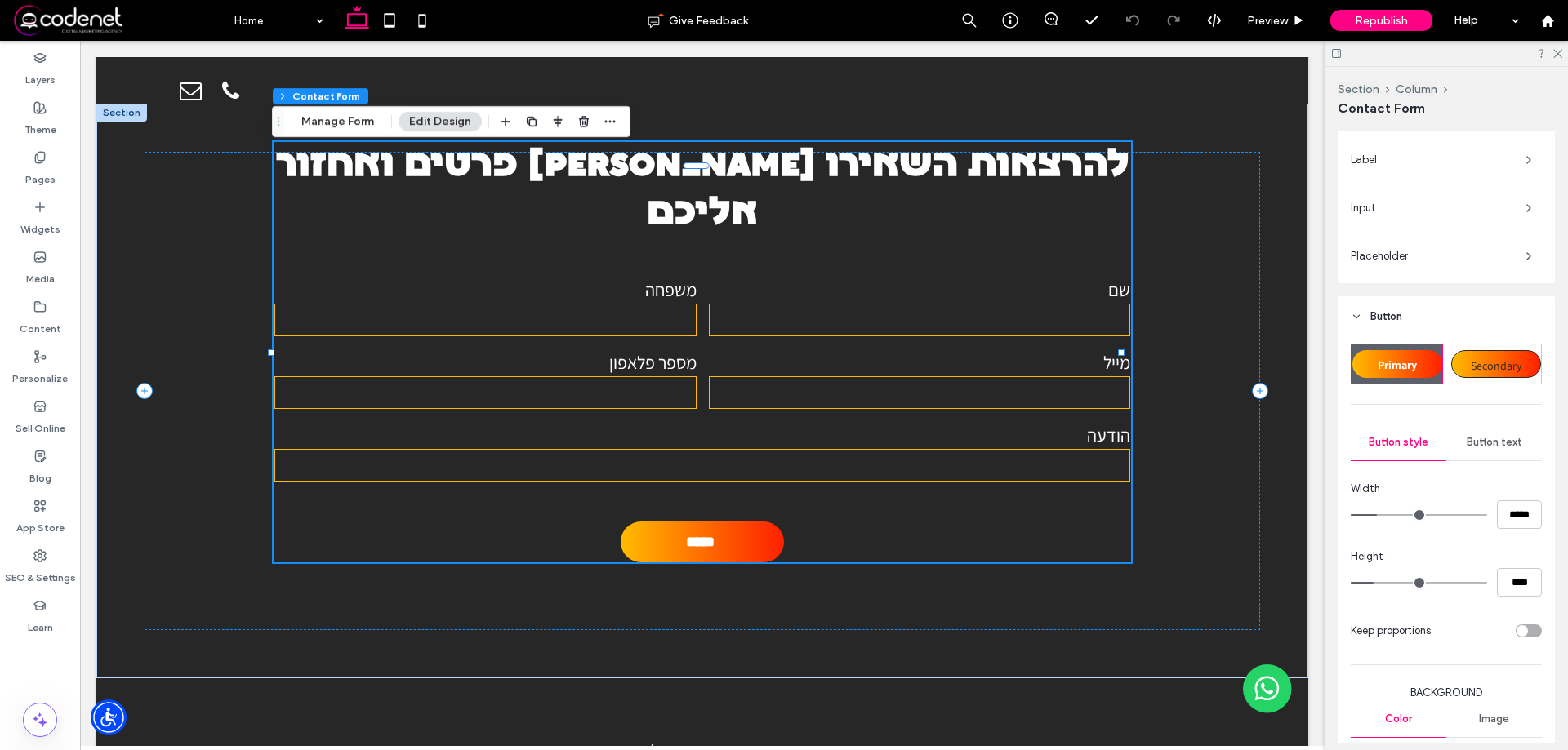
click at [1497, 440] on span "Button text" at bounding box center [1493, 442] width 55 height 13
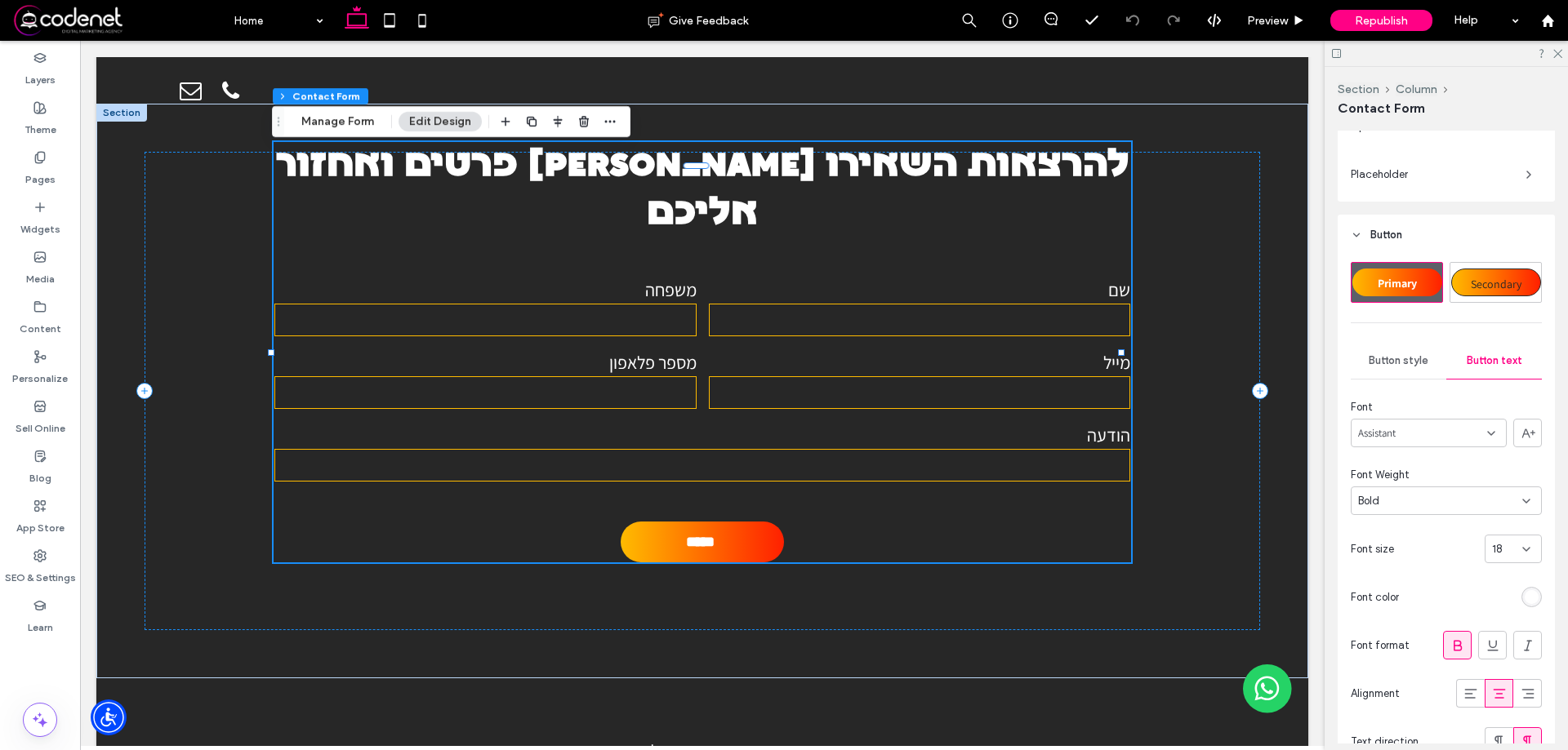
click at [1413, 375] on div "Button style" at bounding box center [1398, 361] width 96 height 36
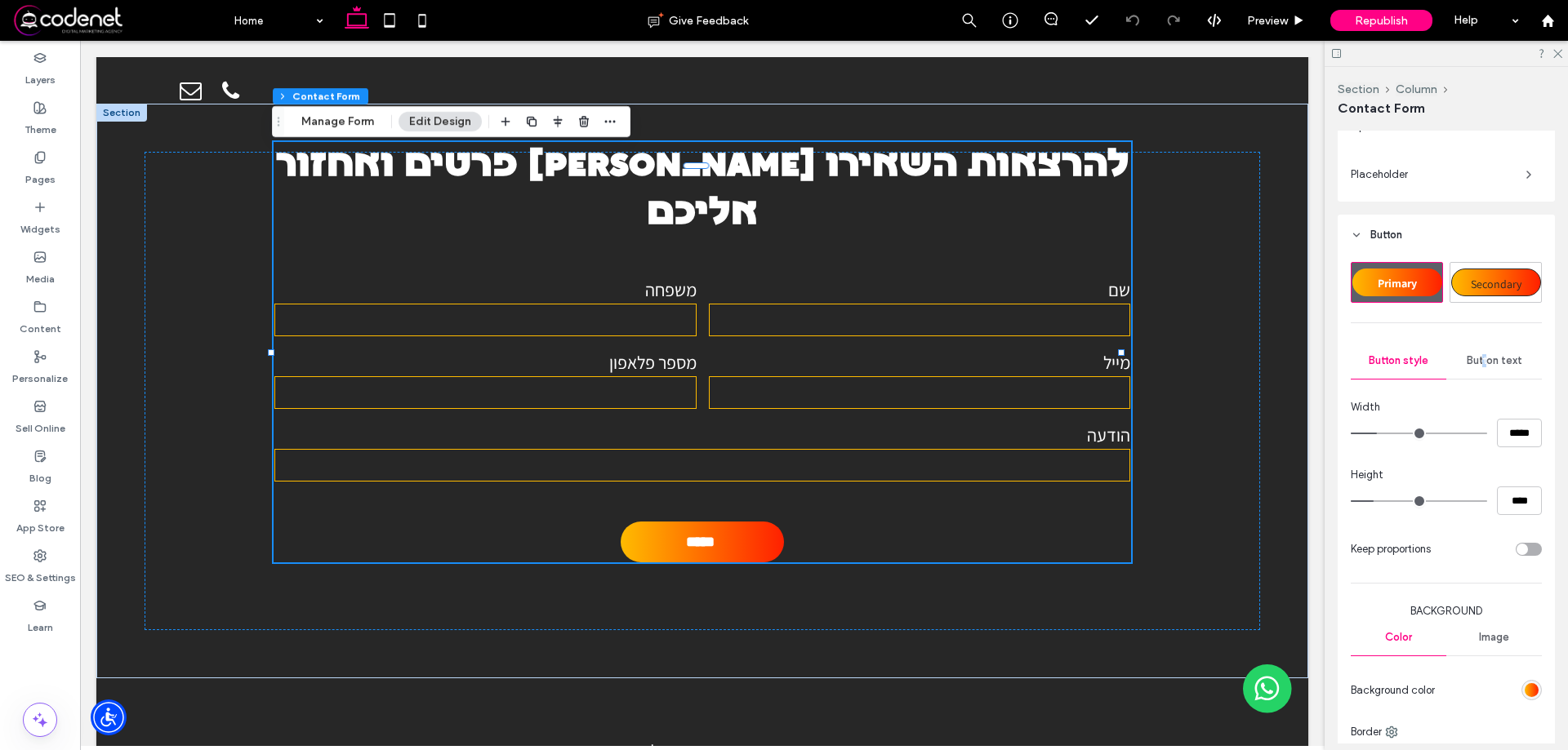
click at [1479, 359] on span "Button text" at bounding box center [1493, 361] width 55 height 13
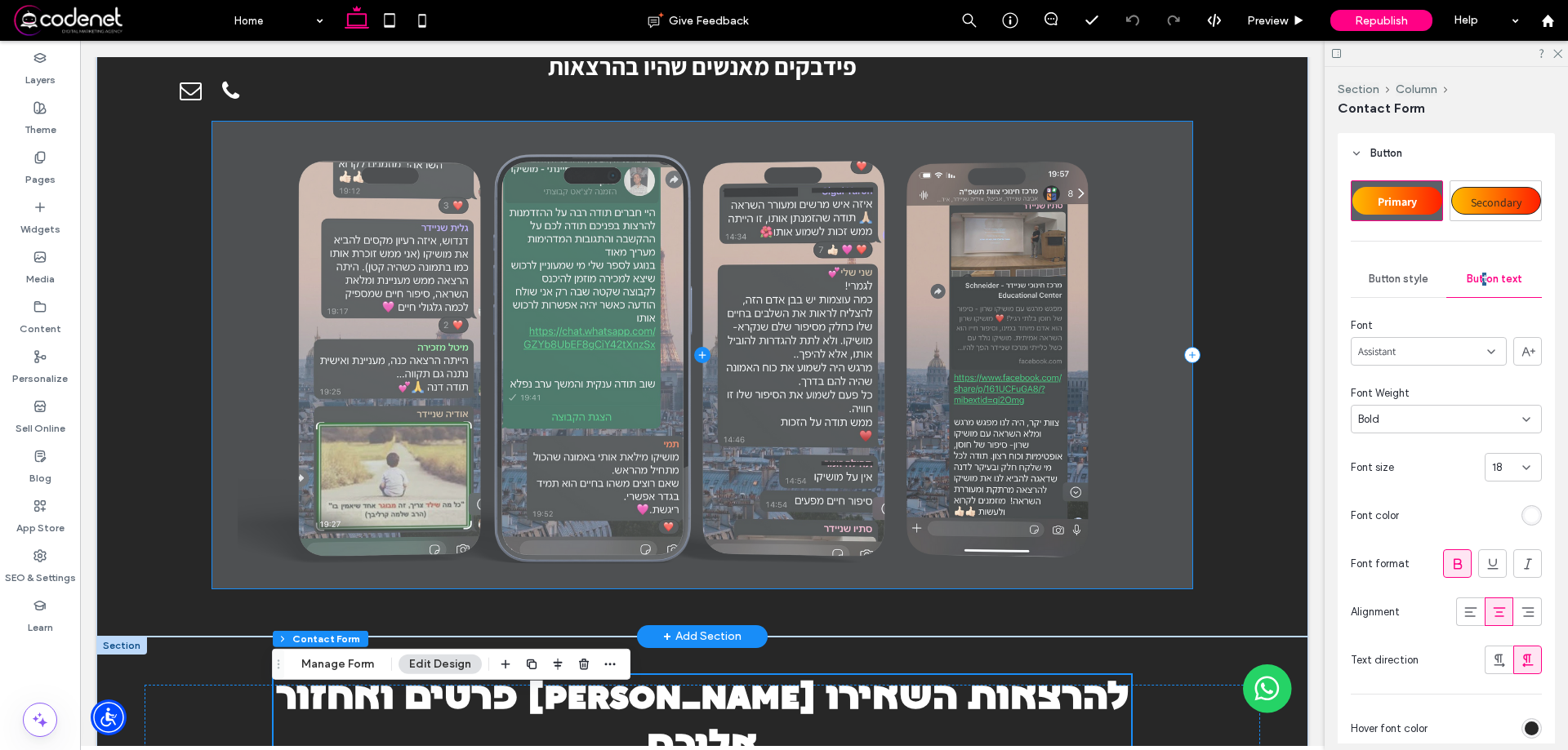
scroll to position [9209, 0]
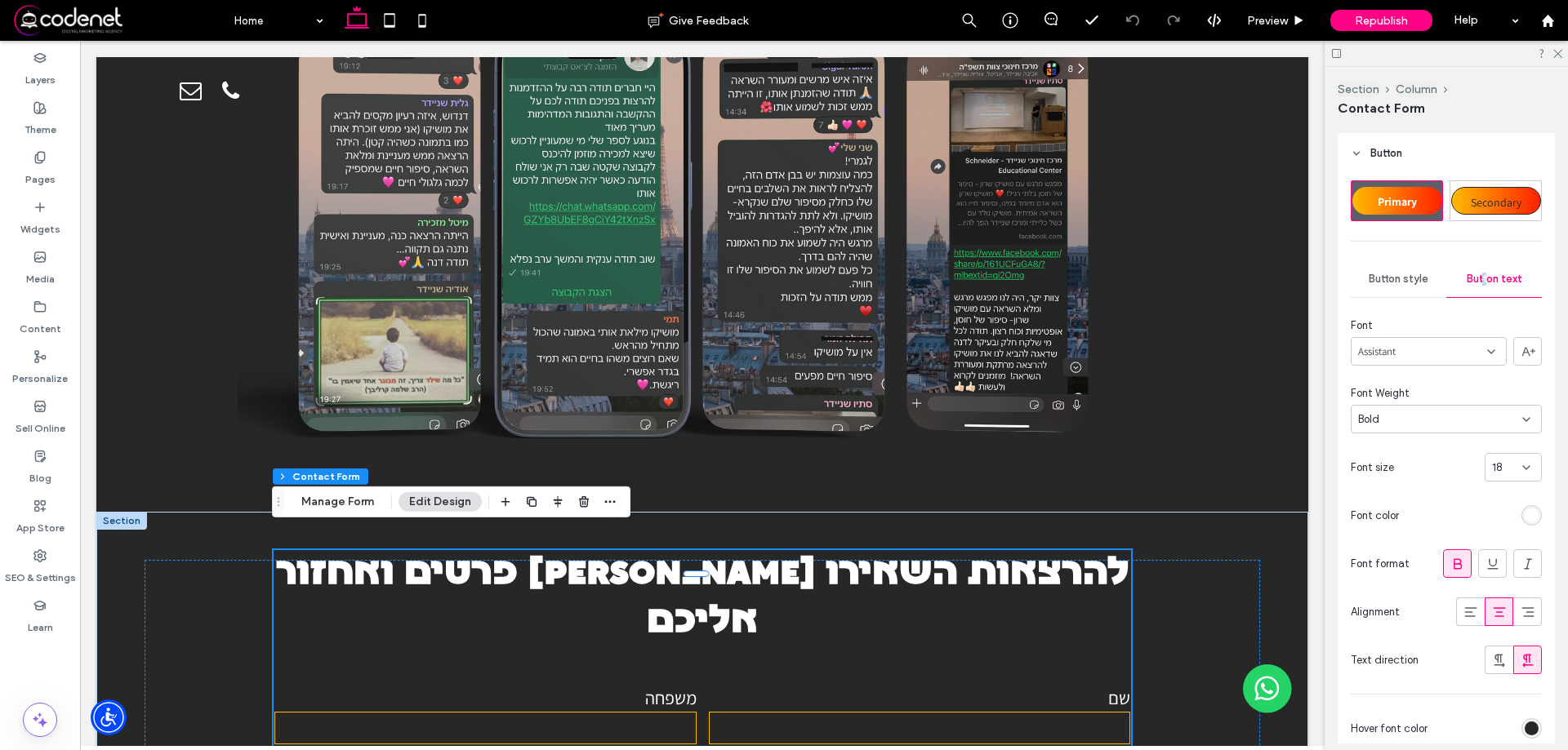
drag, startPoint x: 1418, startPoint y: 639, endPoint x: 1039, endPoint y: 603, distance: 380.7
click at [1039, 603] on div "להרצאות השאירו [PERSON_NAME] פרטים ואחזור אליכם שם משפחה מייל מספר פלאפון הודעה…" at bounding box center [702, 760] width 857 height 420
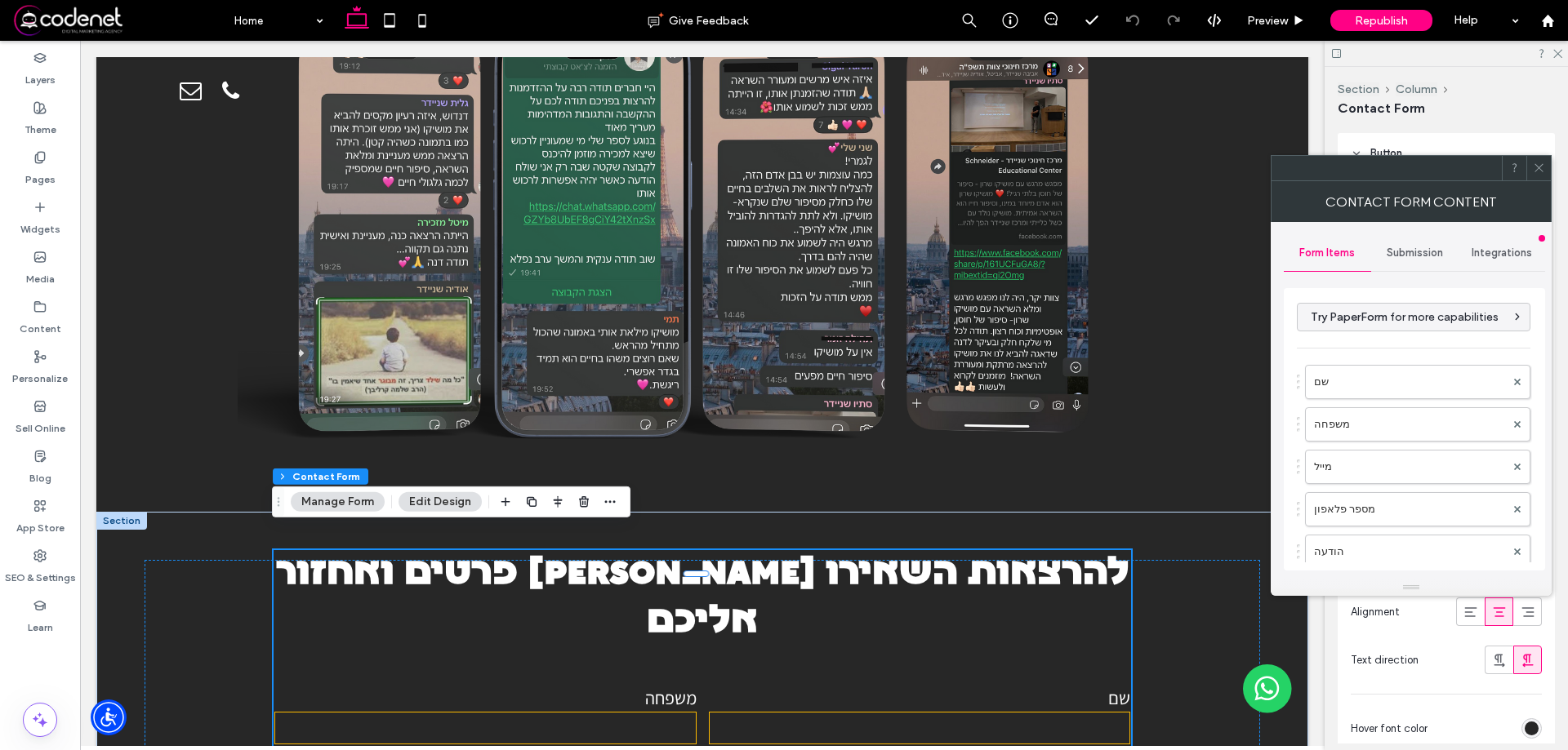
click at [1405, 248] on span "Submission" at bounding box center [1414, 253] width 56 height 13
click at [1332, 247] on span "Form Items" at bounding box center [1326, 253] width 55 height 13
click at [1401, 345] on label "משפחה" at bounding box center [1409, 342] width 191 height 32
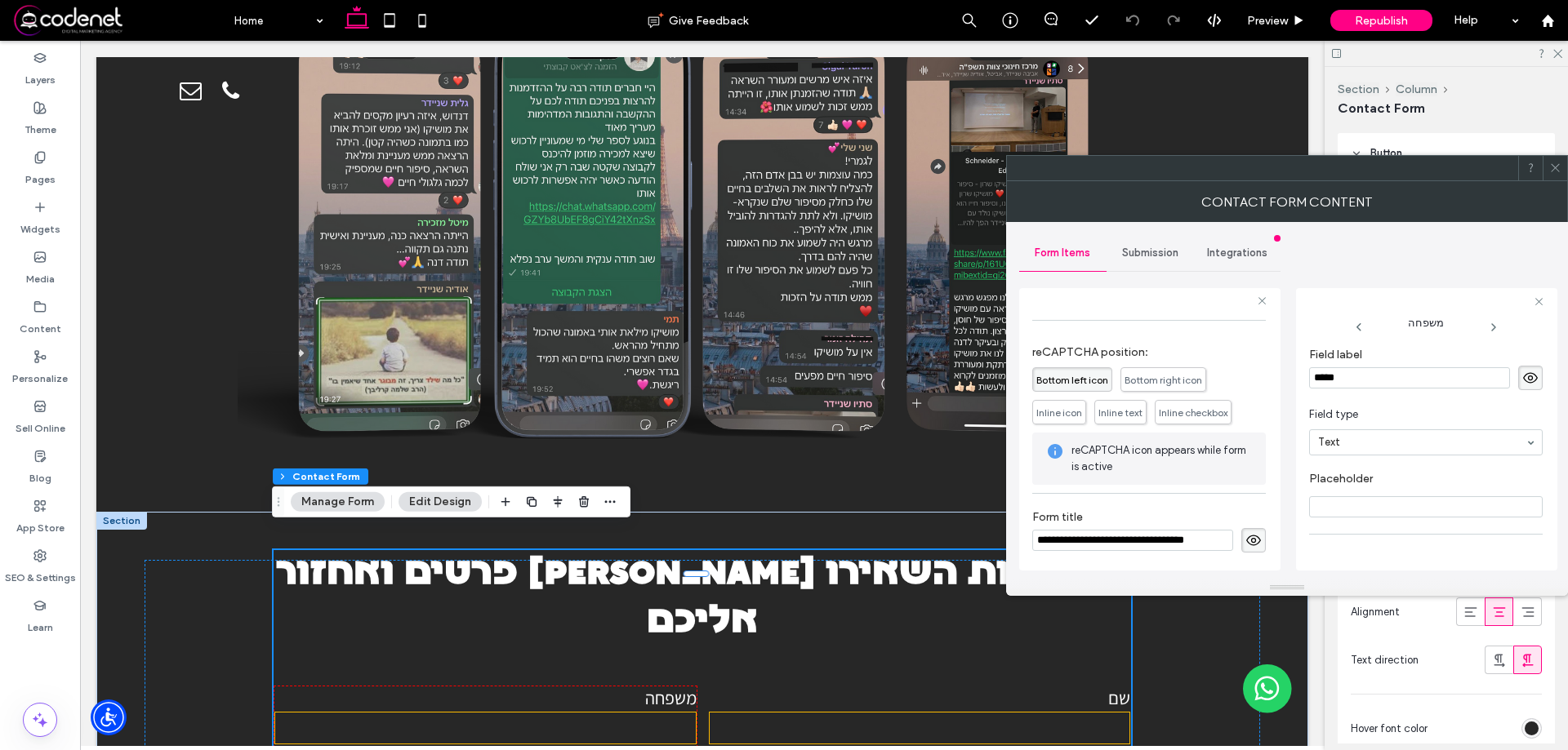
scroll to position [114, 0]
click at [1554, 168] on icon at bounding box center [1555, 168] width 12 height 12
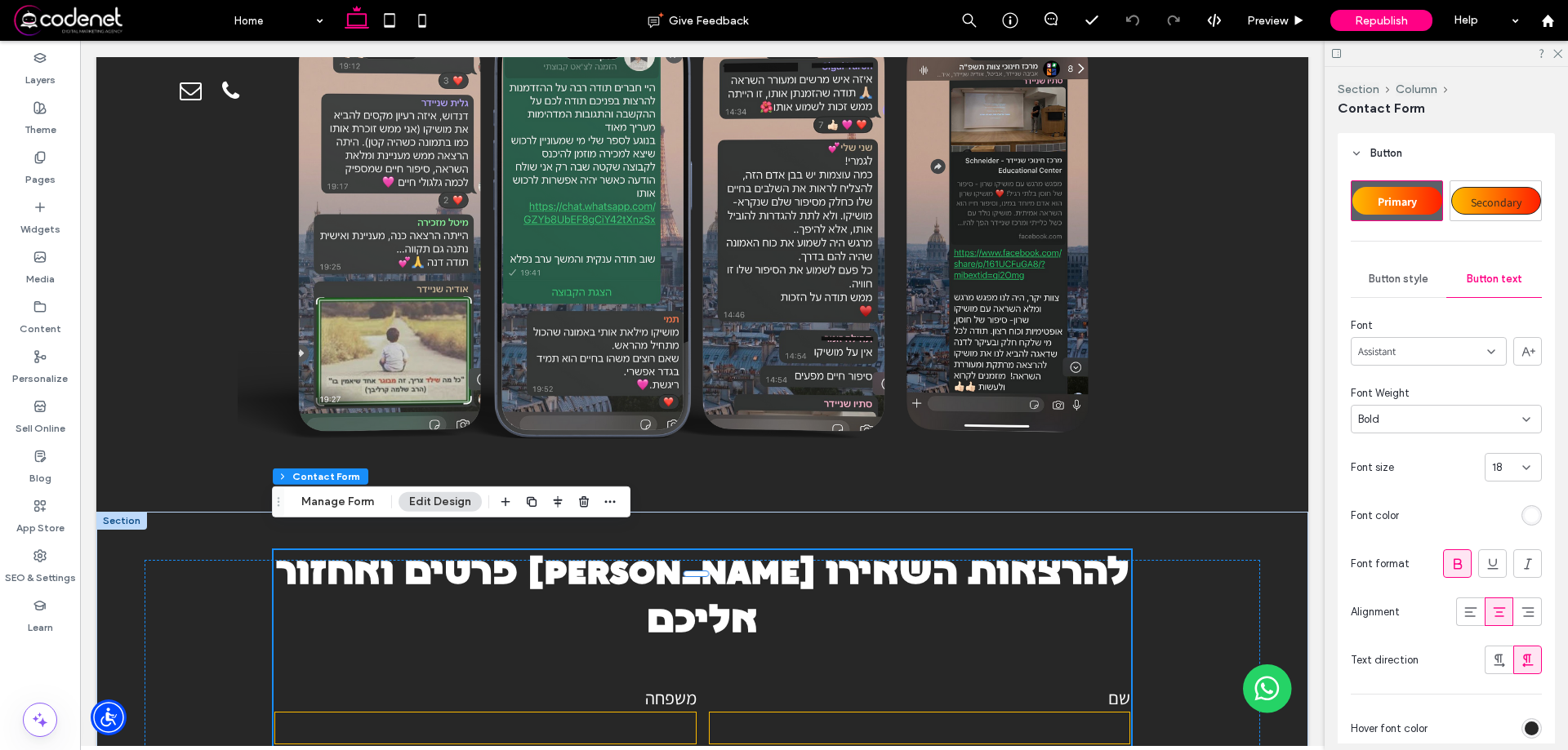
click at [1384, 268] on div "Button style" at bounding box center [1398, 279] width 96 height 36
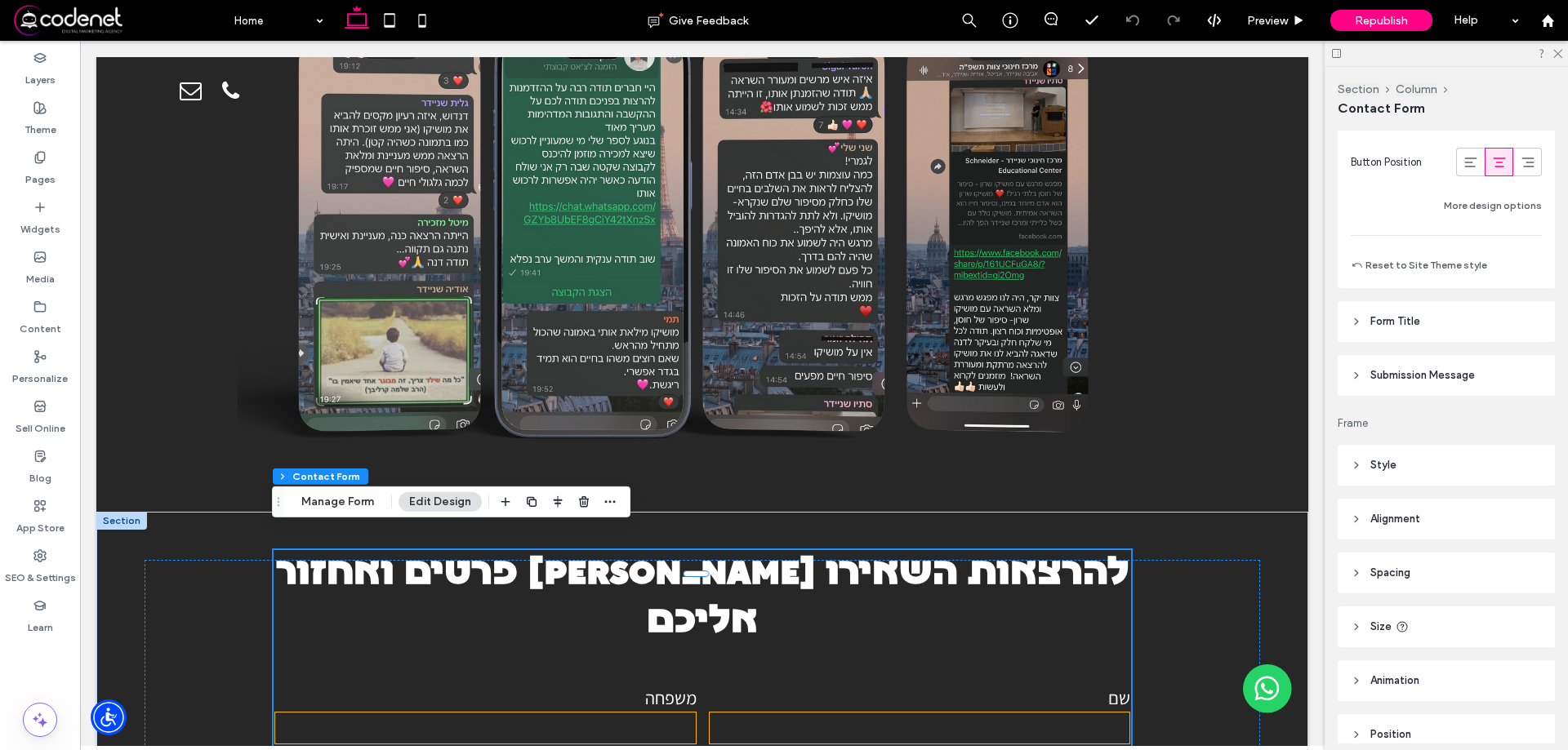
scroll to position [1143, 0]
click at [1428, 320] on header "Form Title" at bounding box center [1446, 312] width 218 height 41
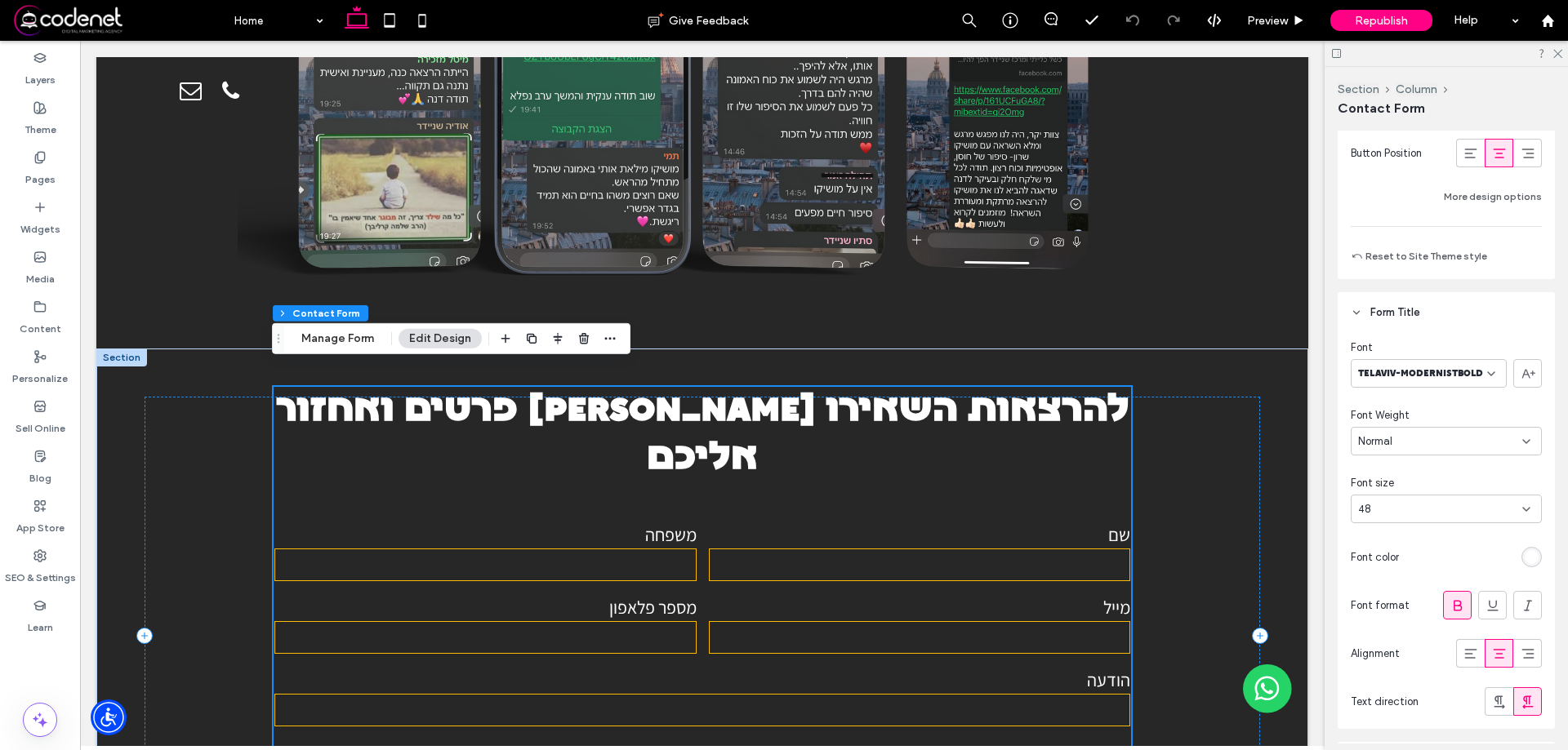
scroll to position [9454, 0]
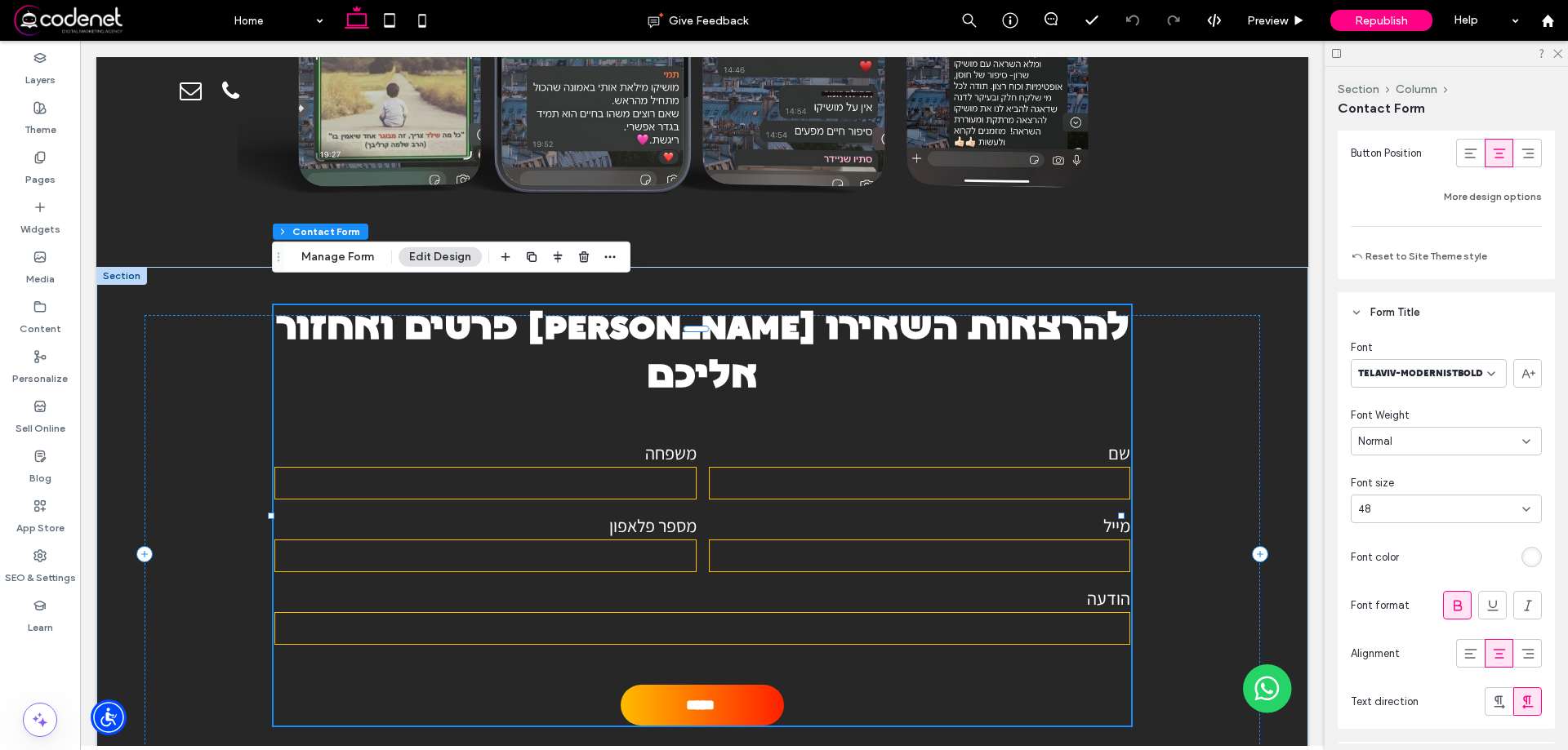
click at [1052, 311] on h3 "להרצאות השאירו [PERSON_NAME] פרטים ואחזור אליכם" at bounding box center [702, 354] width 857 height 96
click at [1252, 18] on span "Preview" at bounding box center [1267, 21] width 41 height 14
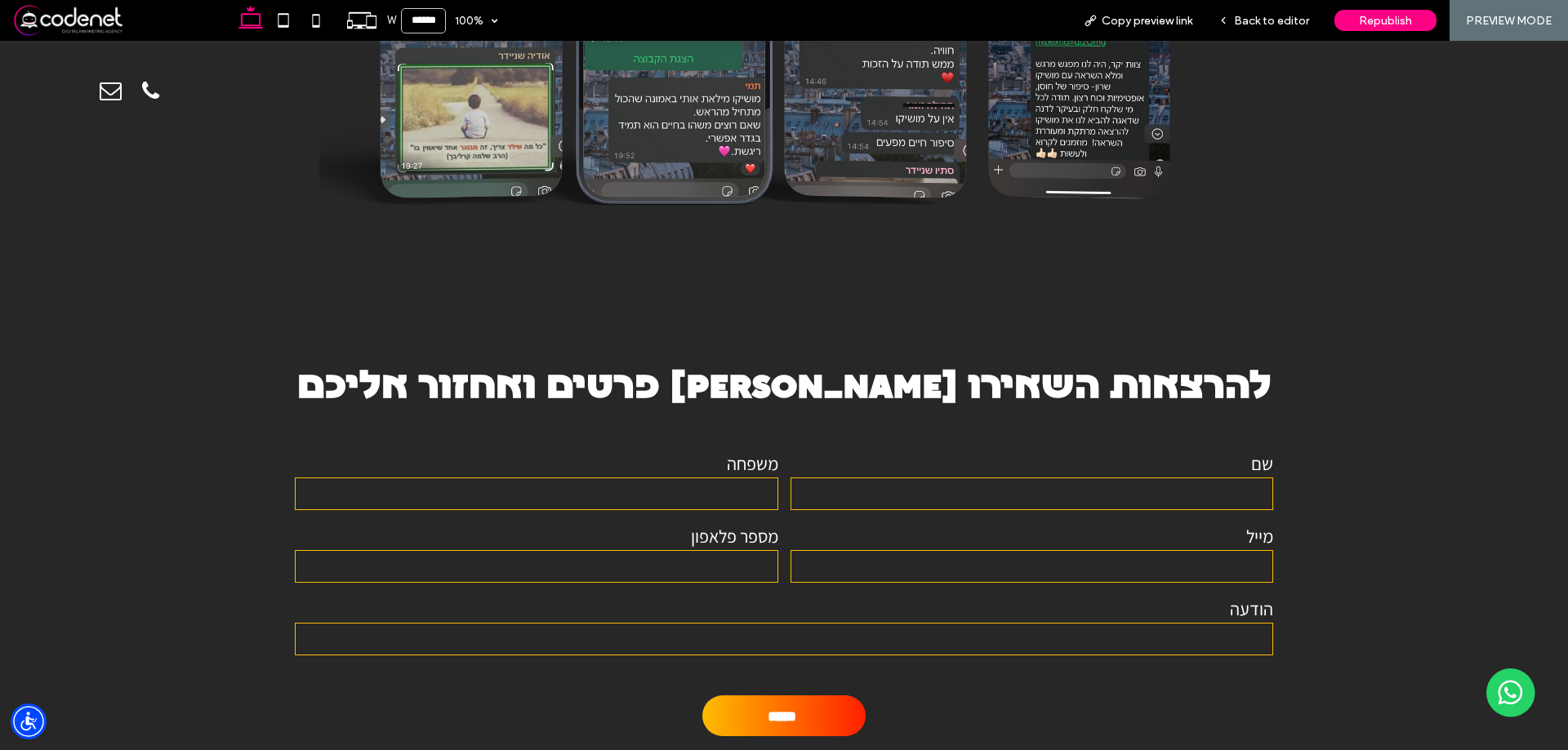
scroll to position [9606, 0]
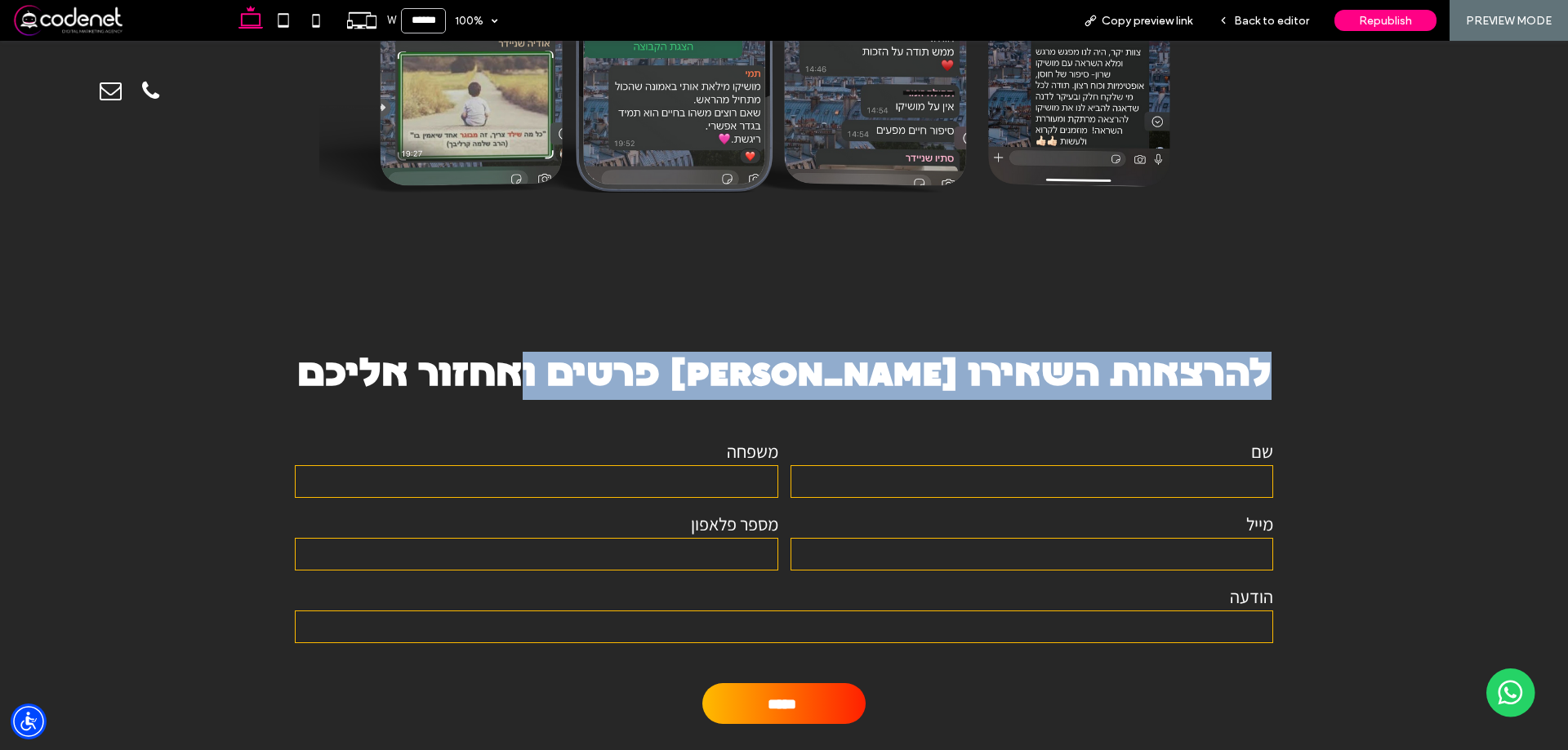
drag, startPoint x: 1142, startPoint y: 318, endPoint x: 420, endPoint y: 327, distance: 722.1
click at [420, 352] on h3 "להרצאות השאירו [PERSON_NAME] פרטים ואחזור אליכם" at bounding box center [784, 375] width 1115 height 48
copy h3 "להרצאות השאירו [PERSON_NAME] פרטים ואחזור אליכם"
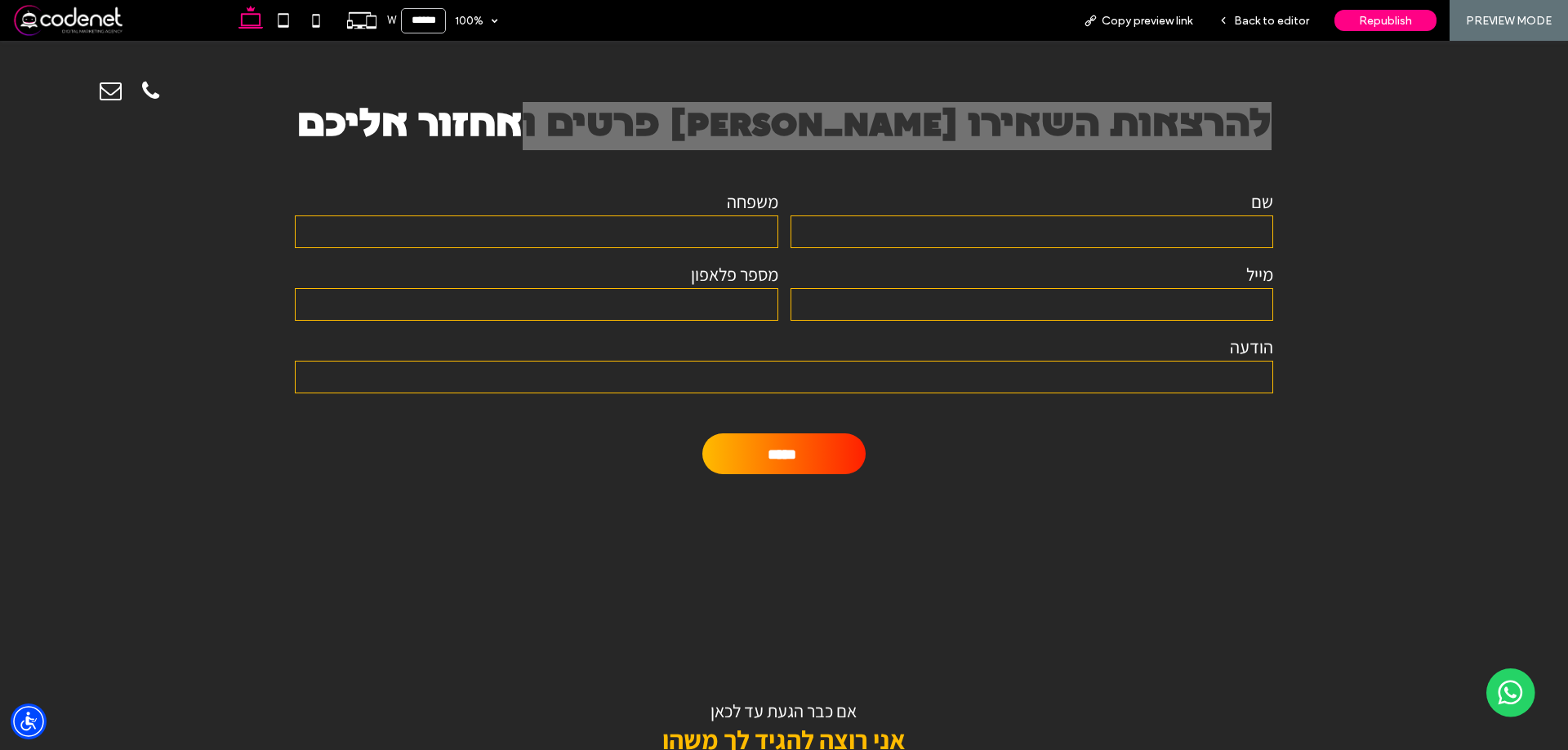
scroll to position [10015, 0]
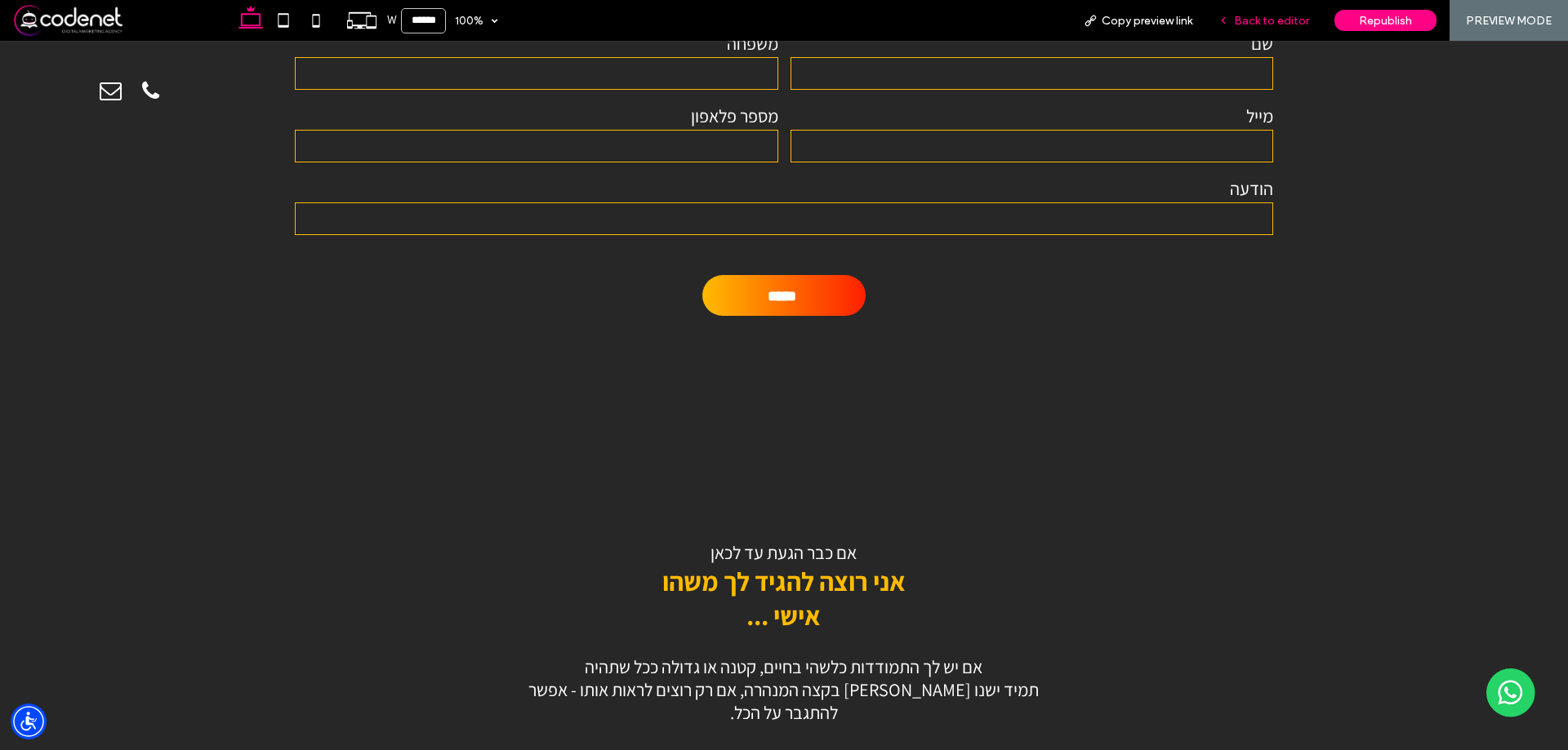
click at [1262, 20] on span "Back to editor" at bounding box center [1271, 21] width 75 height 14
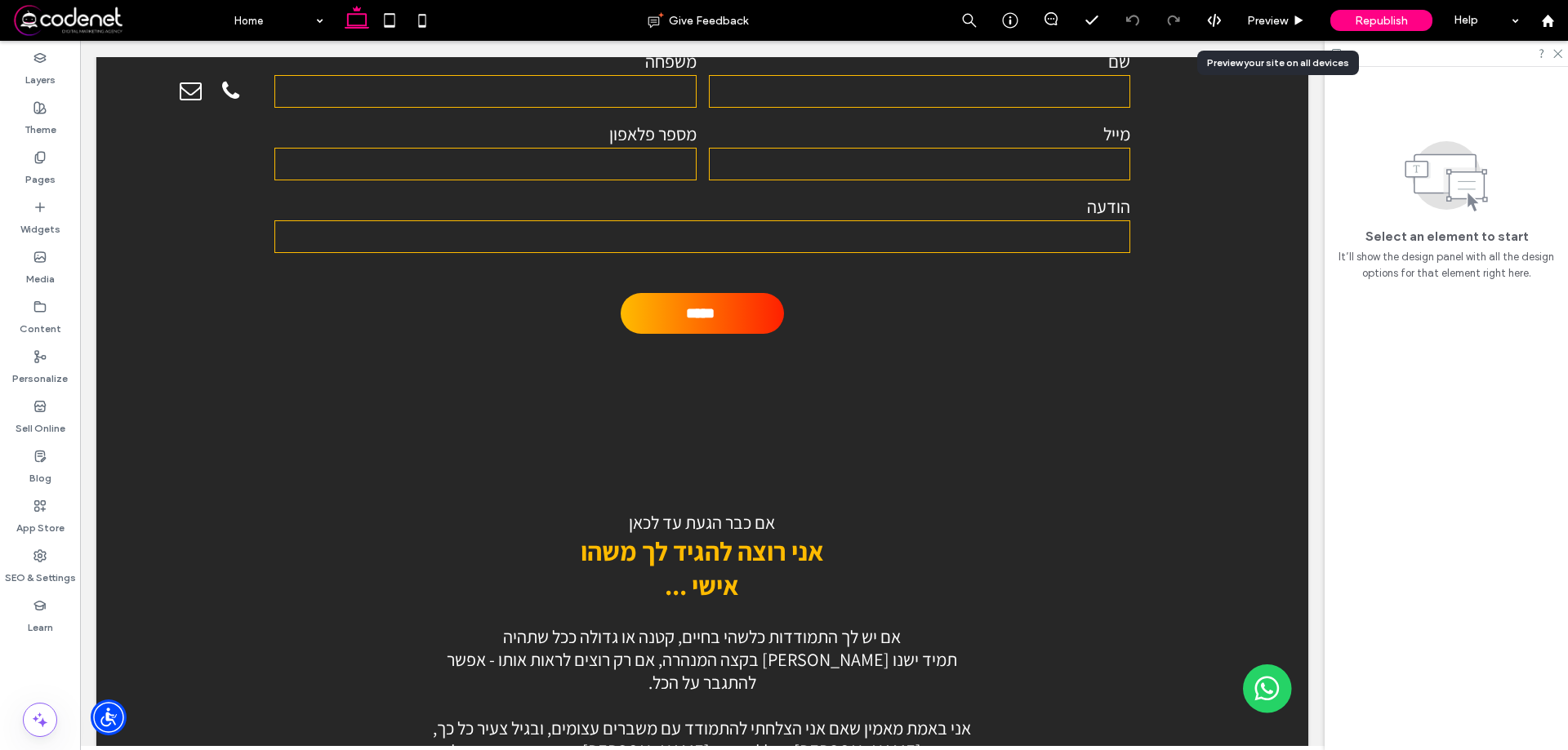
scroll to position [9839, 0]
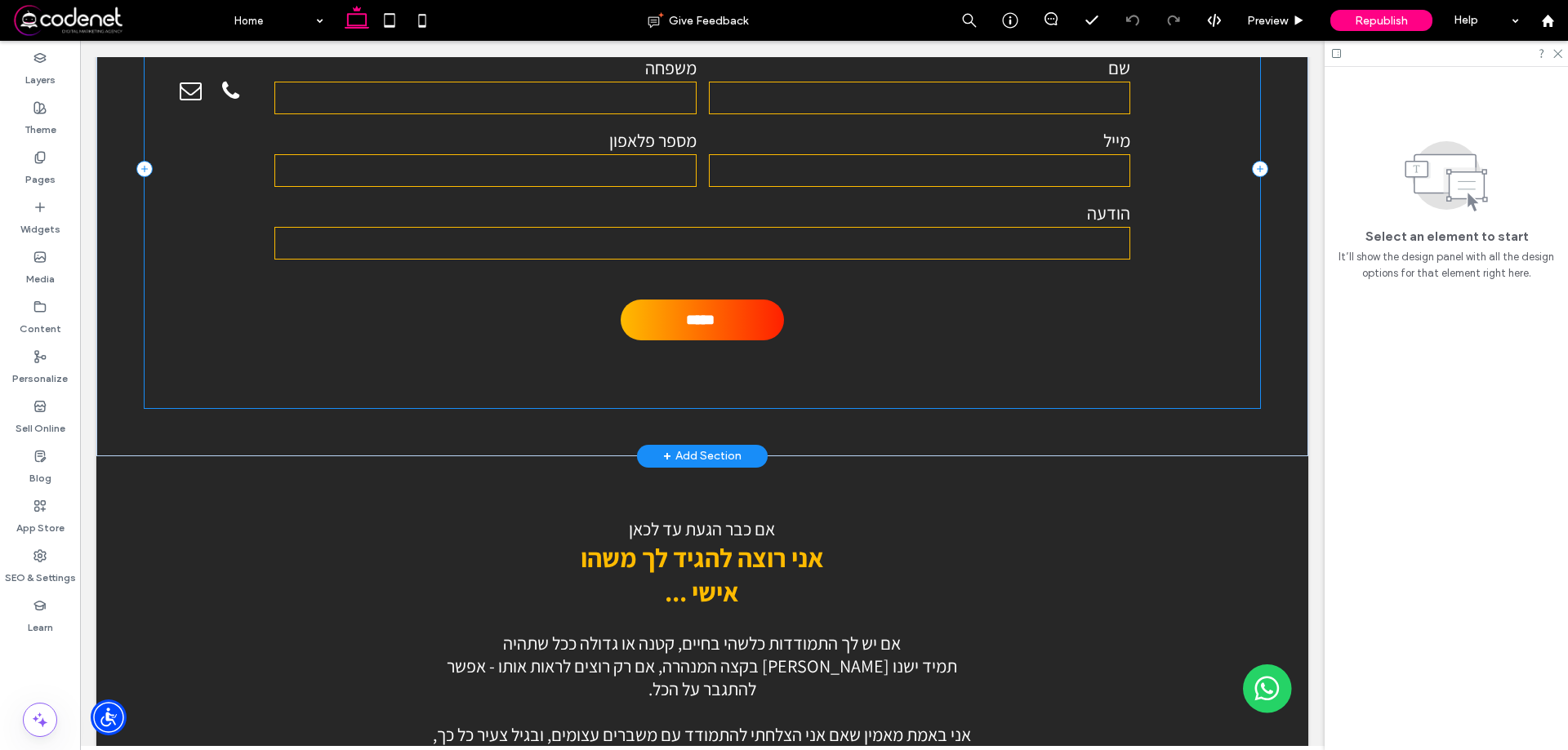
click at [787, 349] on div "להרצאות השאירו [PERSON_NAME] פרטים ואחזור אליכם שם משפחה מייל מספר פלאפון הודעה…" at bounding box center [702, 168] width 1114 height 477
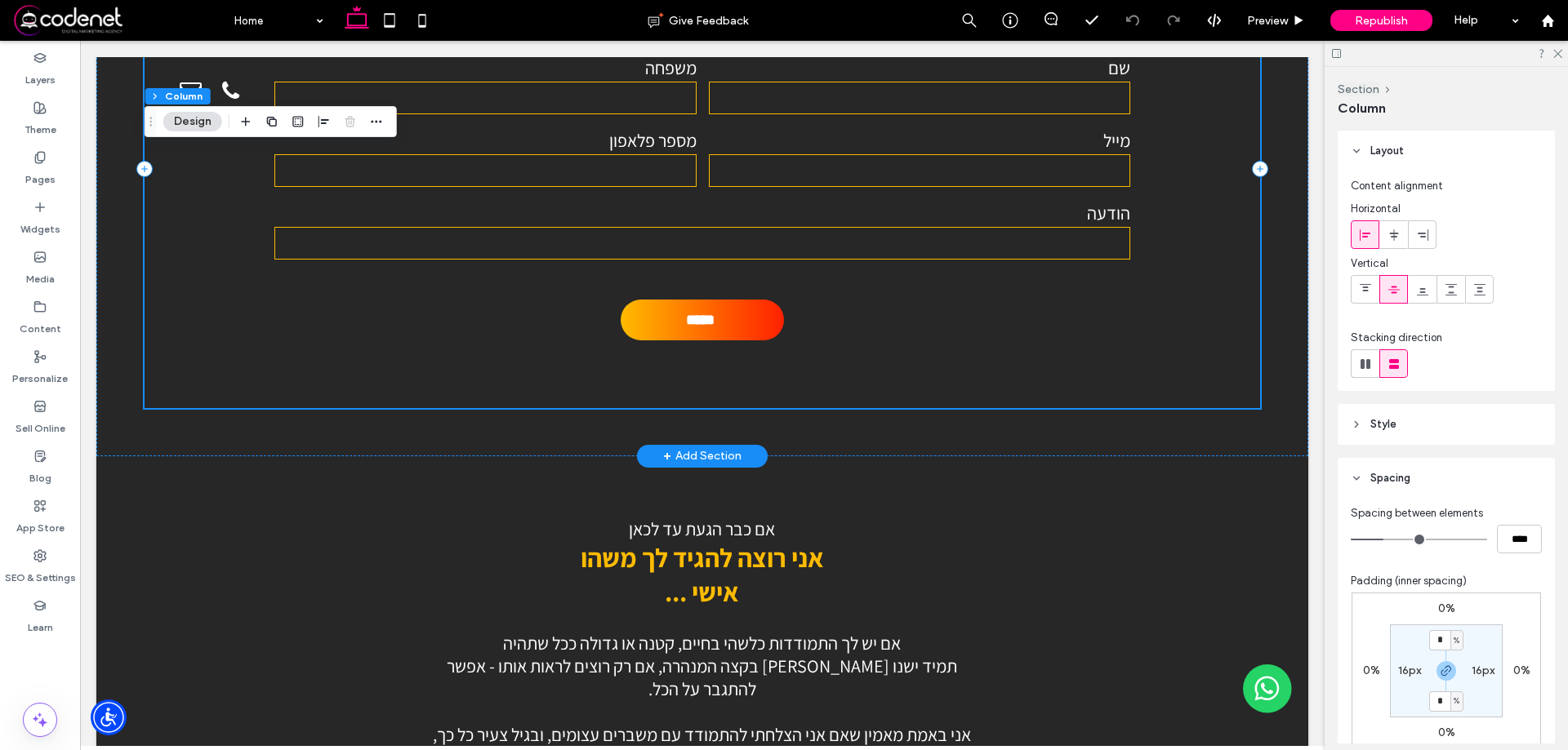
click at [1162, 310] on div "להרצאות השאירו [PERSON_NAME] פרטים ואחזור אליכם שם משפחה מייל מספר פלאפון הודעה…" at bounding box center [702, 168] width 1114 height 477
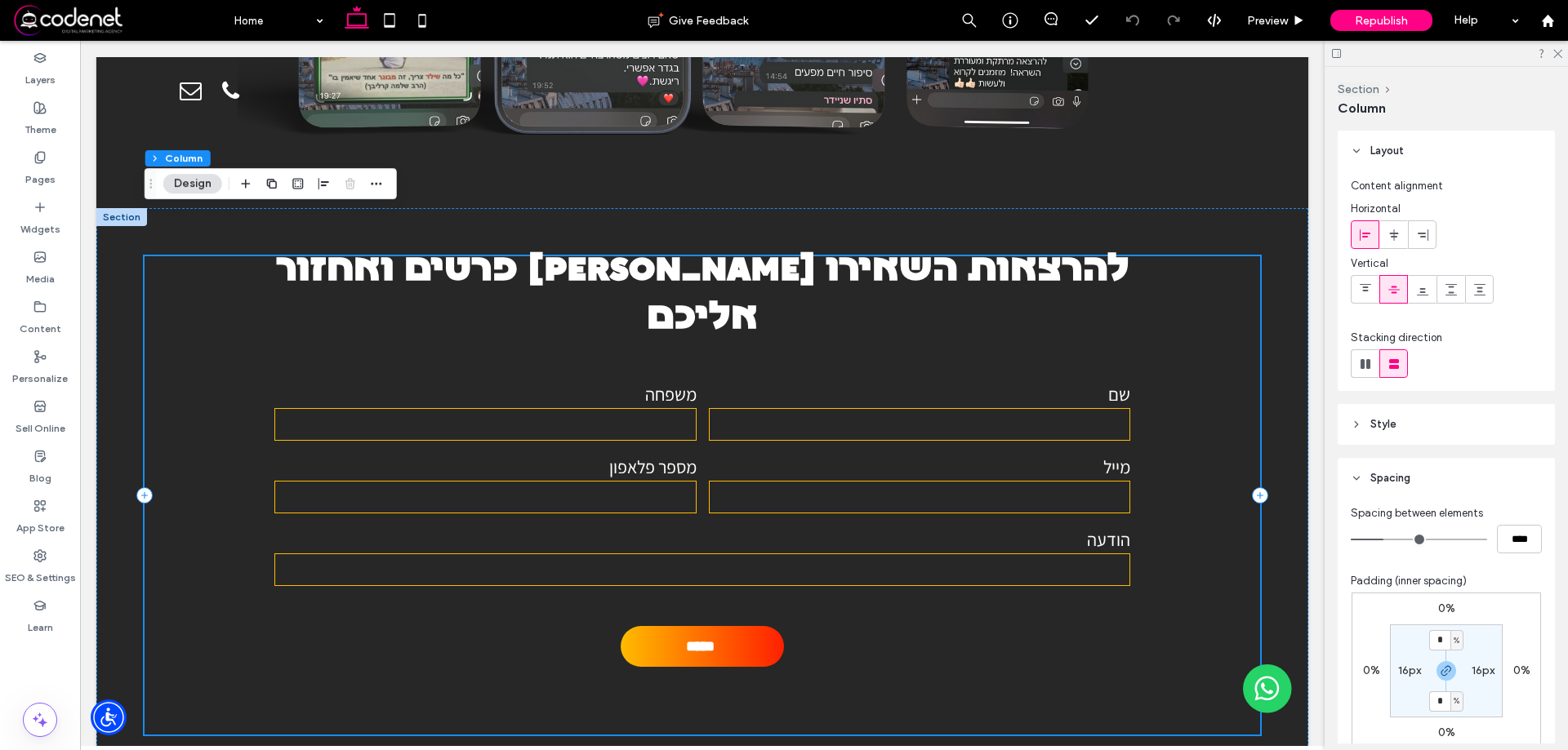
scroll to position [9594, 0]
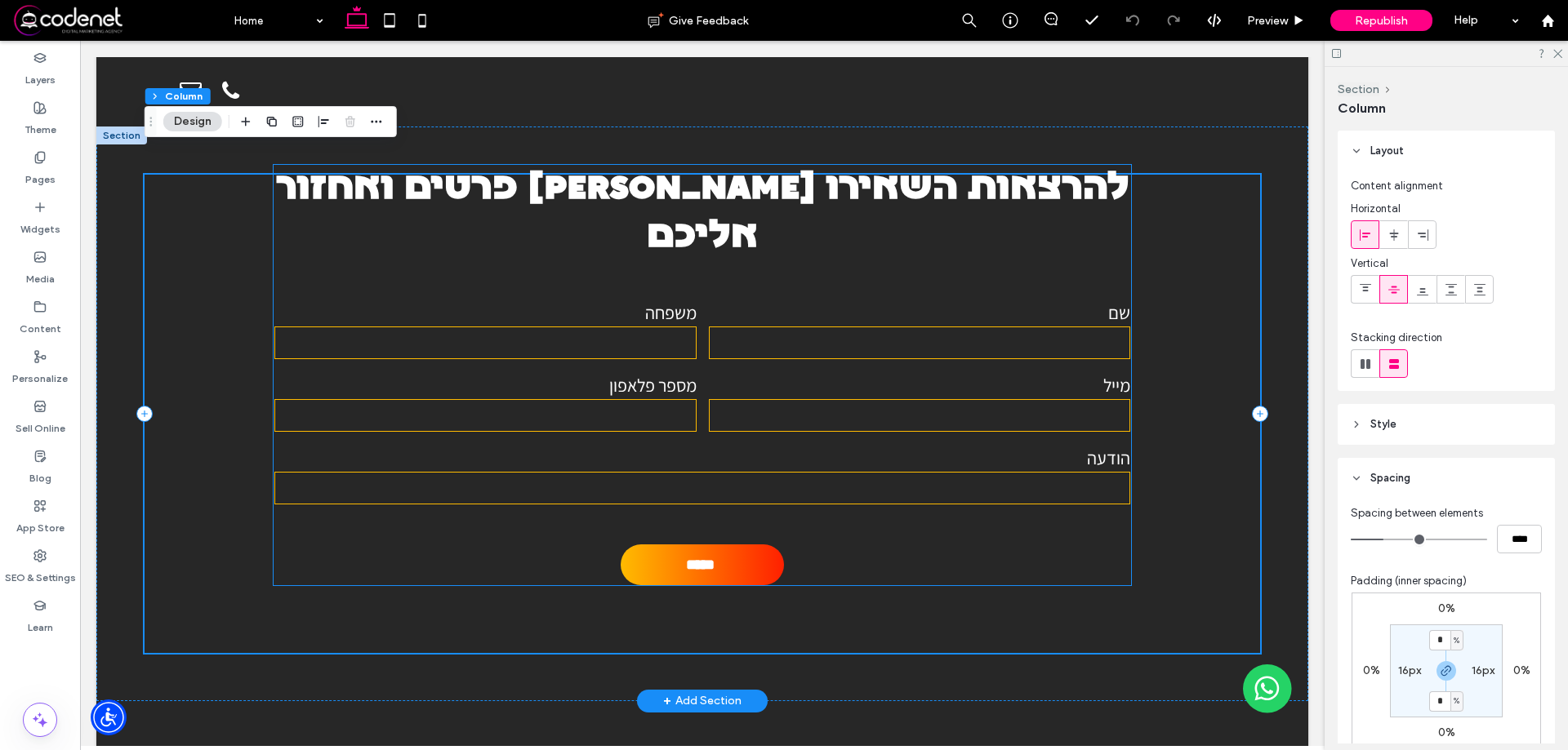
click at [1101, 399] on input "email" at bounding box center [920, 415] width 421 height 32
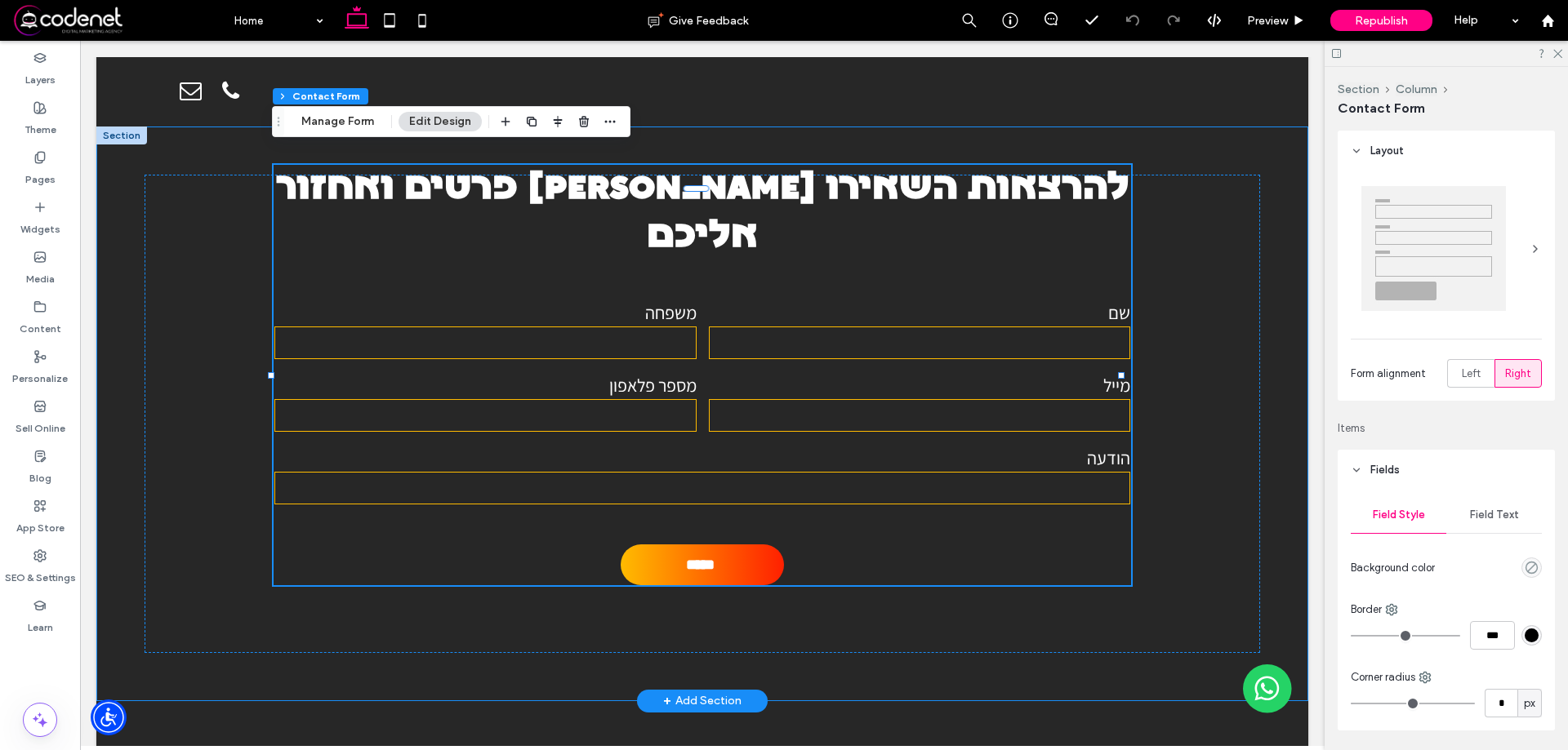
type input "*"
type input "***"
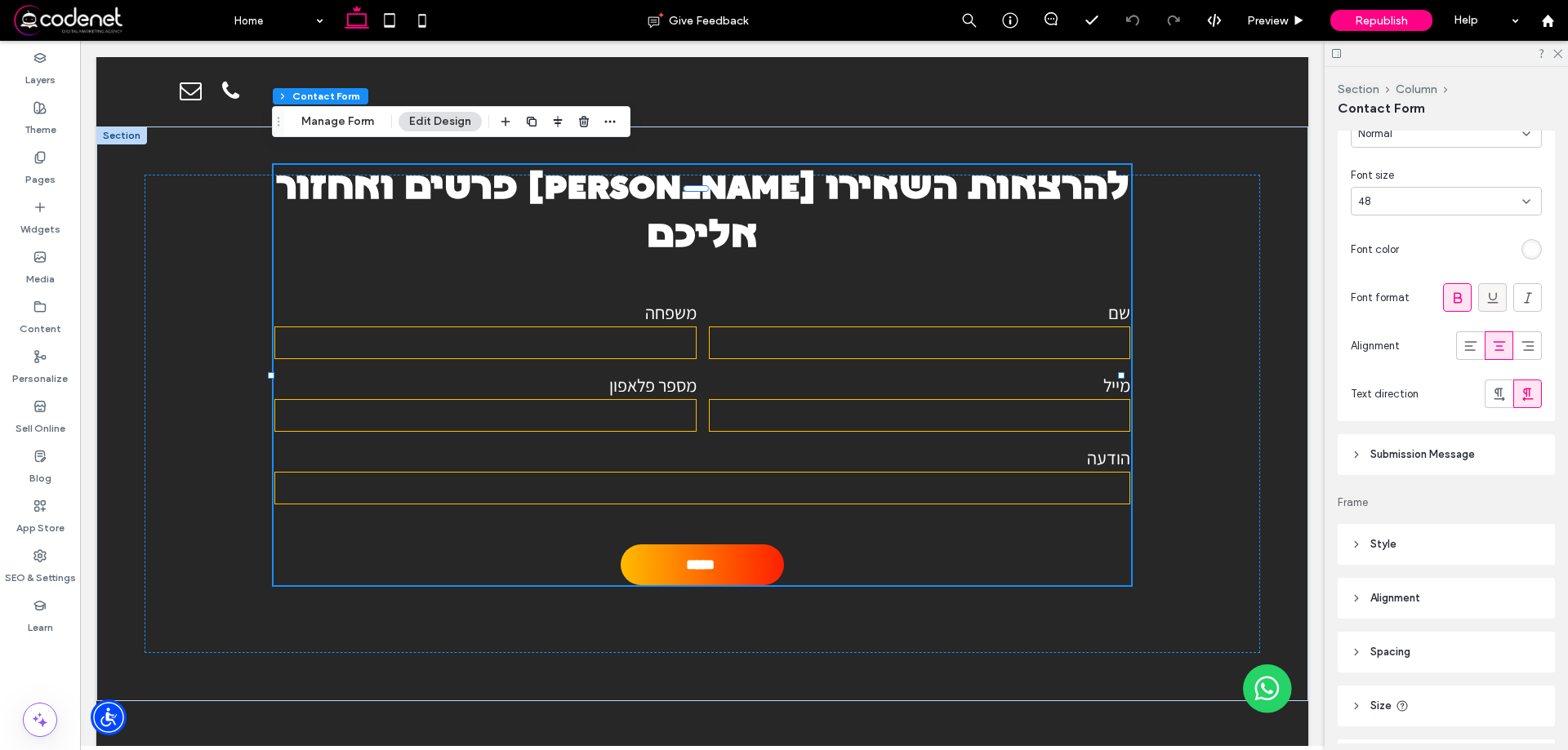
scroll to position [1551, 0]
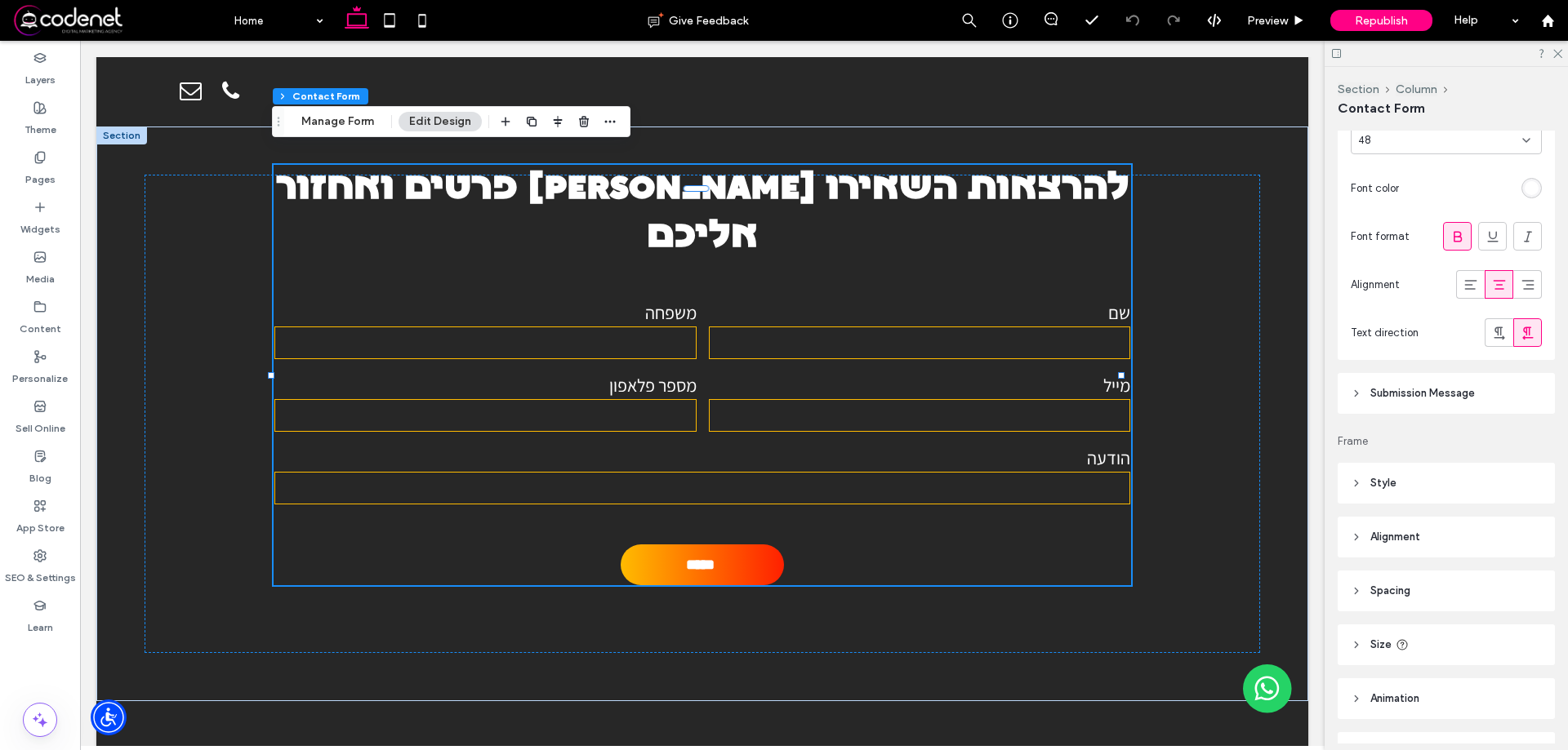
click at [1414, 486] on header "Style" at bounding box center [1446, 483] width 218 height 41
click at [1440, 589] on header "Spacing" at bounding box center [1446, 590] width 218 height 41
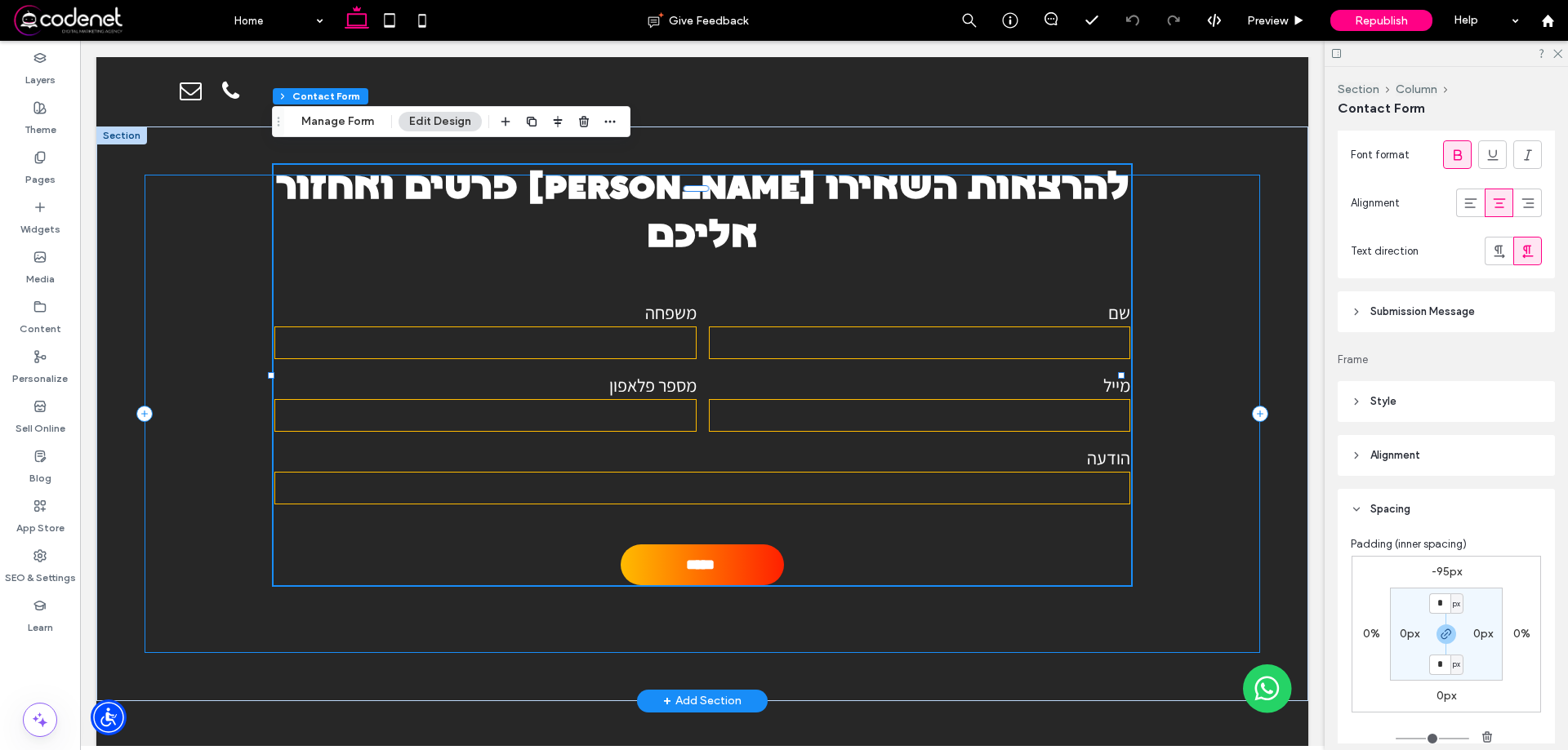
click at [1135, 237] on div "להרצאות השאירו [PERSON_NAME] פרטים ואחזור אליכם שם משפחה מייל מספר פלאפון הודעה…" at bounding box center [702, 413] width 1114 height 477
